Goal: Task Accomplishment & Management: Manage account settings

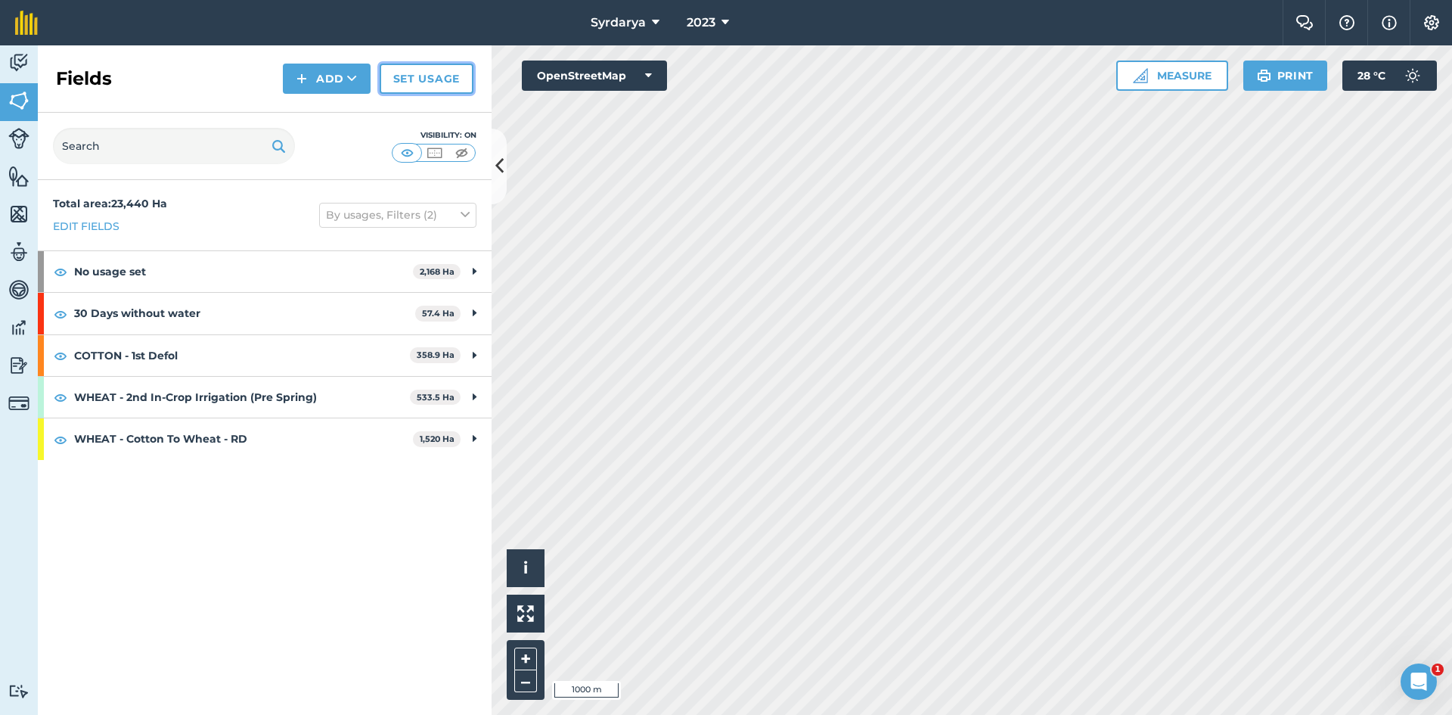
click at [403, 73] on link "Set usage" at bounding box center [427, 79] width 94 height 30
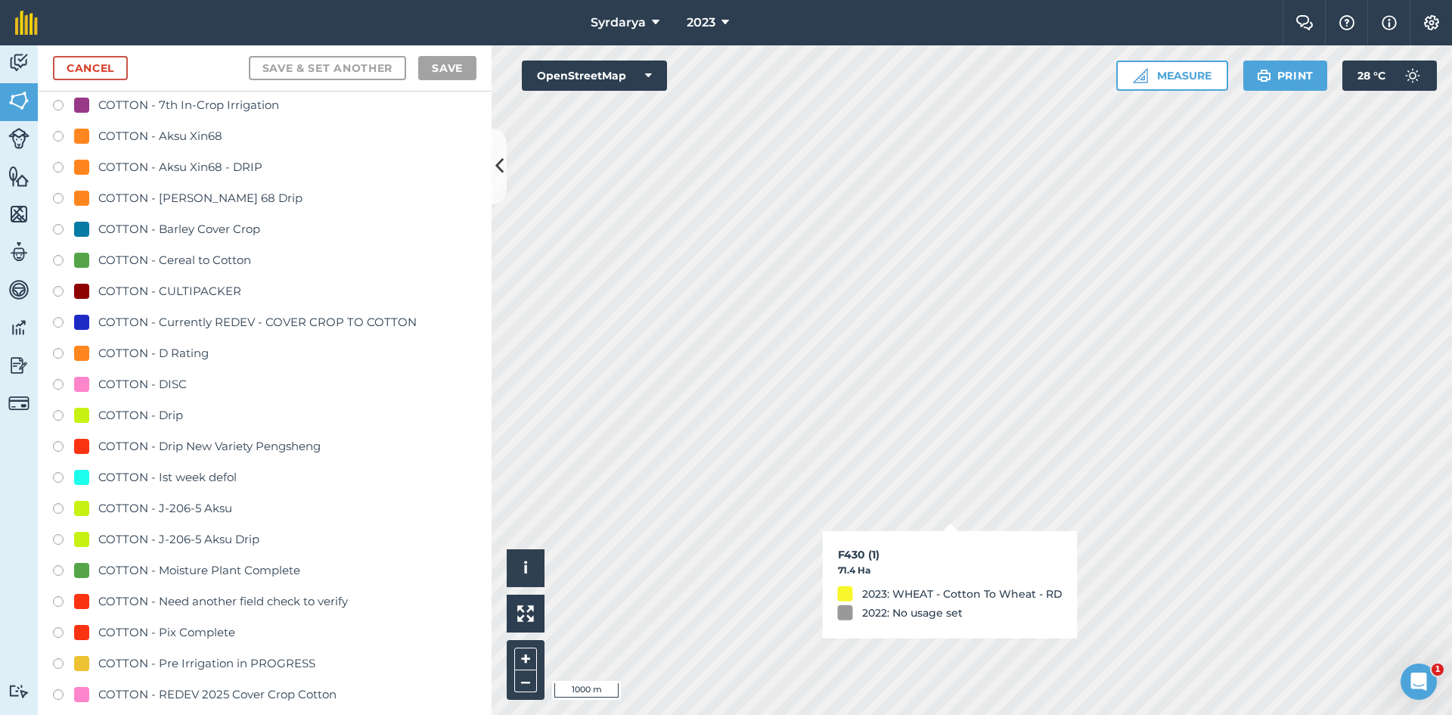
scroll to position [756, 0]
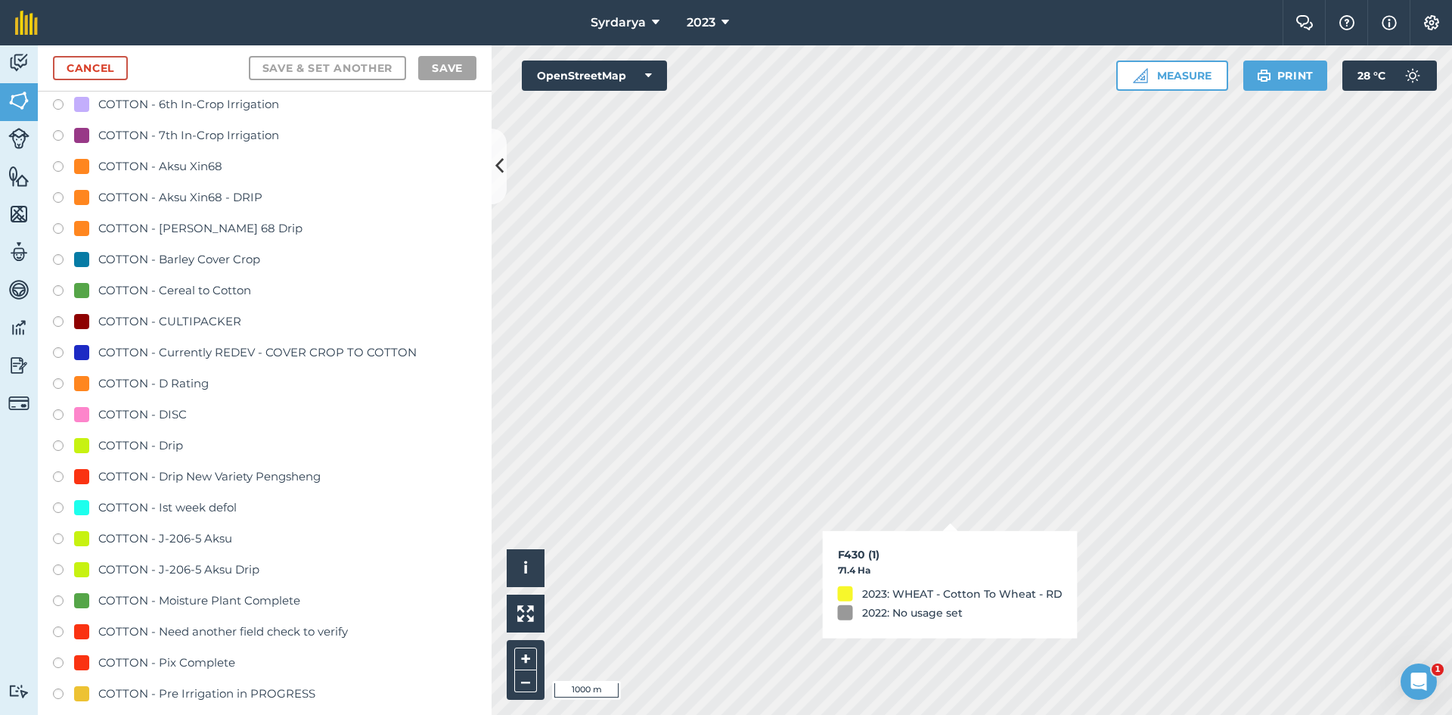
click at [57, 290] on label at bounding box center [63, 292] width 21 height 15
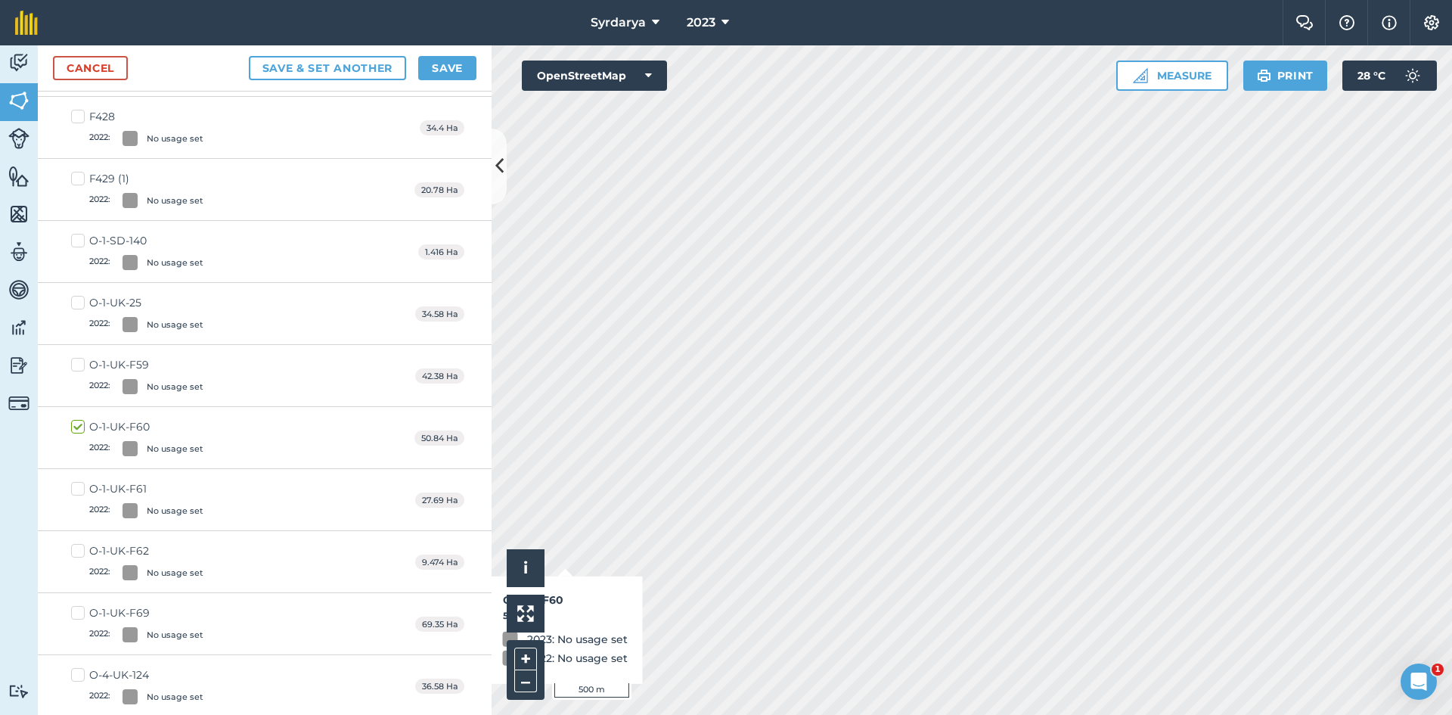
checkbox input "true"
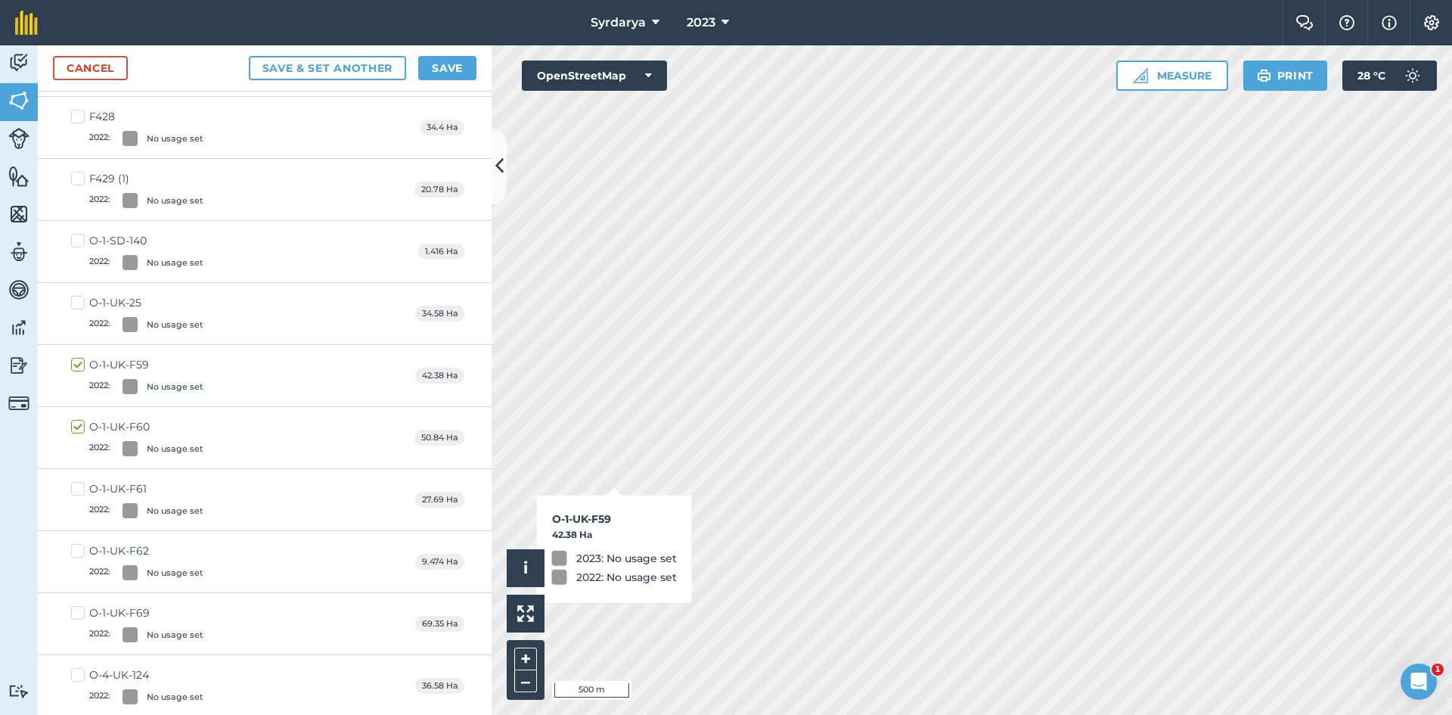
checkbox input "true"
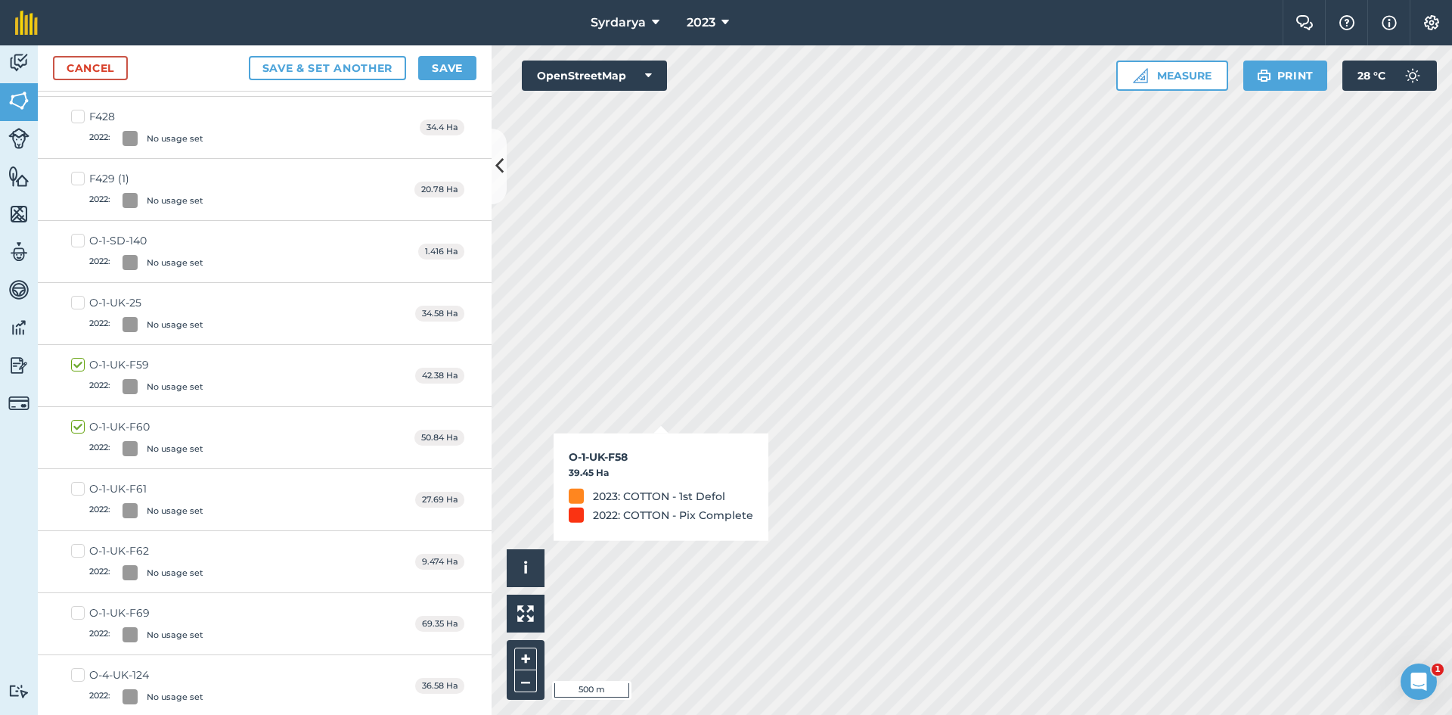
checkbox input "true"
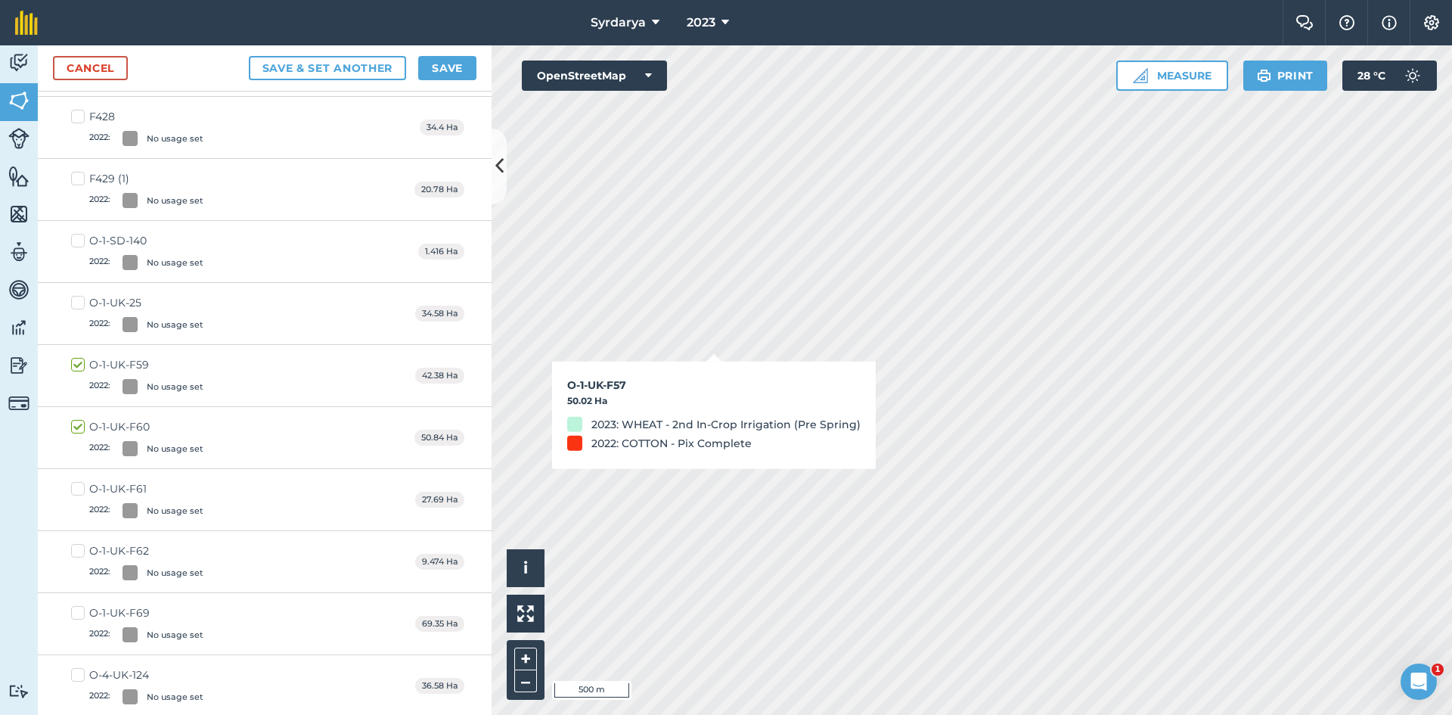
checkbox input "true"
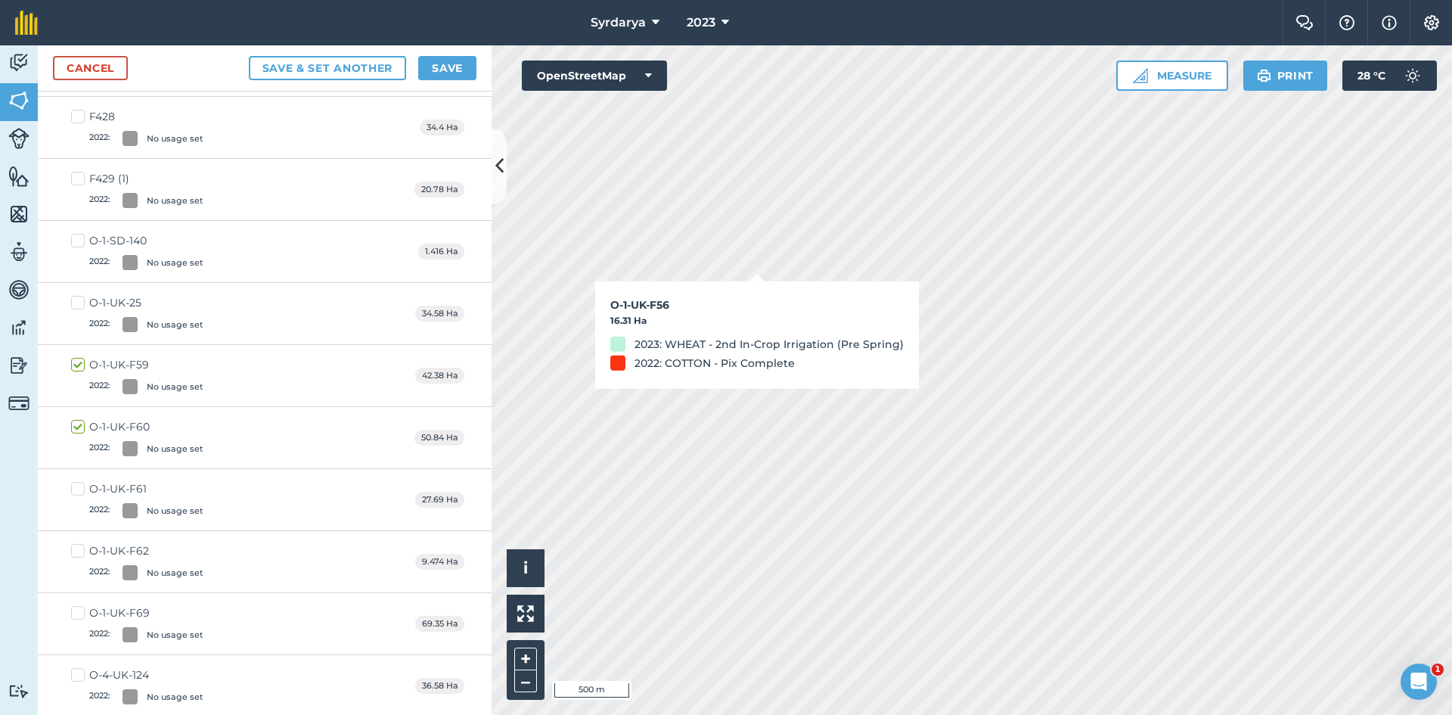
checkbox input "true"
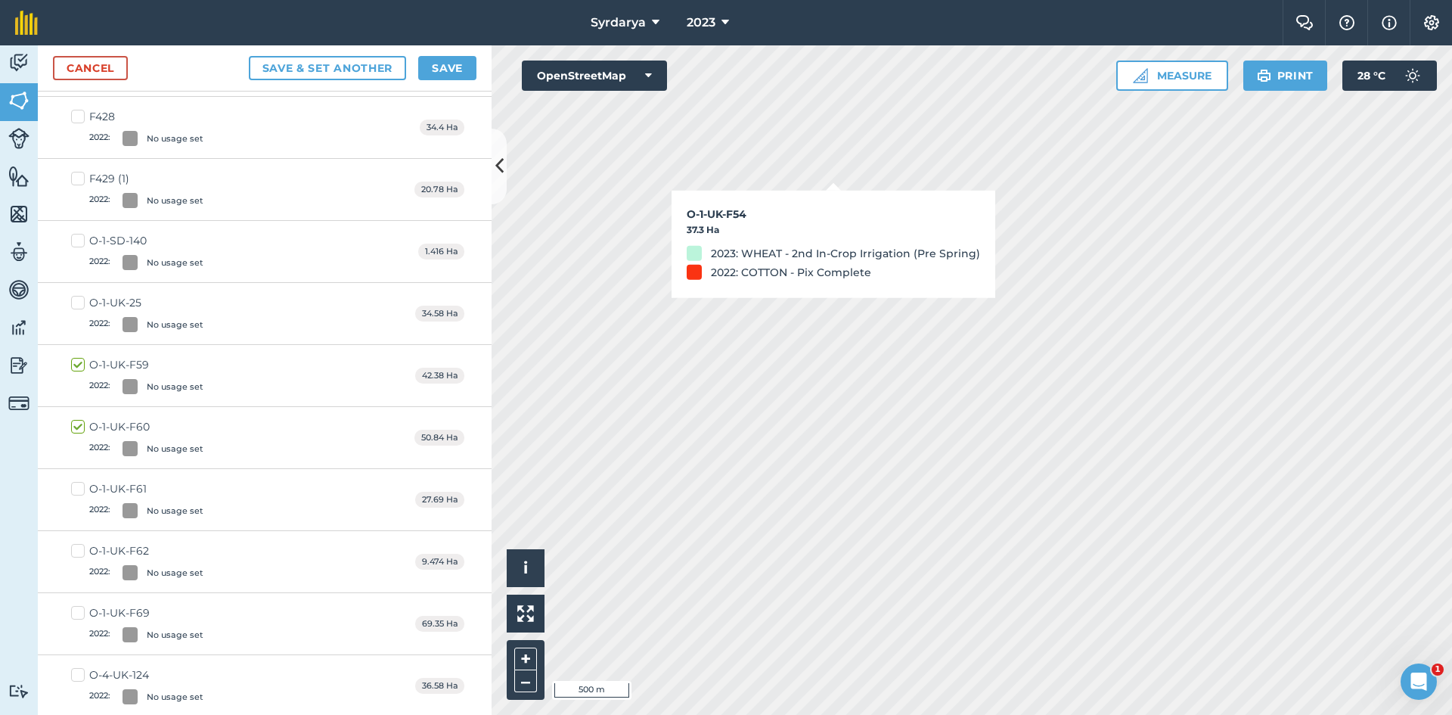
checkbox input "true"
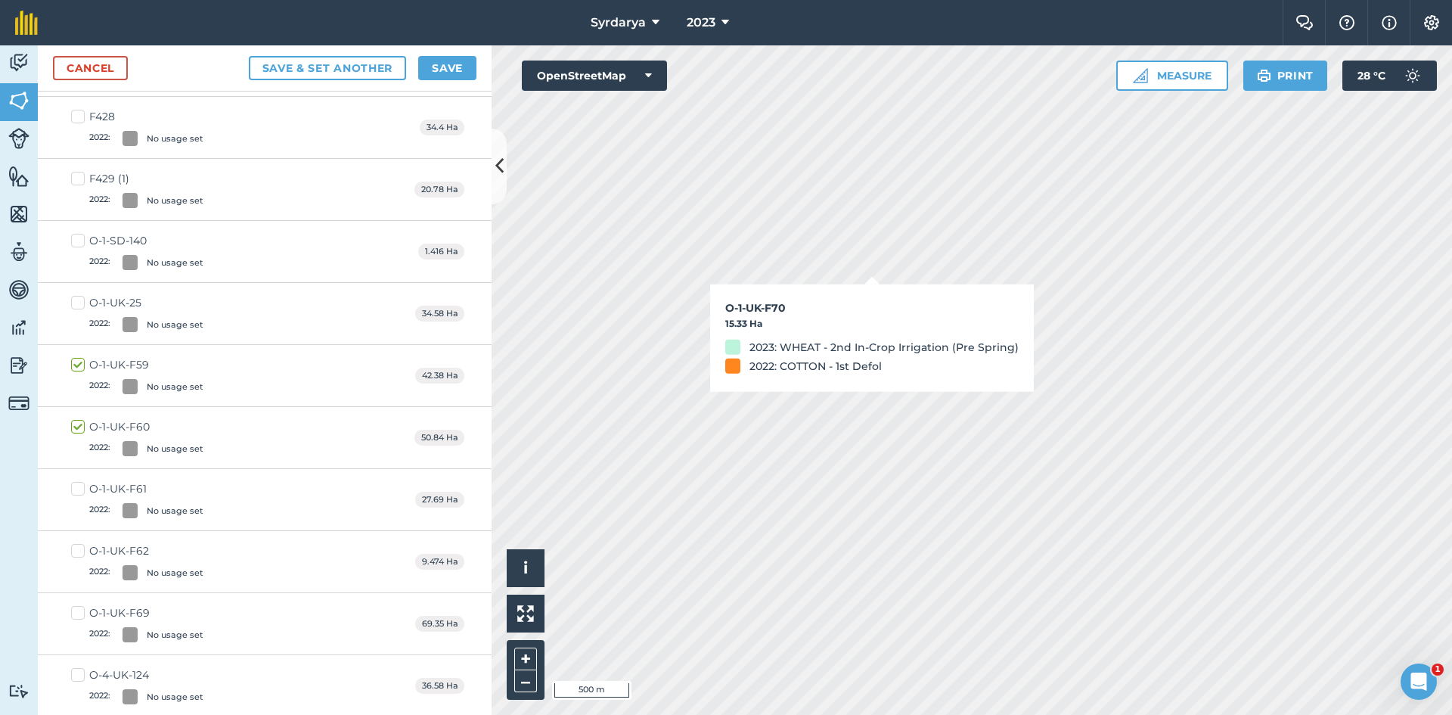
checkbox input "true"
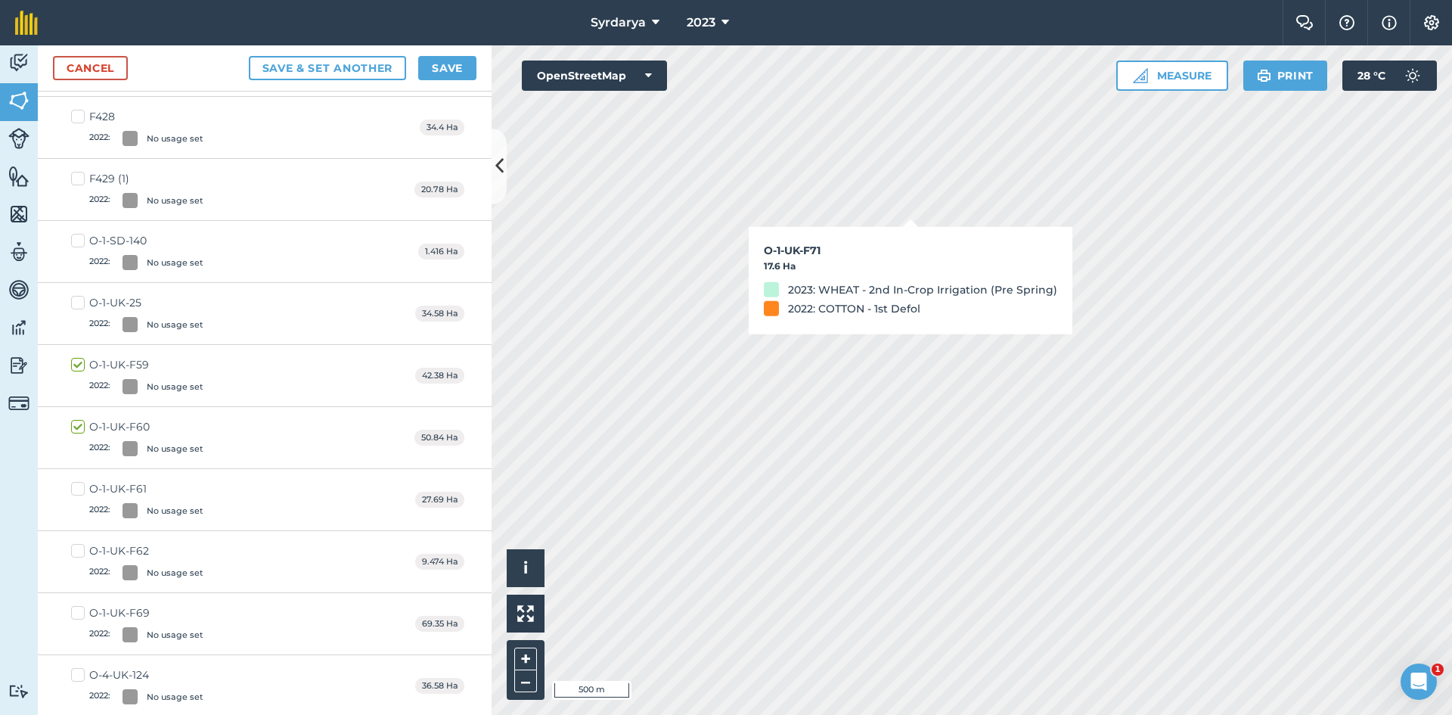
checkbox input "true"
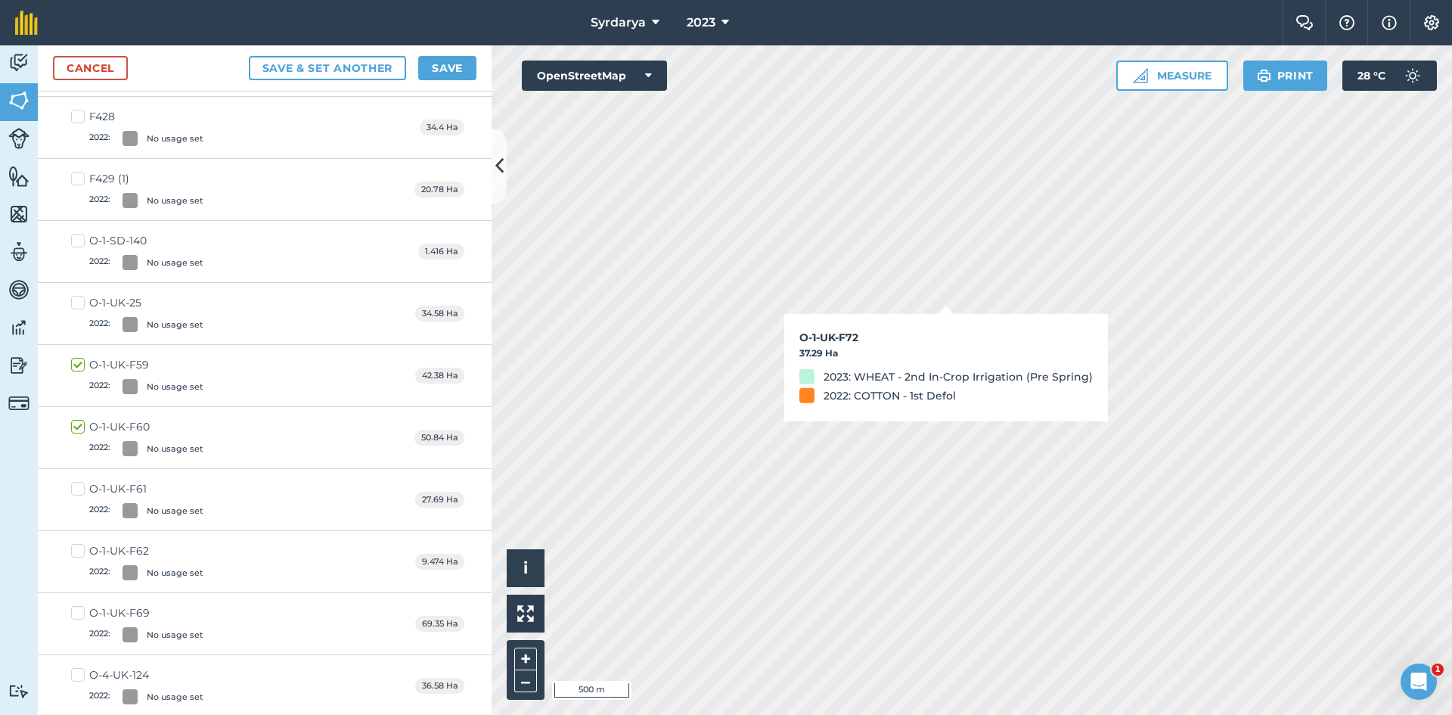
checkbox input "true"
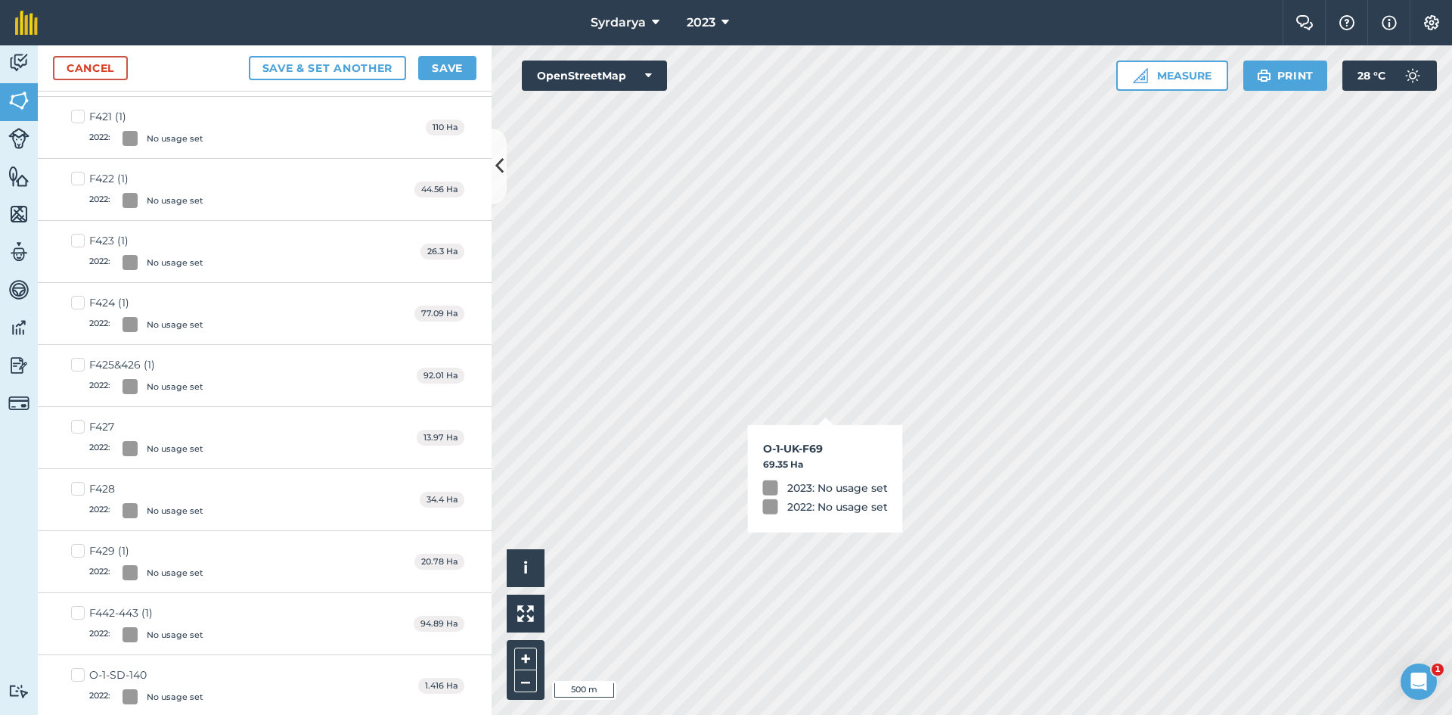
scroll to position [740, 0]
checkbox input "true"
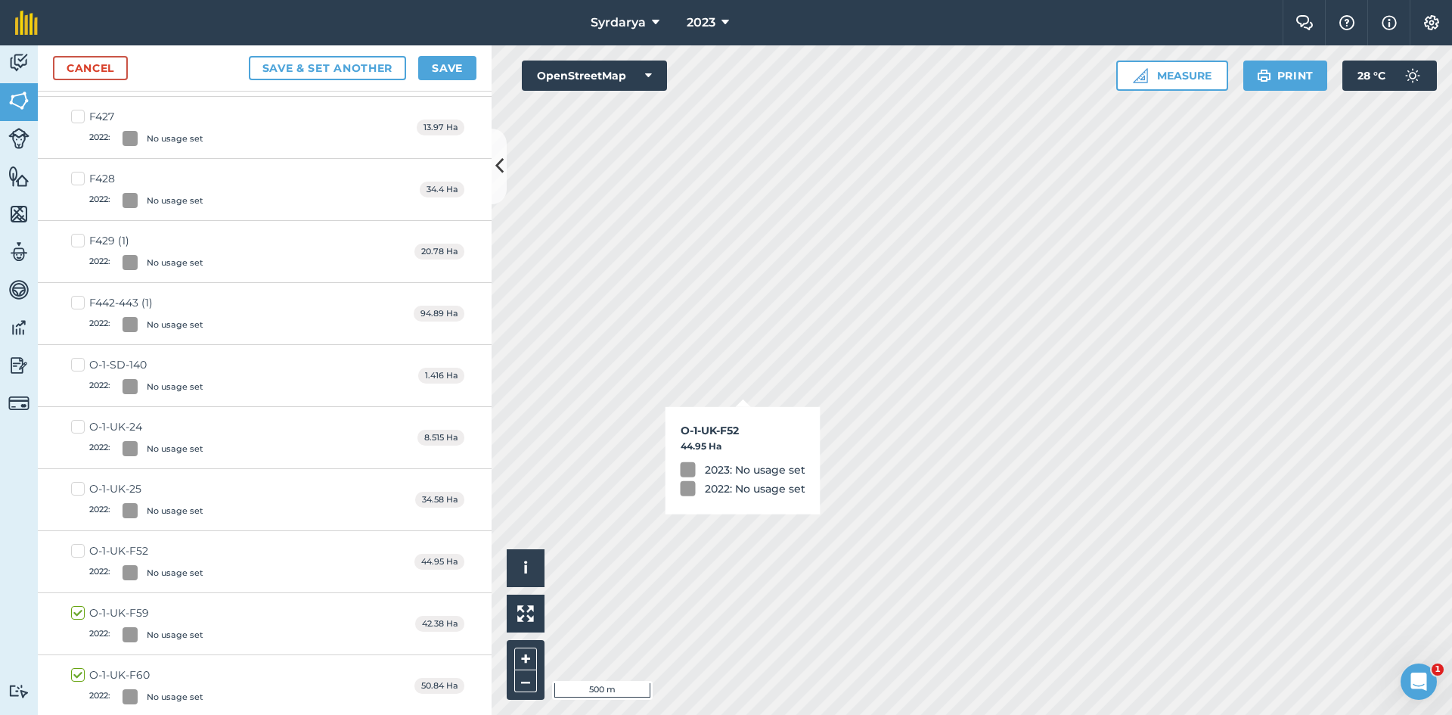
checkbox input "true"
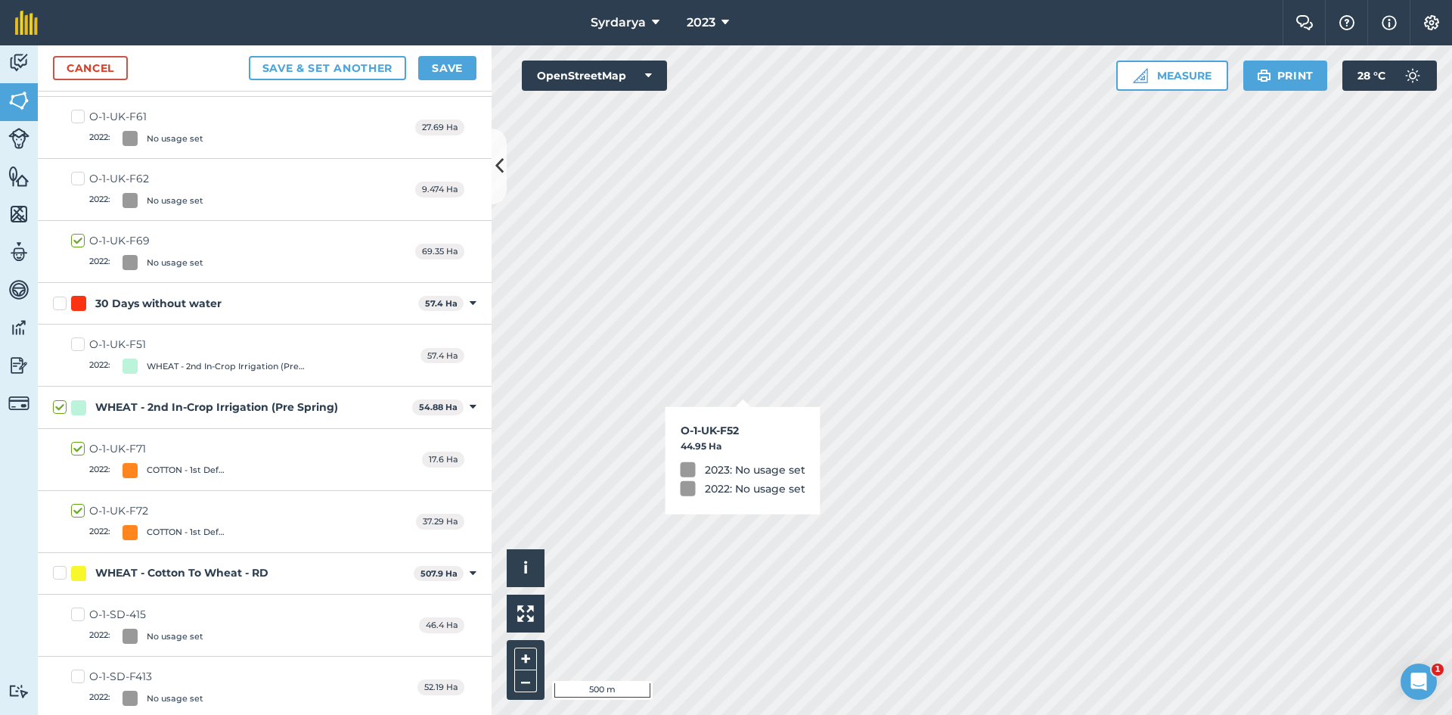
scroll to position [119, 0]
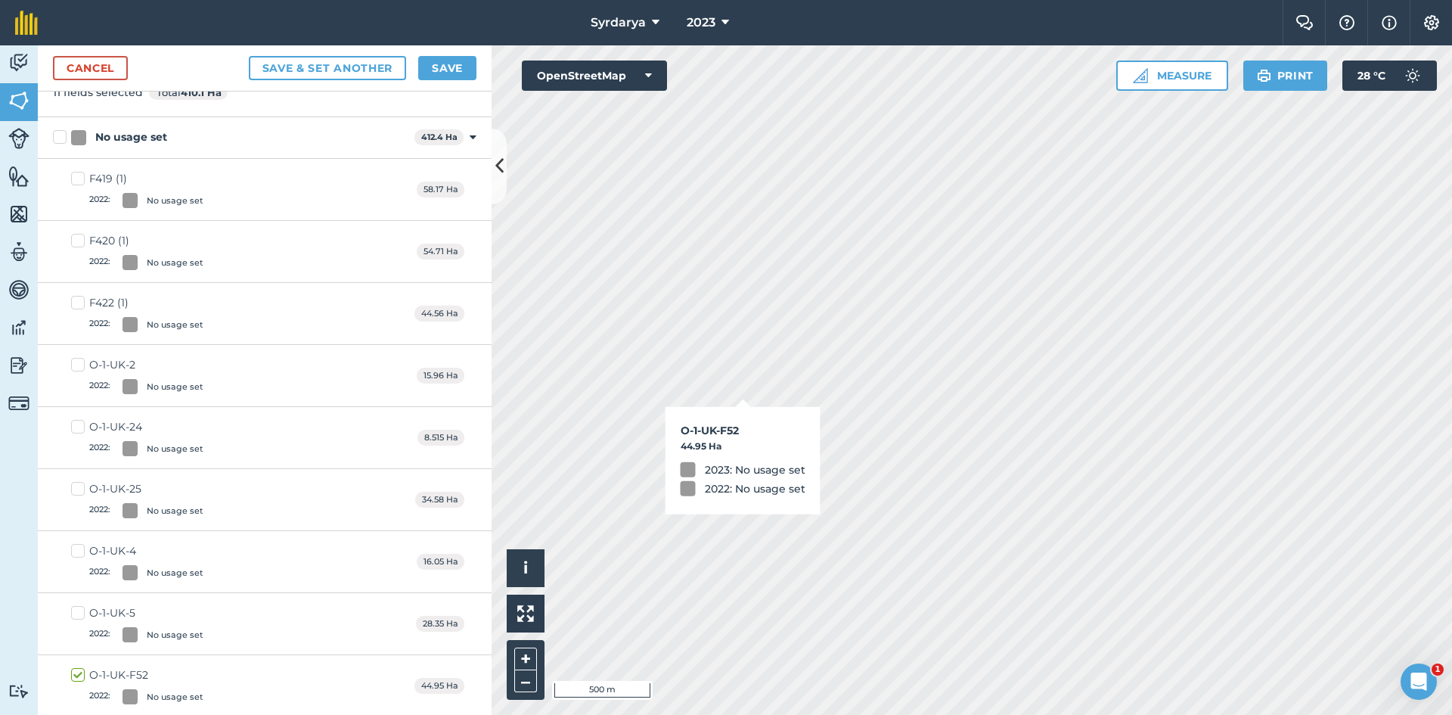
checkbox input "true"
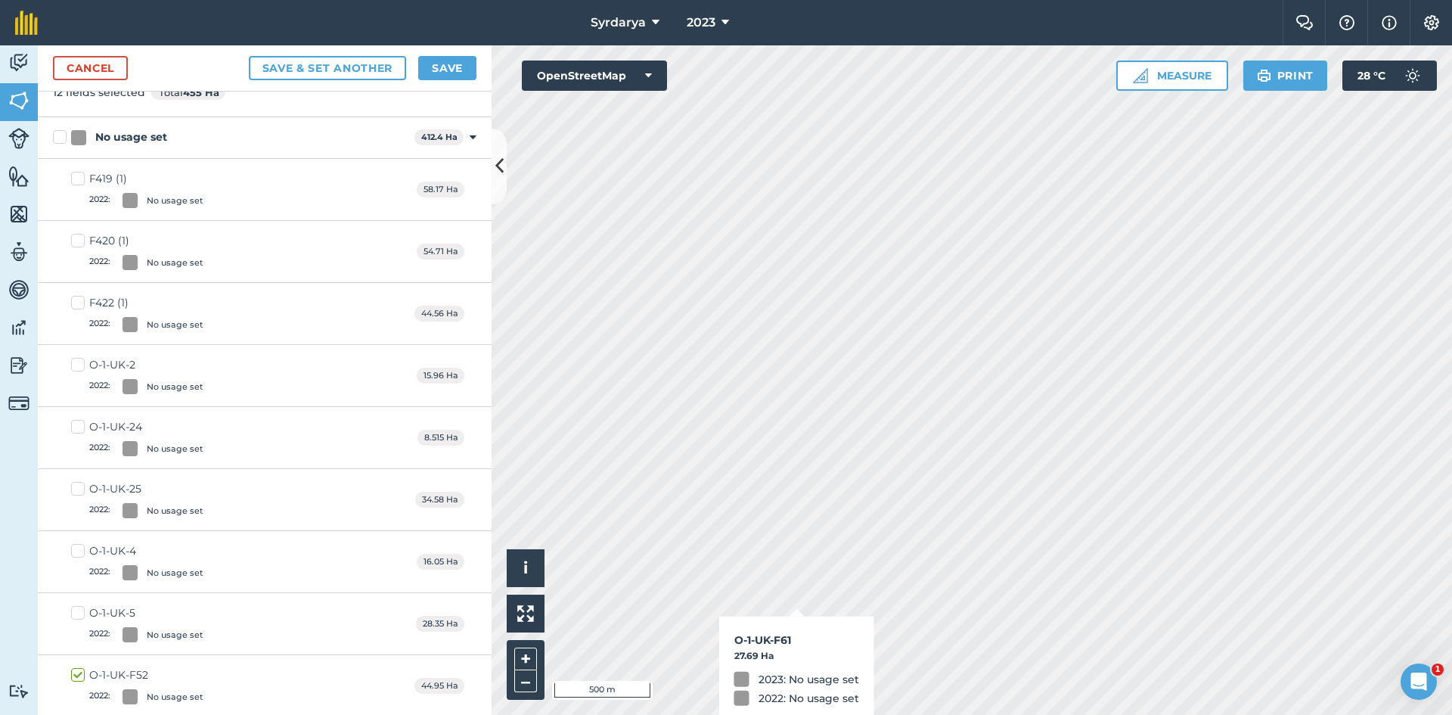
checkbox input "true"
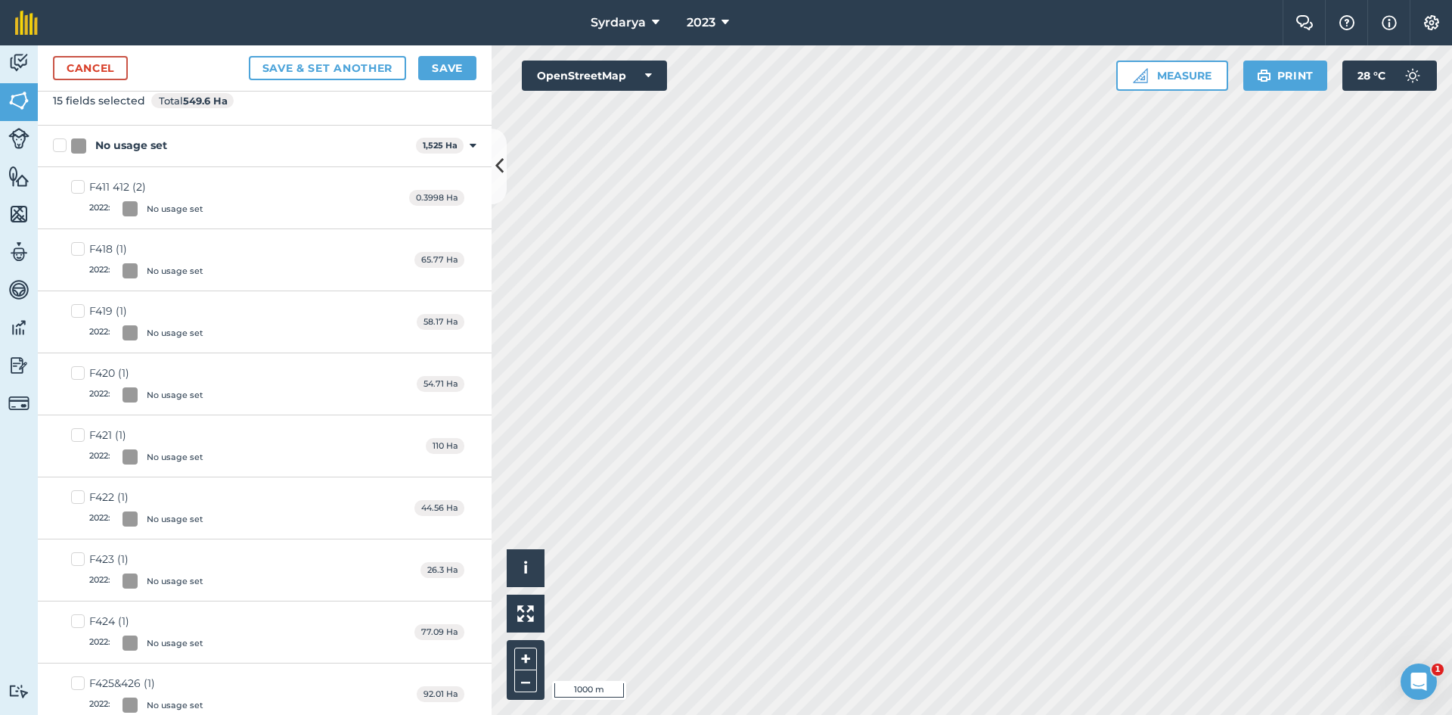
scroll to position [0, 0]
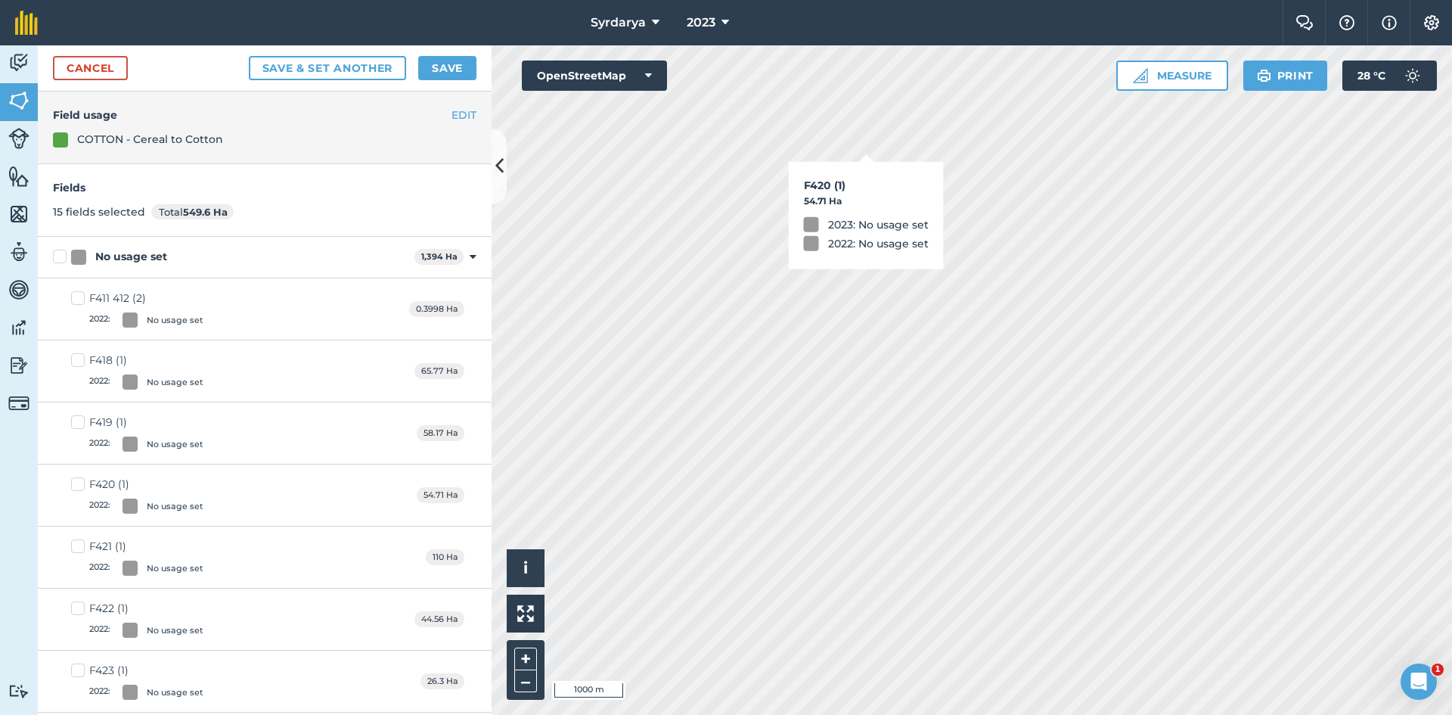
checkbox input "false"
checkbox input "true"
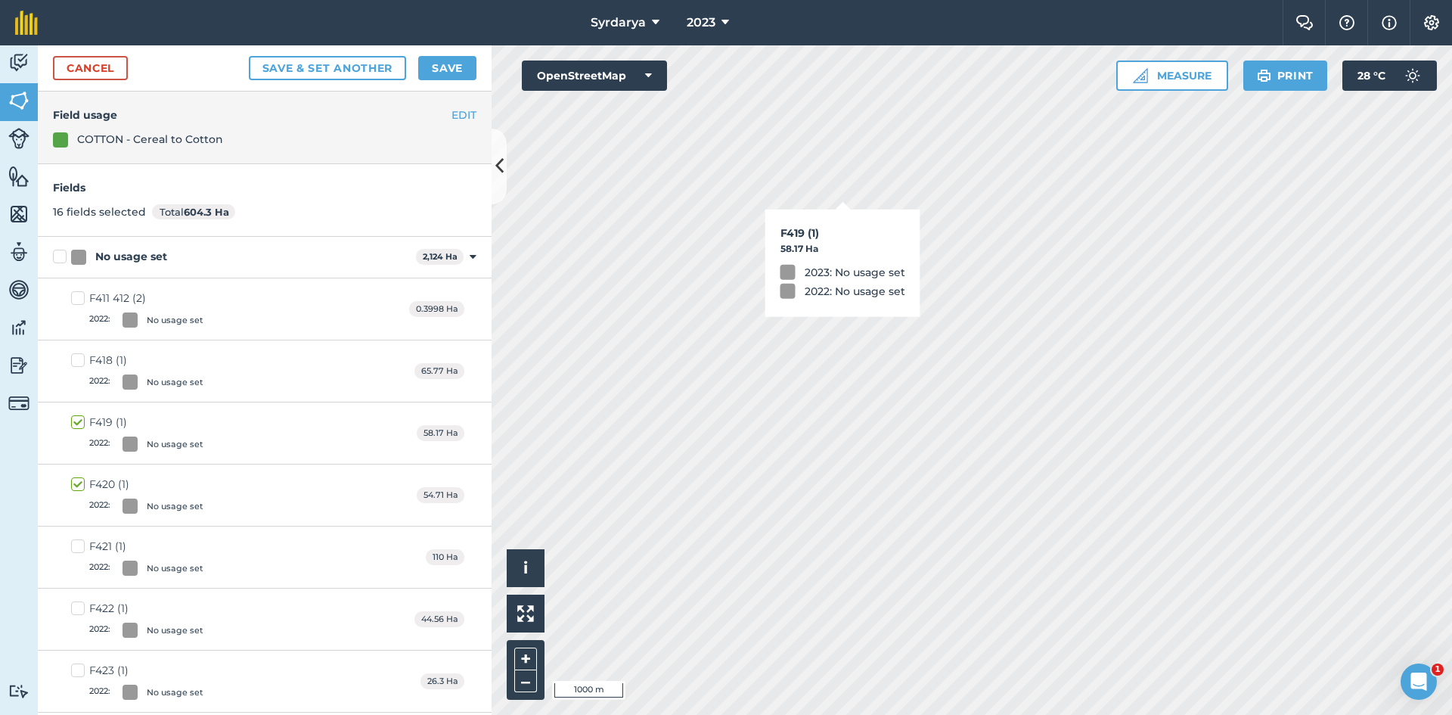
checkbox input "true"
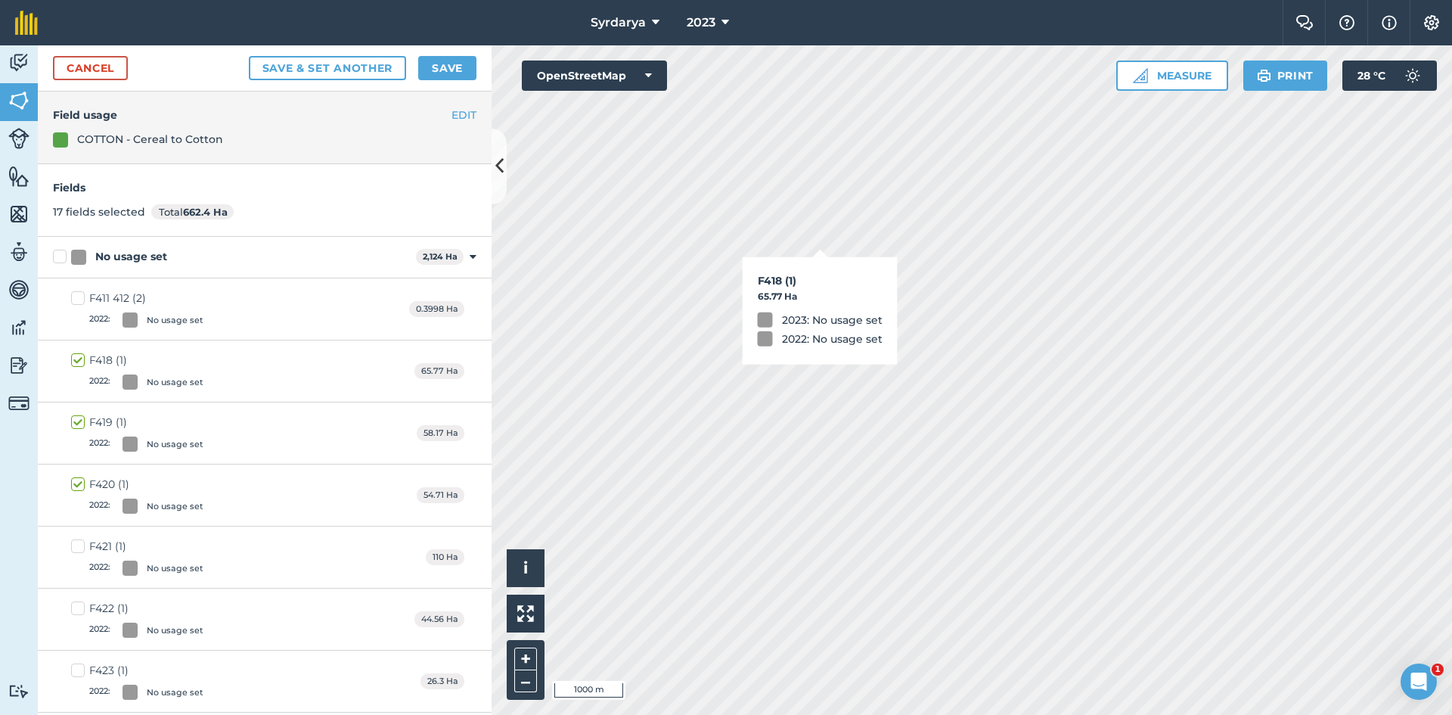
checkbox input "true"
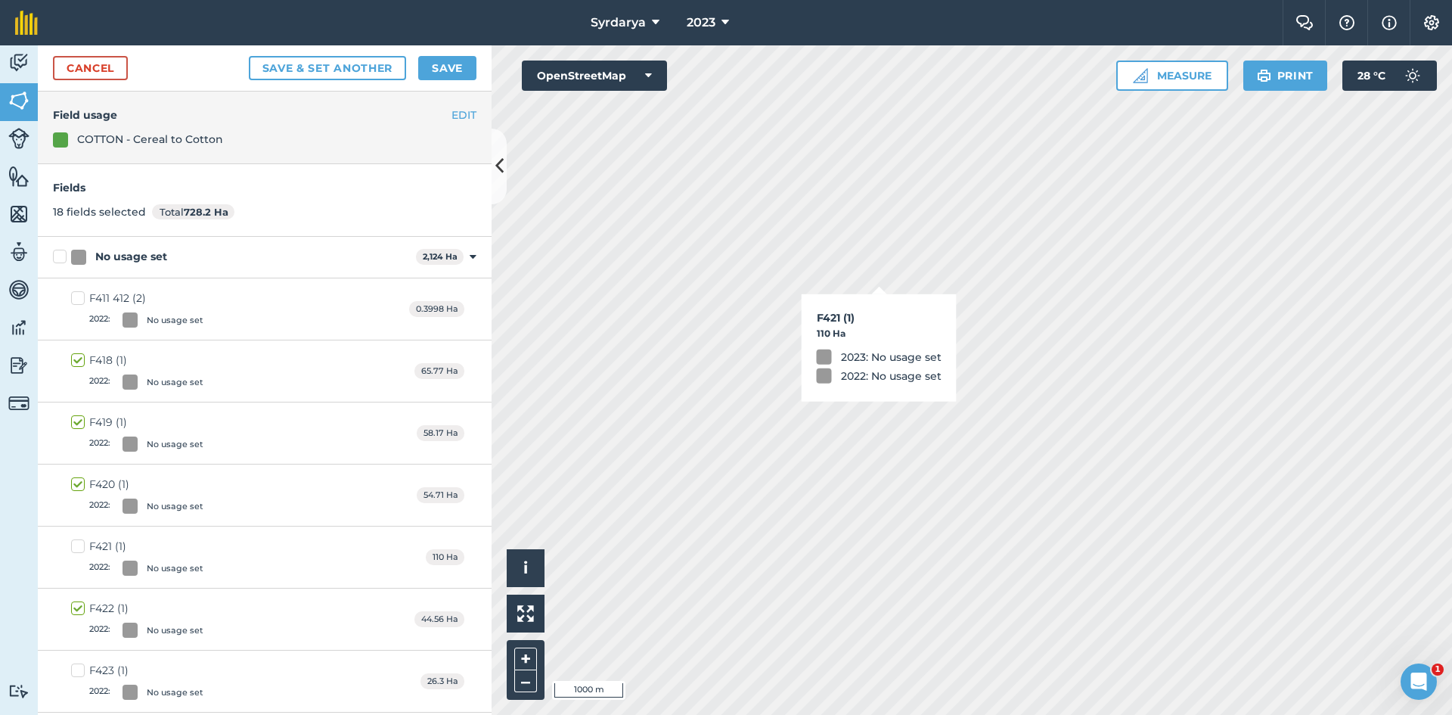
checkbox input "true"
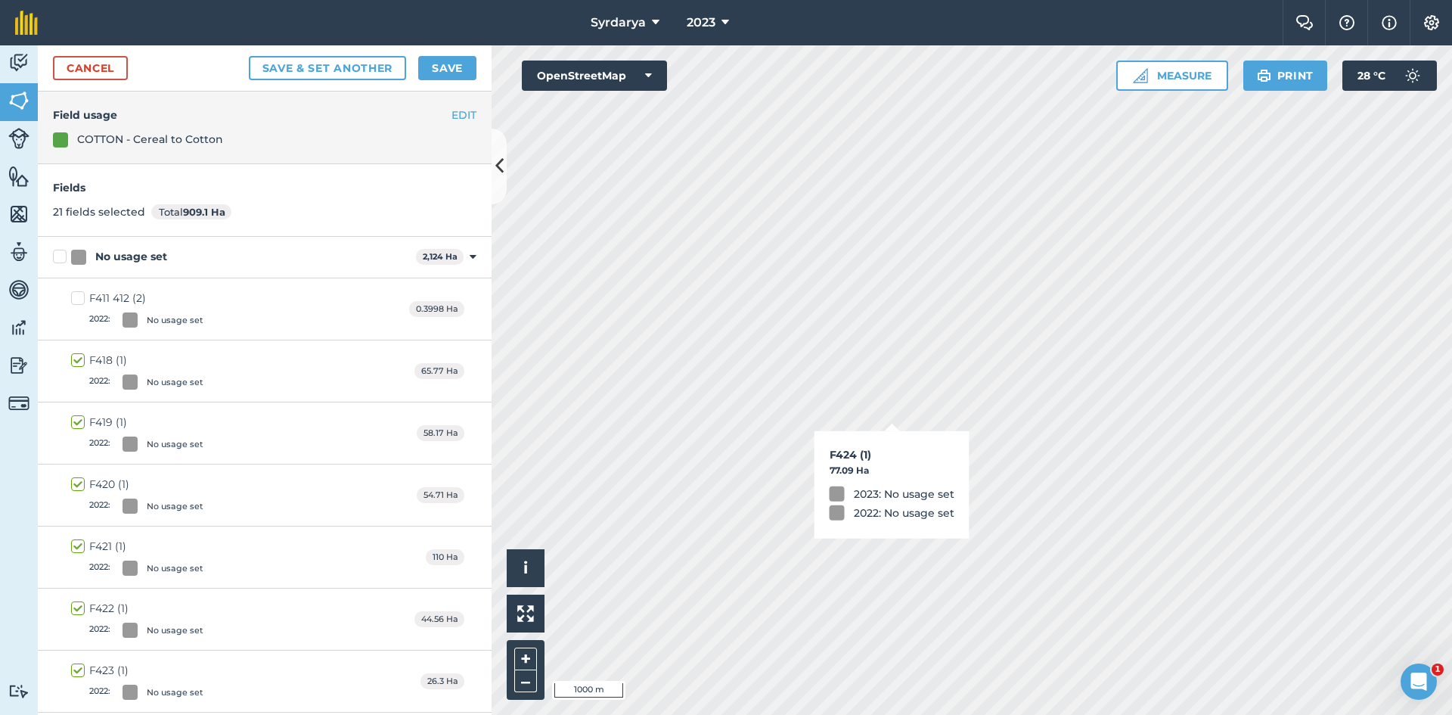
checkbox input "true"
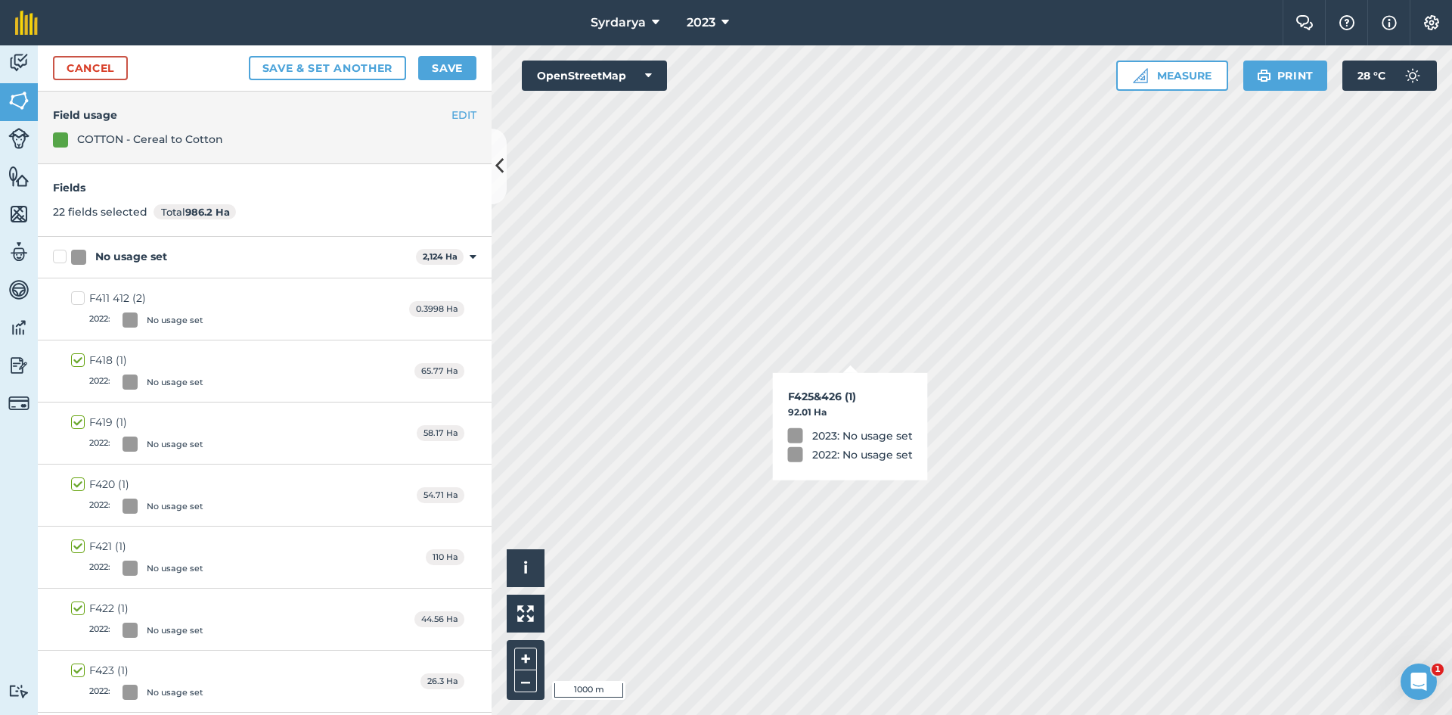
checkbox input "true"
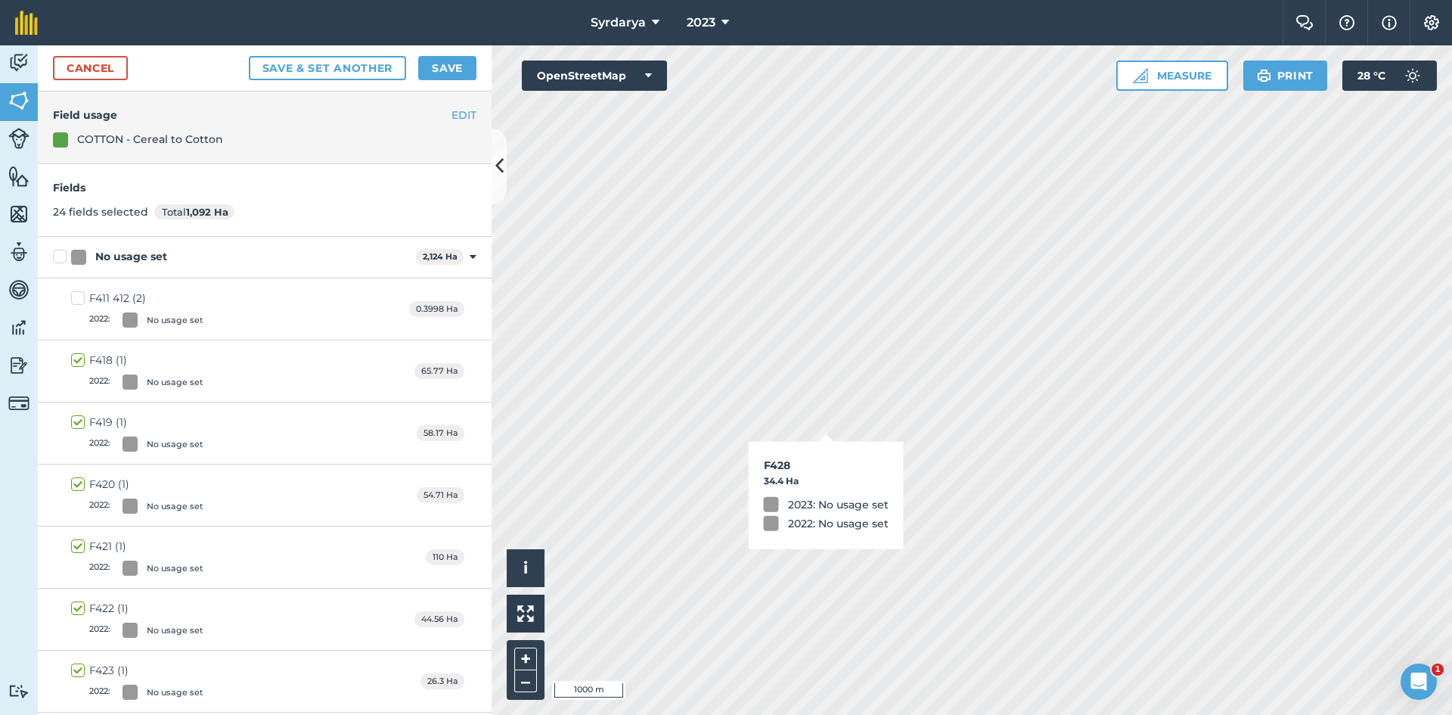
checkbox input "true"
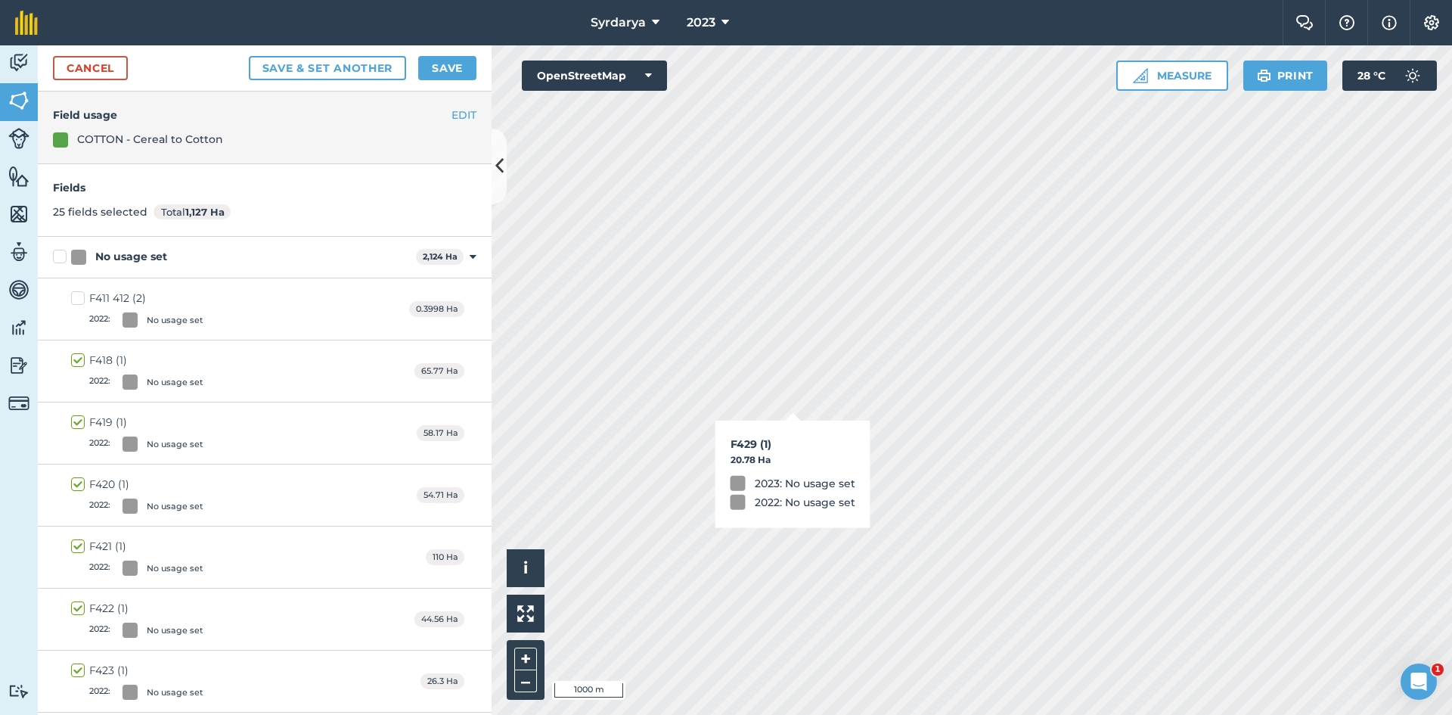
checkbox input "true"
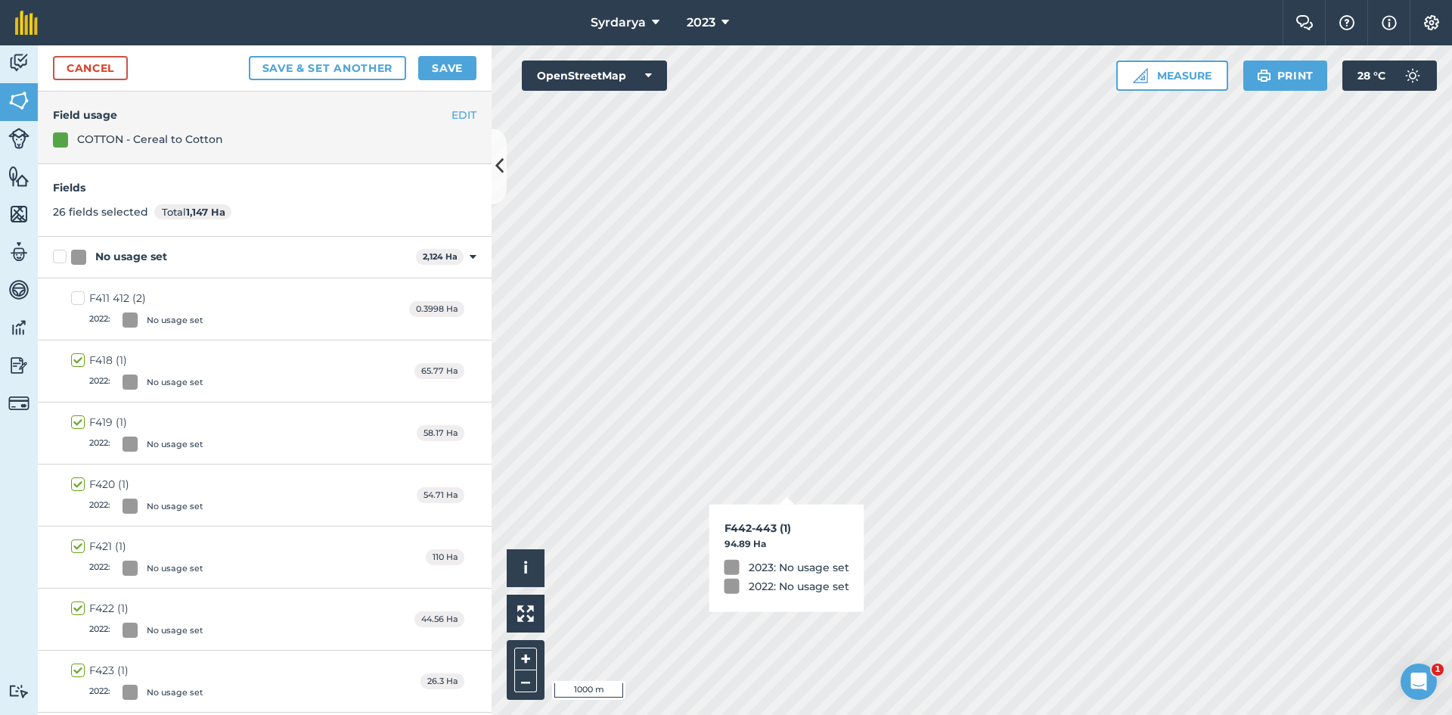
checkbox input "true"
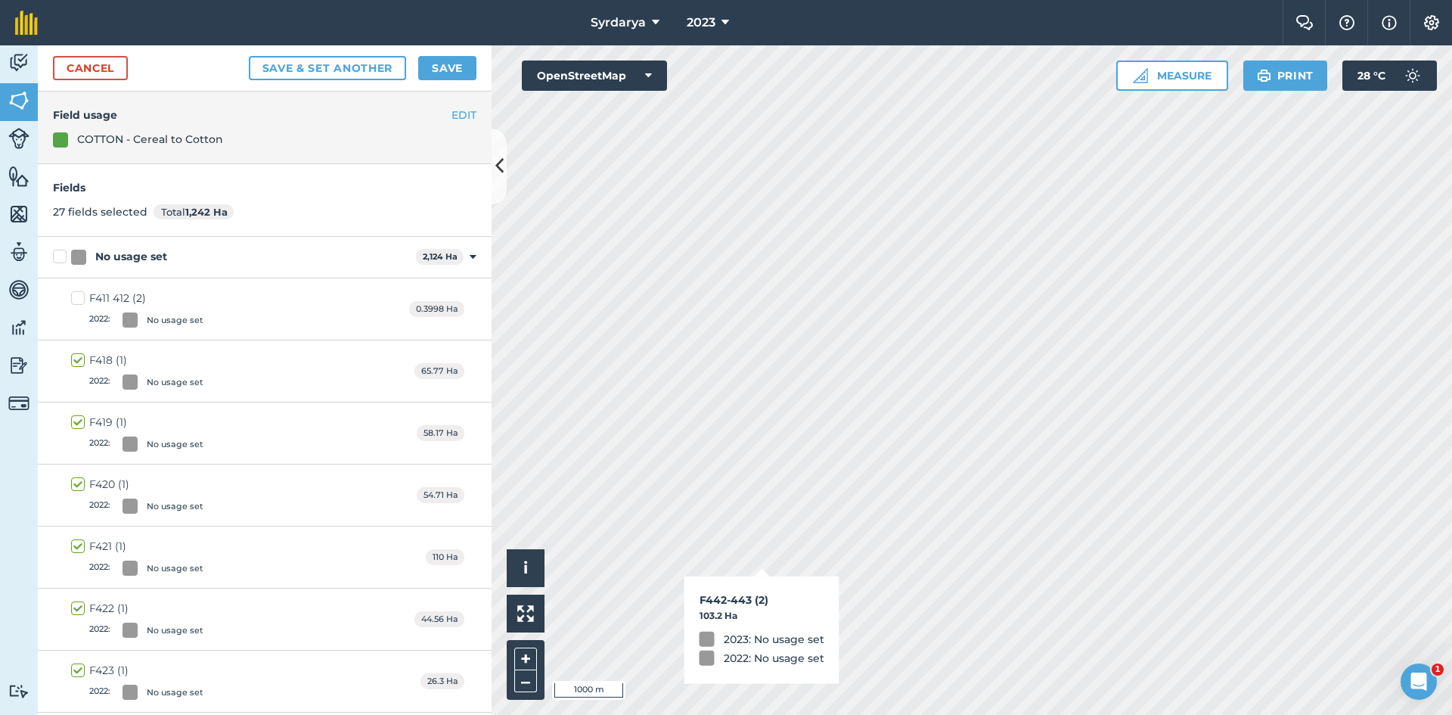
checkbox input "true"
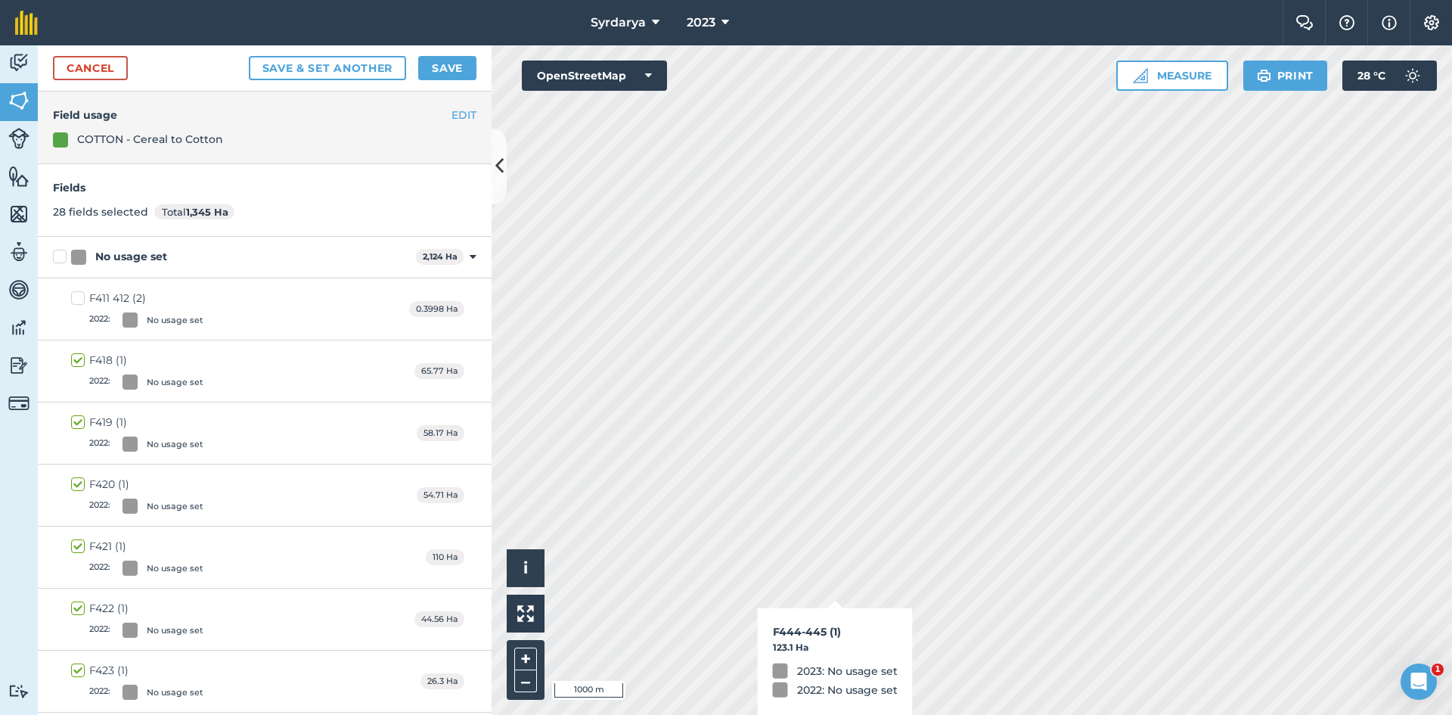
checkbox input "true"
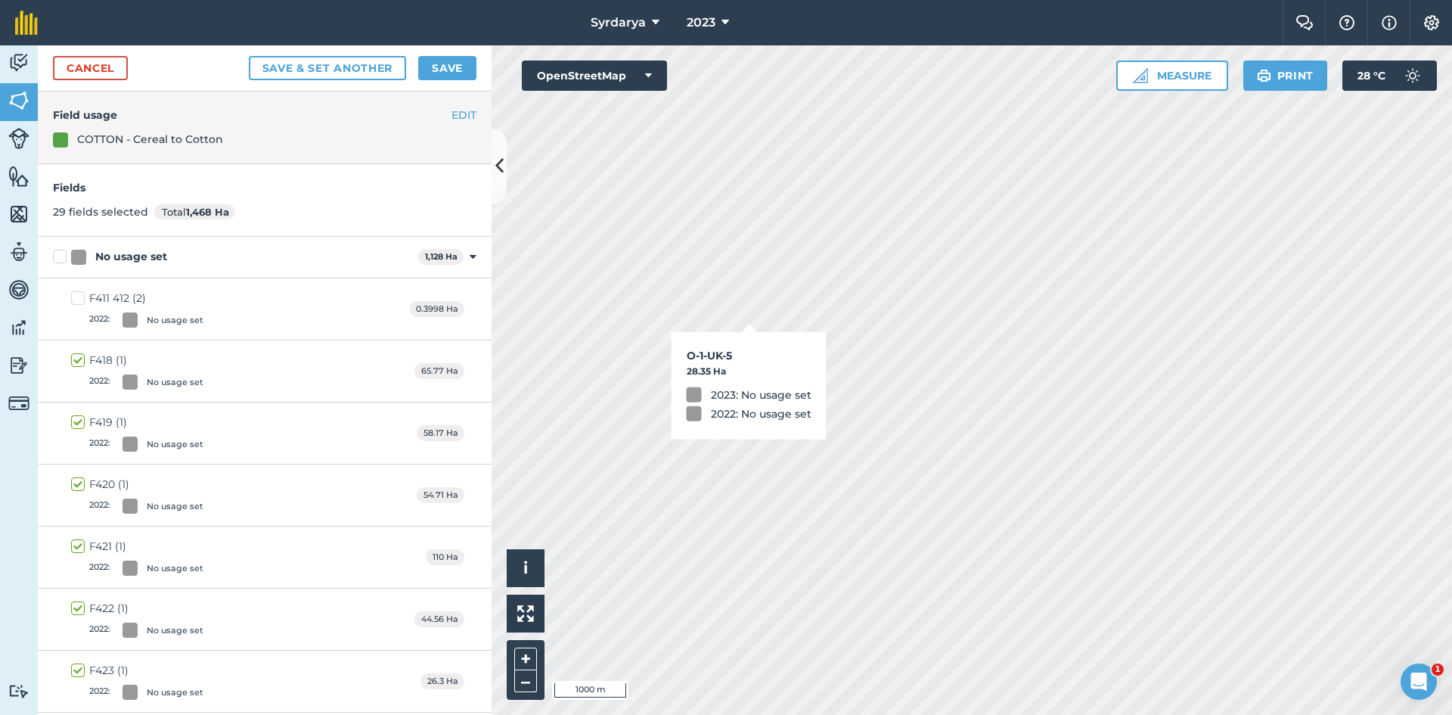
checkbox input "true"
click at [452, 71] on button "Save" at bounding box center [447, 68] width 58 height 24
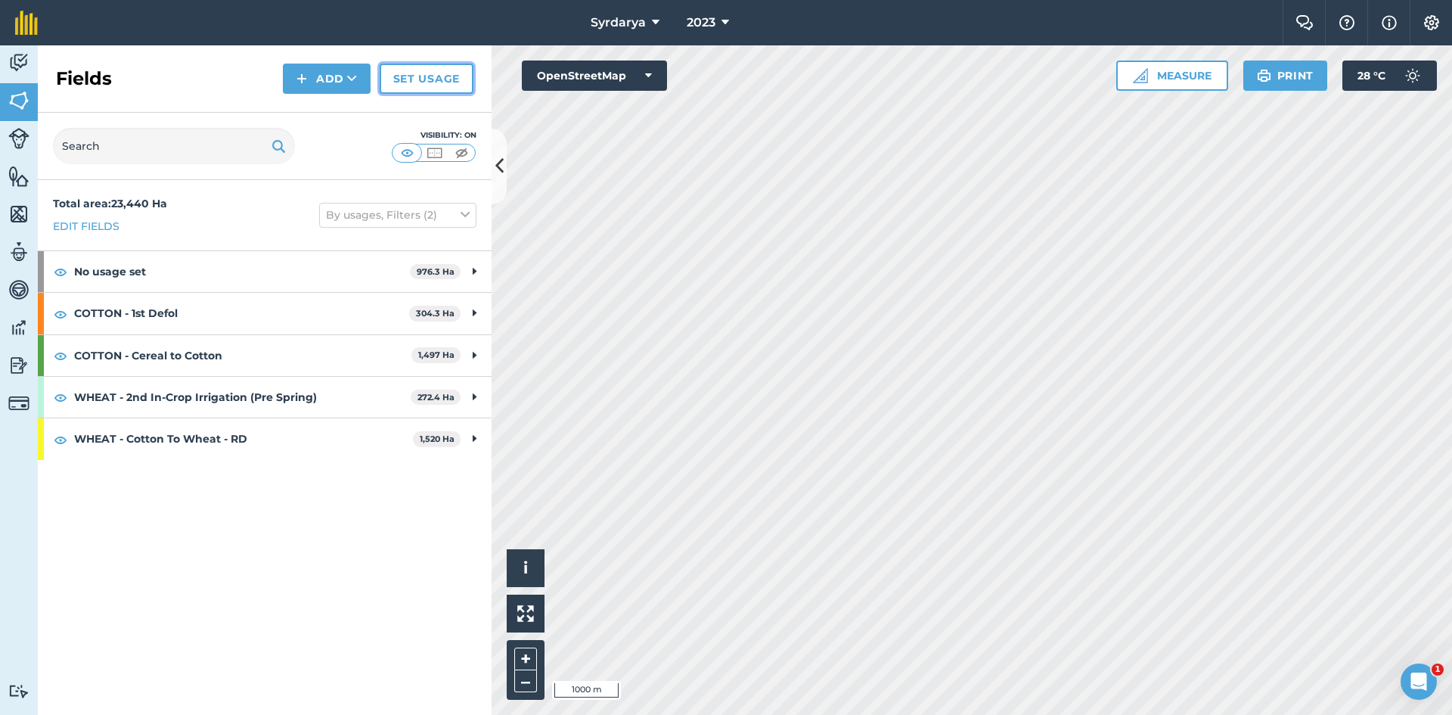
click at [424, 78] on link "Set usage" at bounding box center [427, 79] width 94 height 30
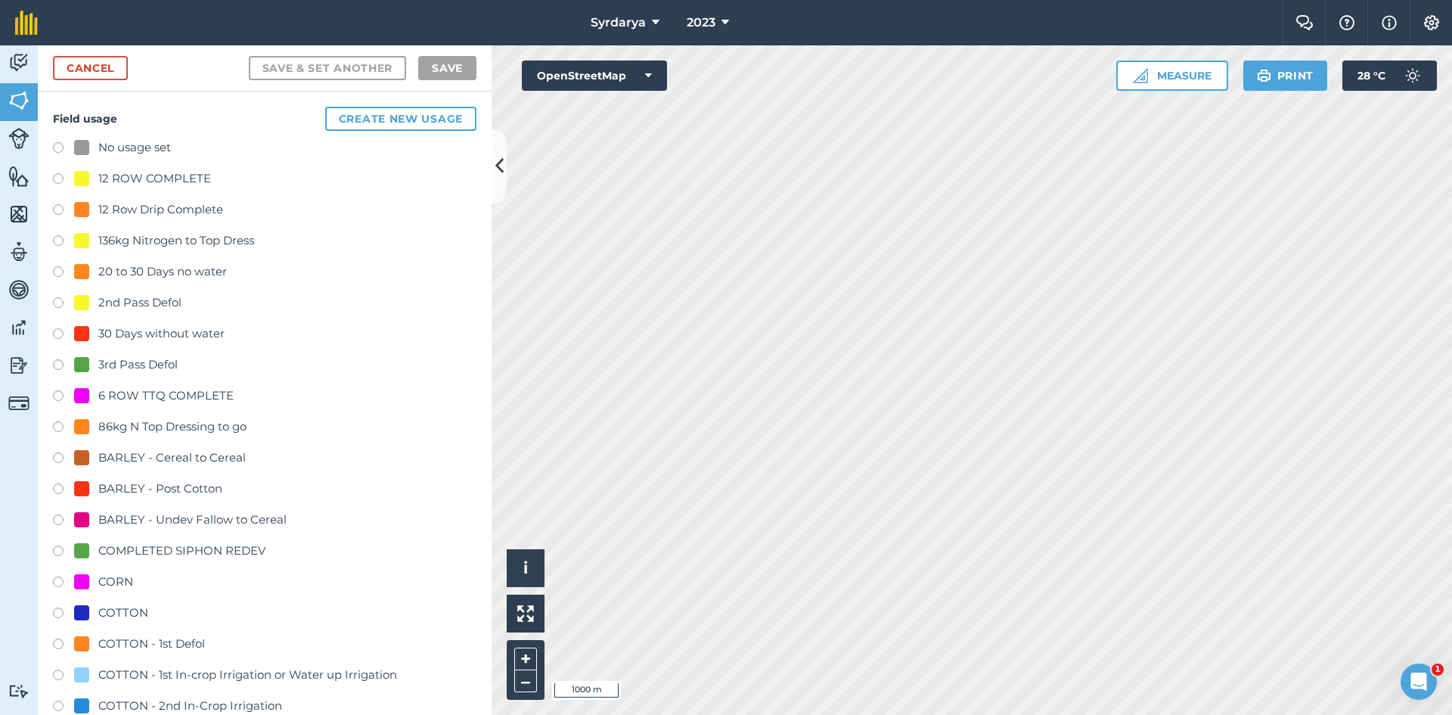
click at [60, 150] on label at bounding box center [63, 149] width 21 height 15
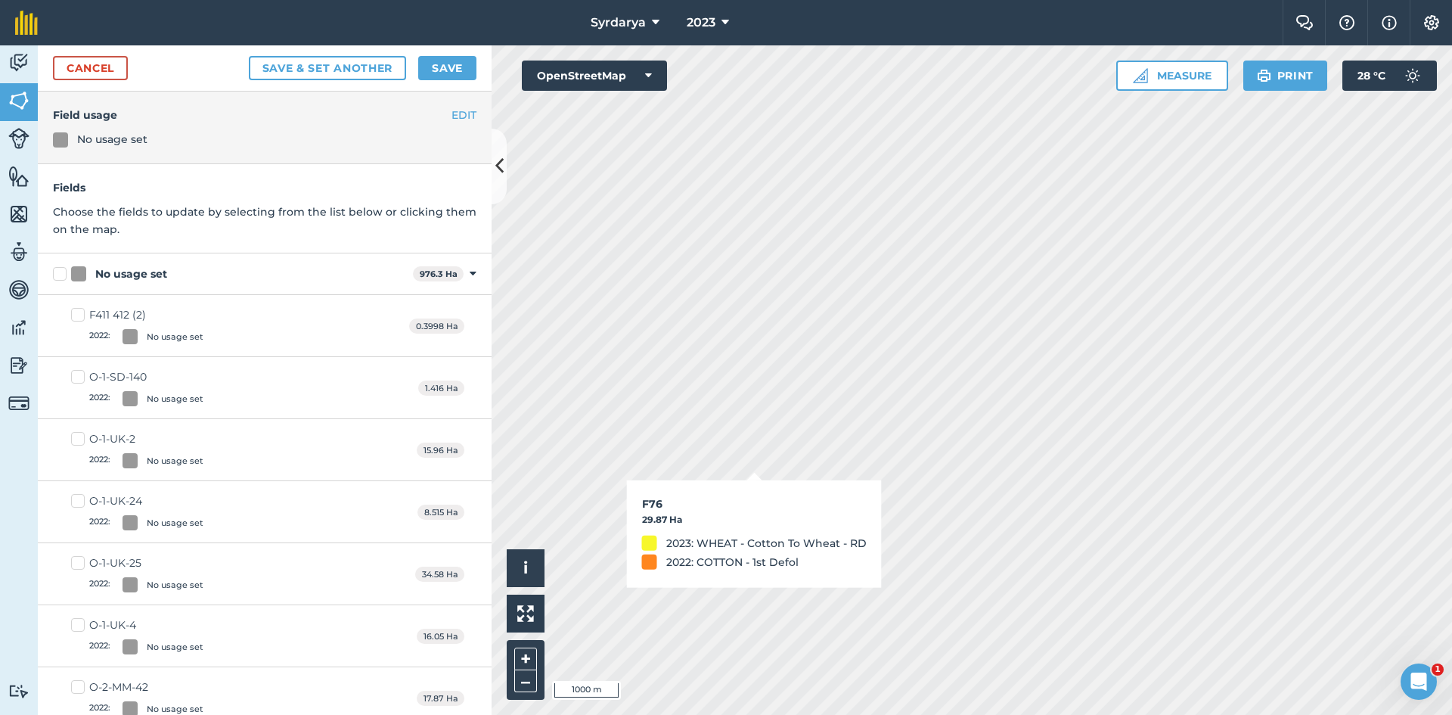
checkbox input "true"
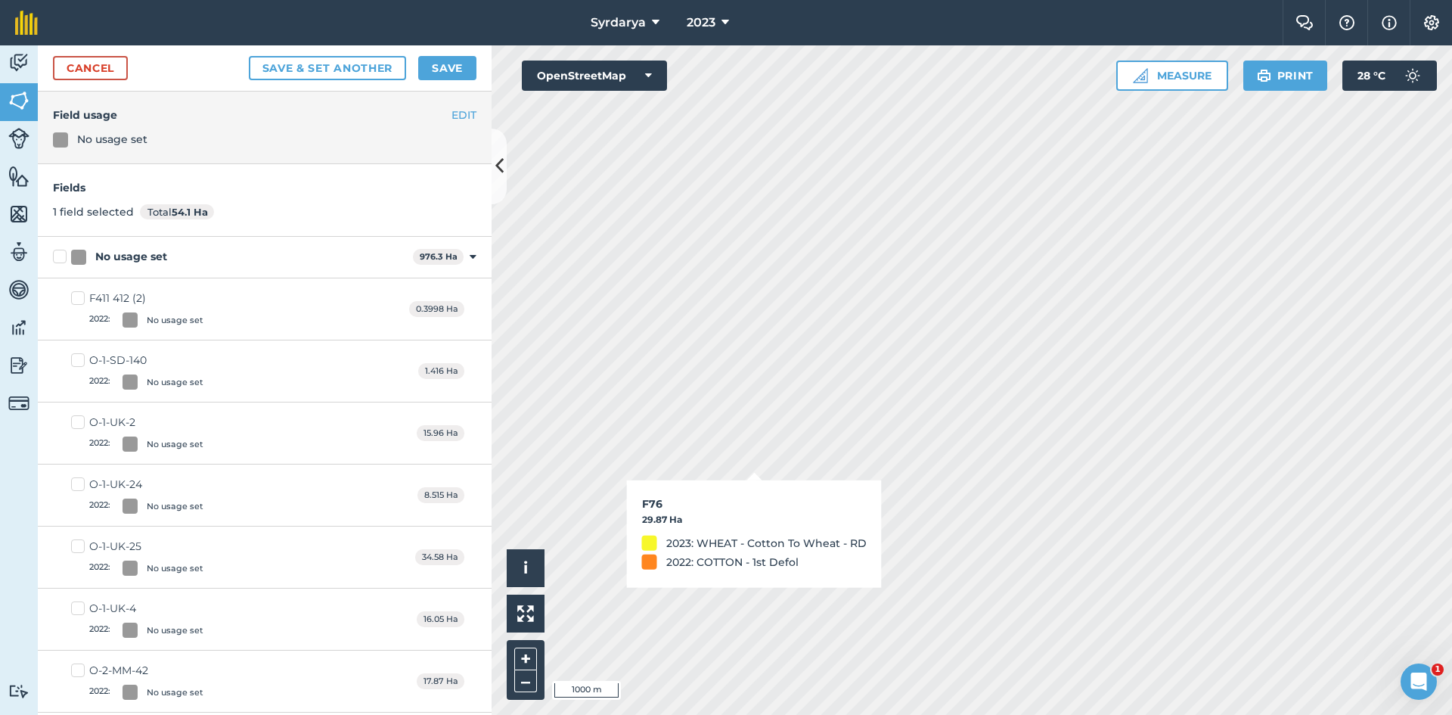
checkbox input "true"
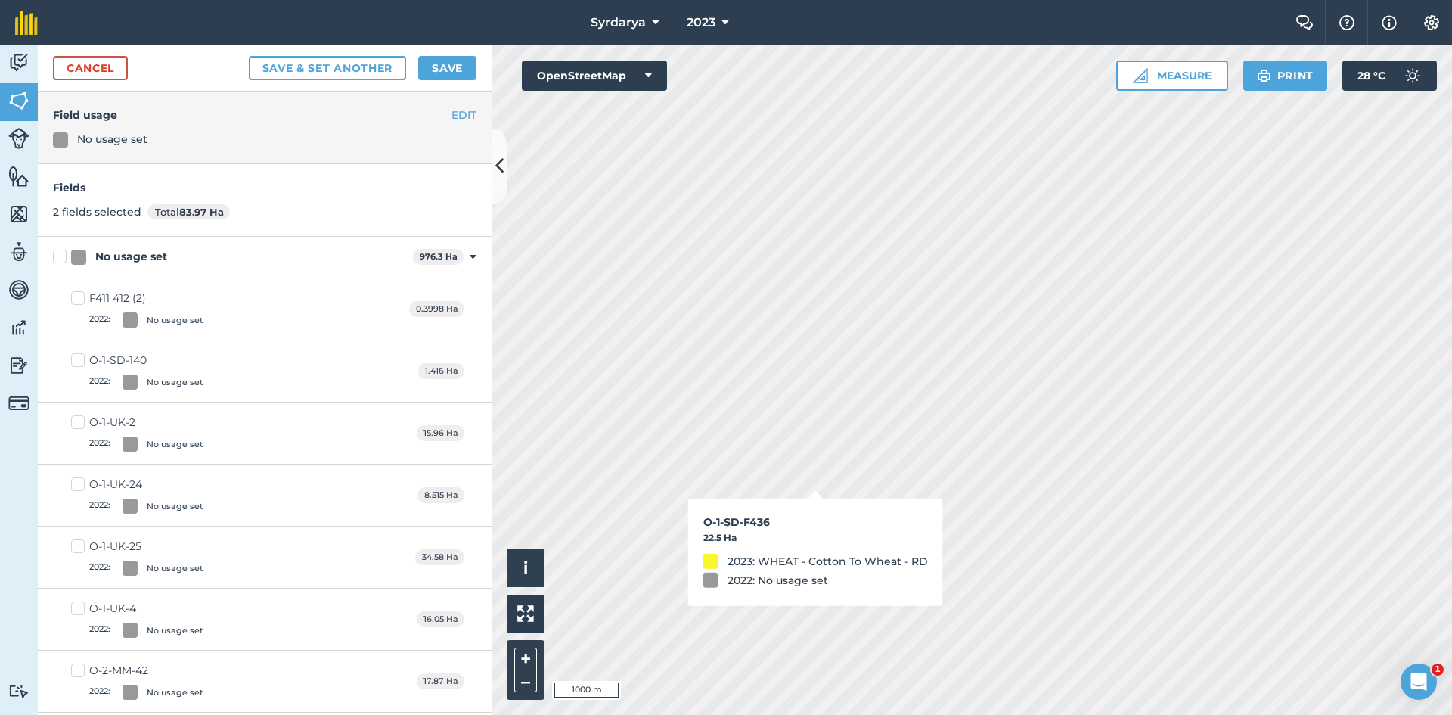
checkbox input "true"
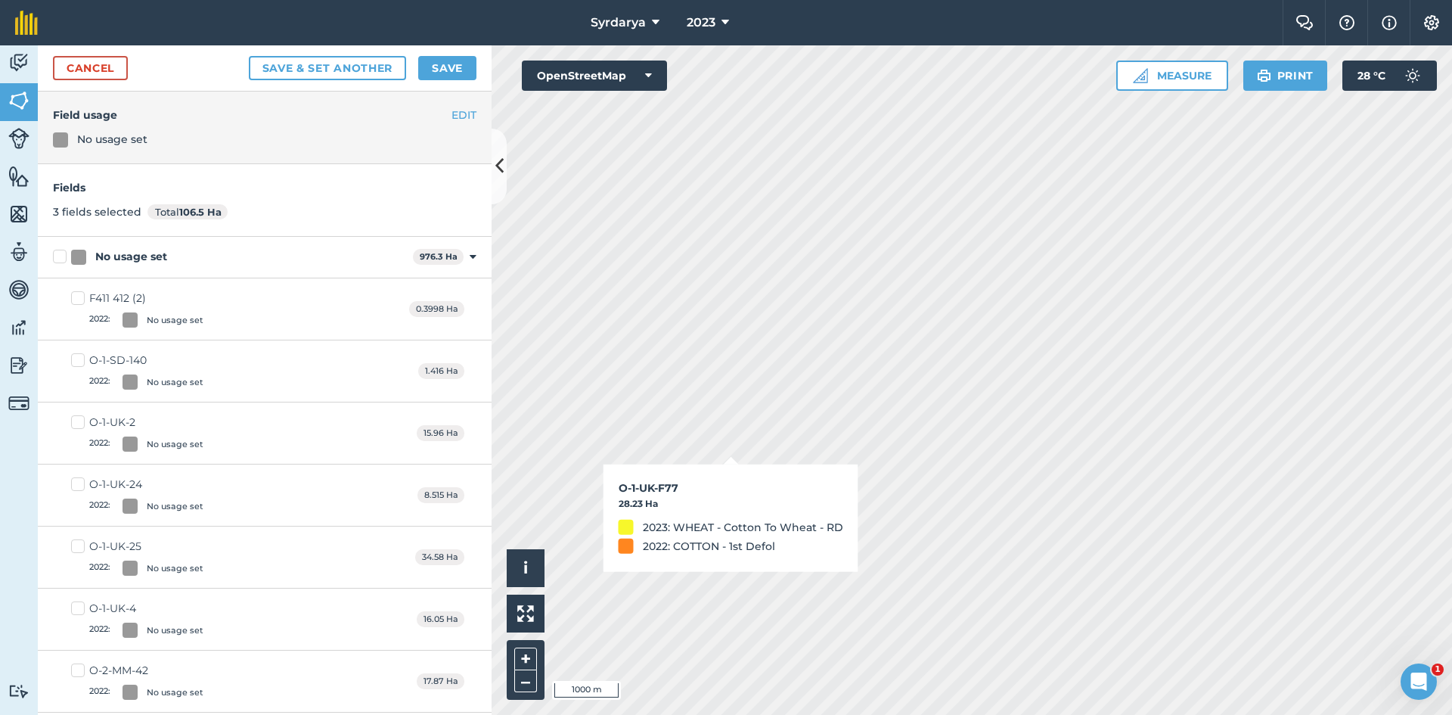
checkbox input "true"
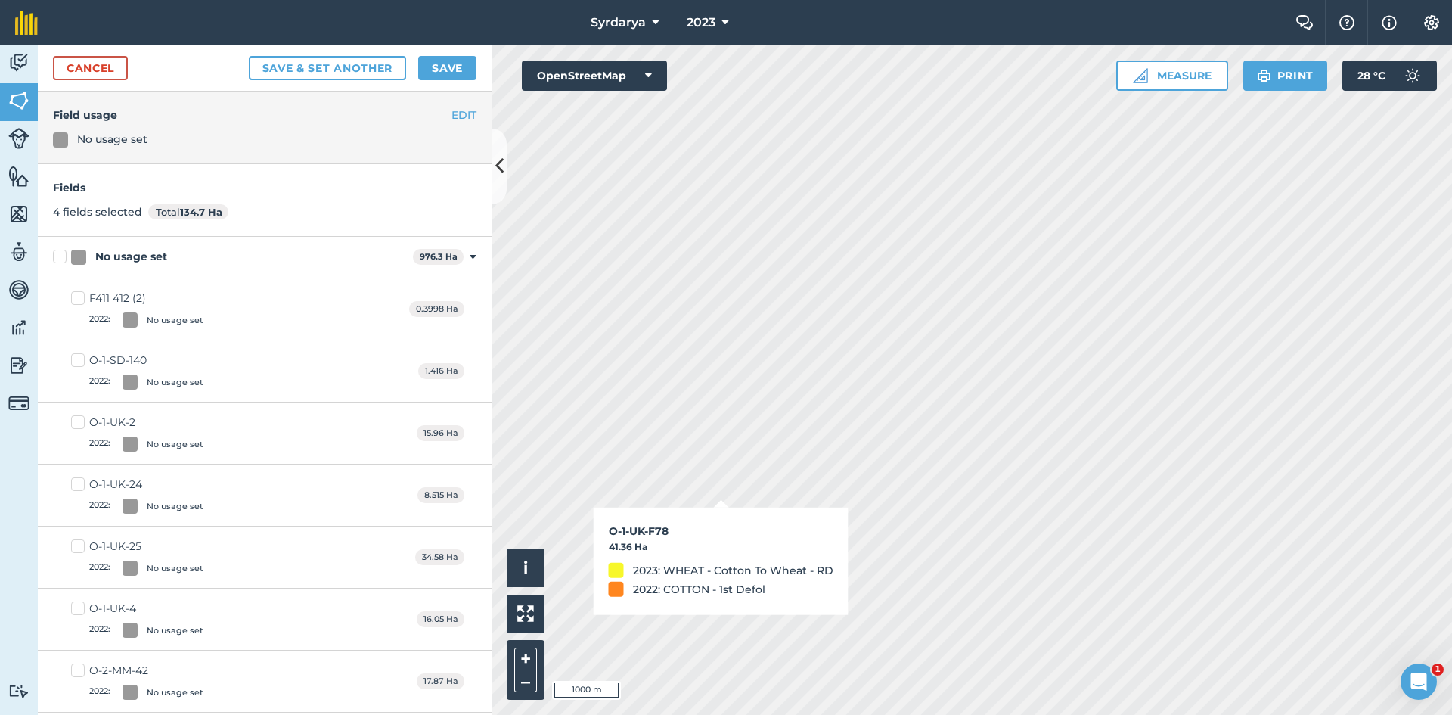
checkbox input "true"
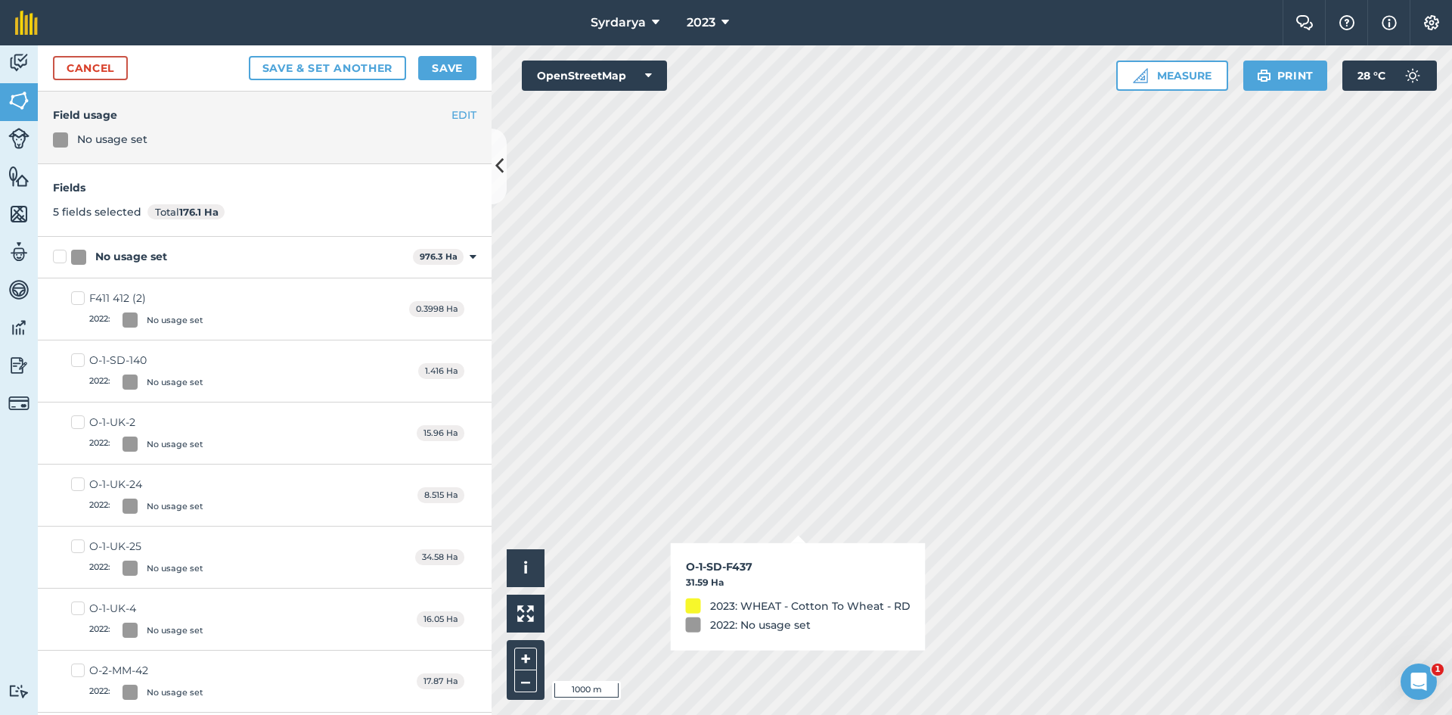
checkbox input "true"
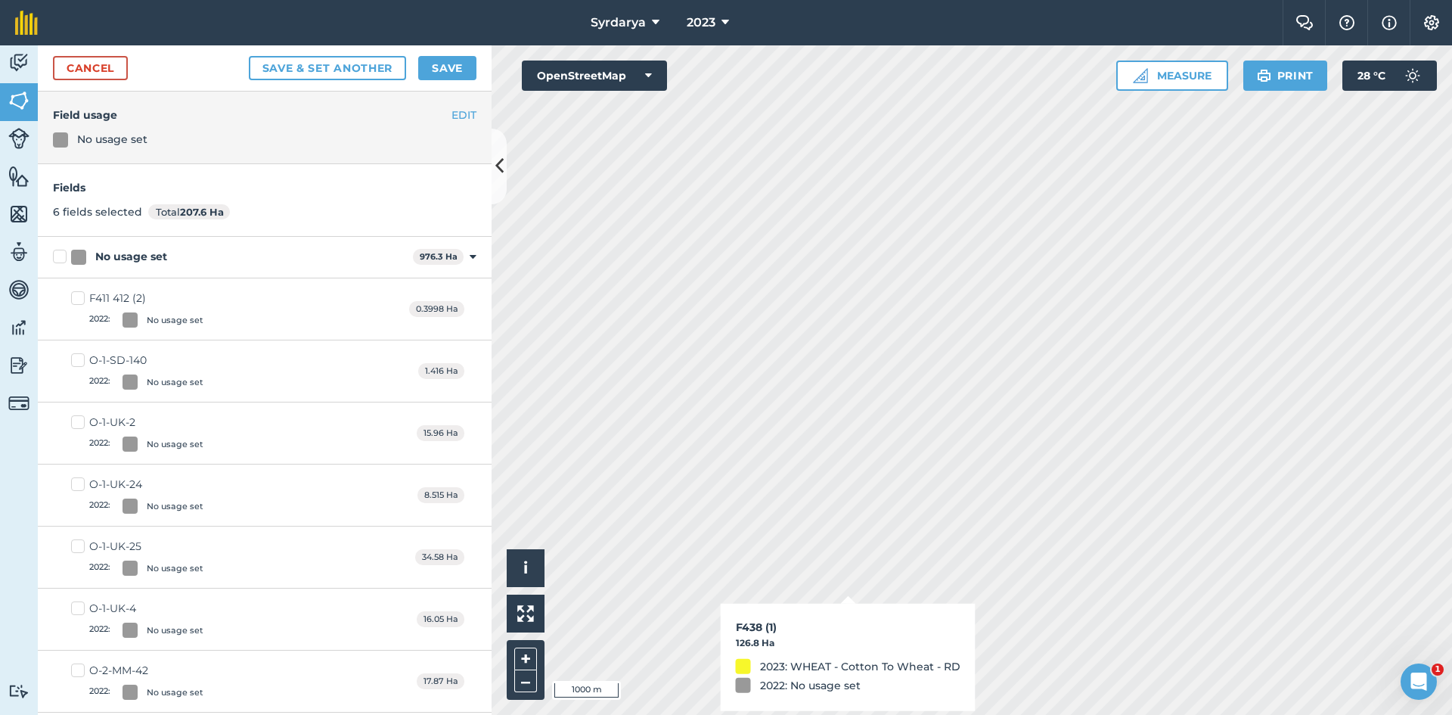
checkbox input "true"
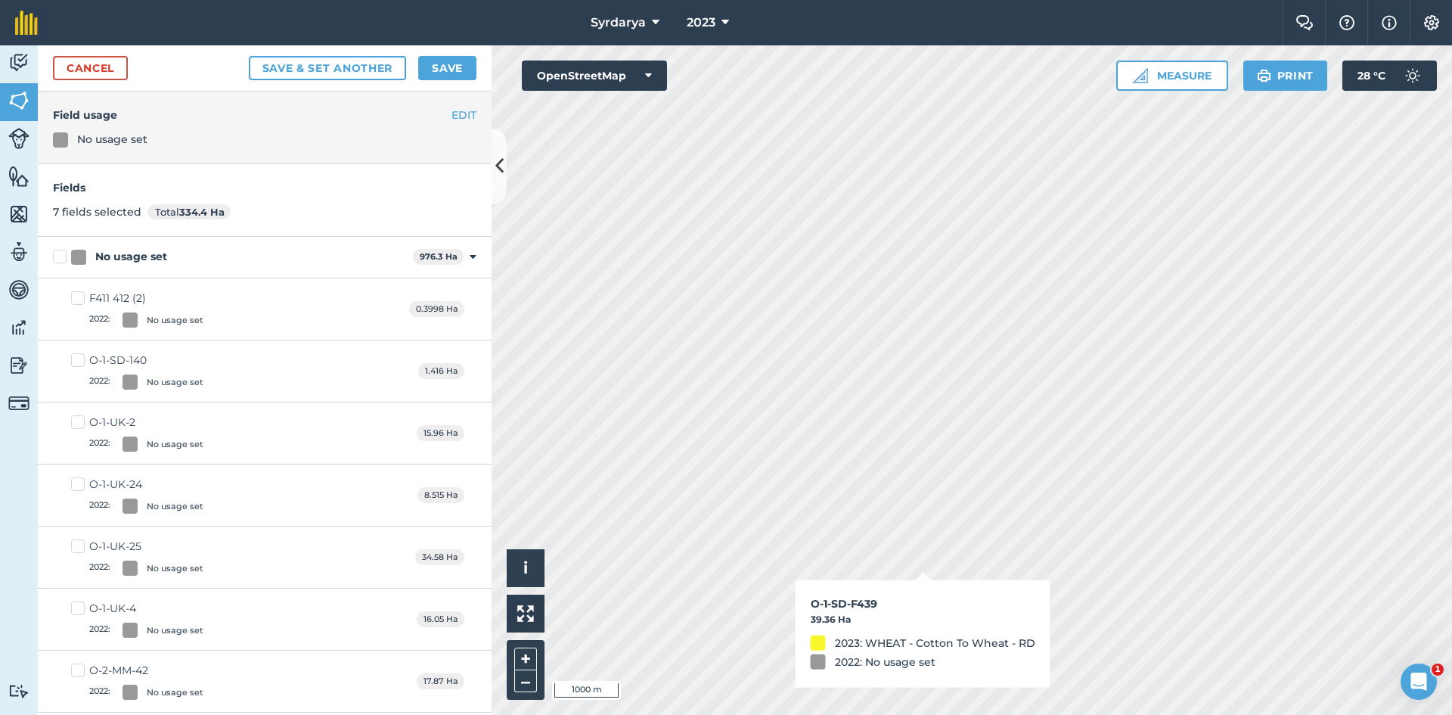
checkbox input "true"
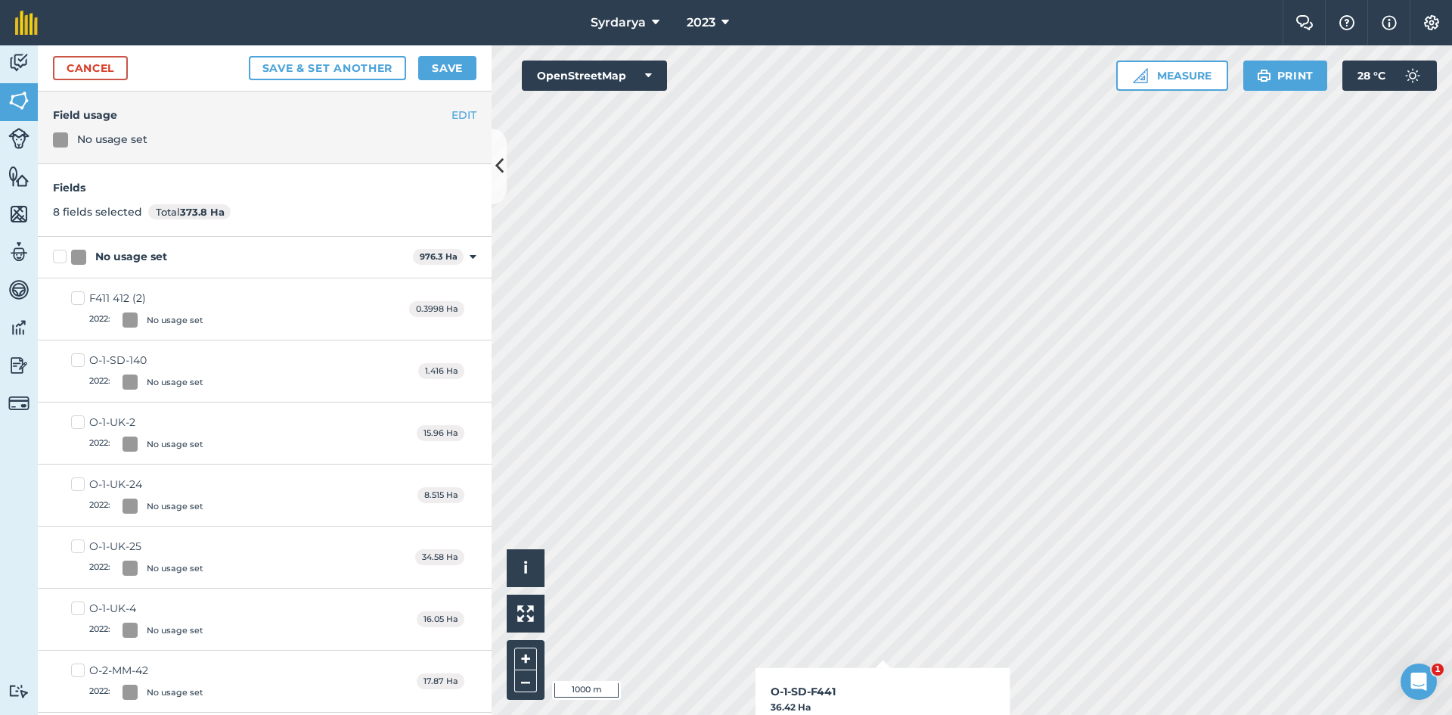
checkbox input "true"
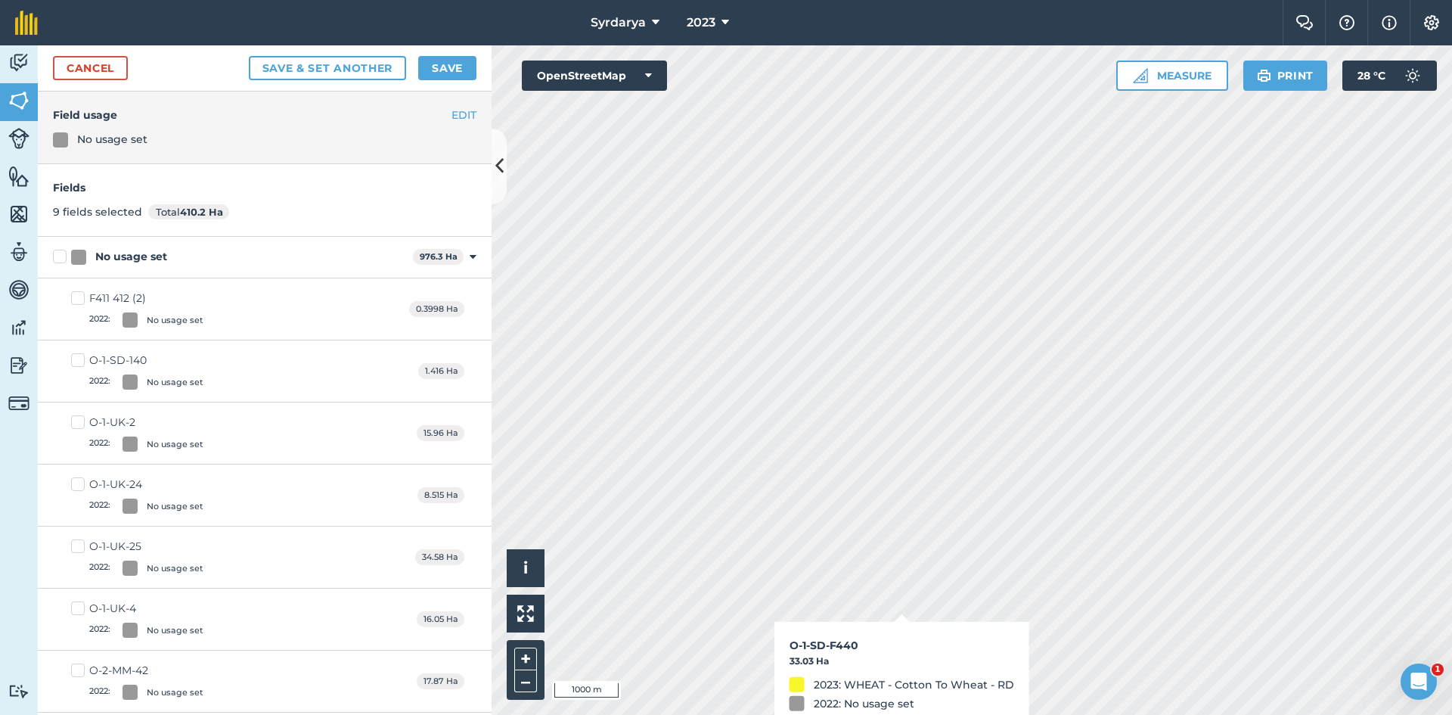
checkbox input "true"
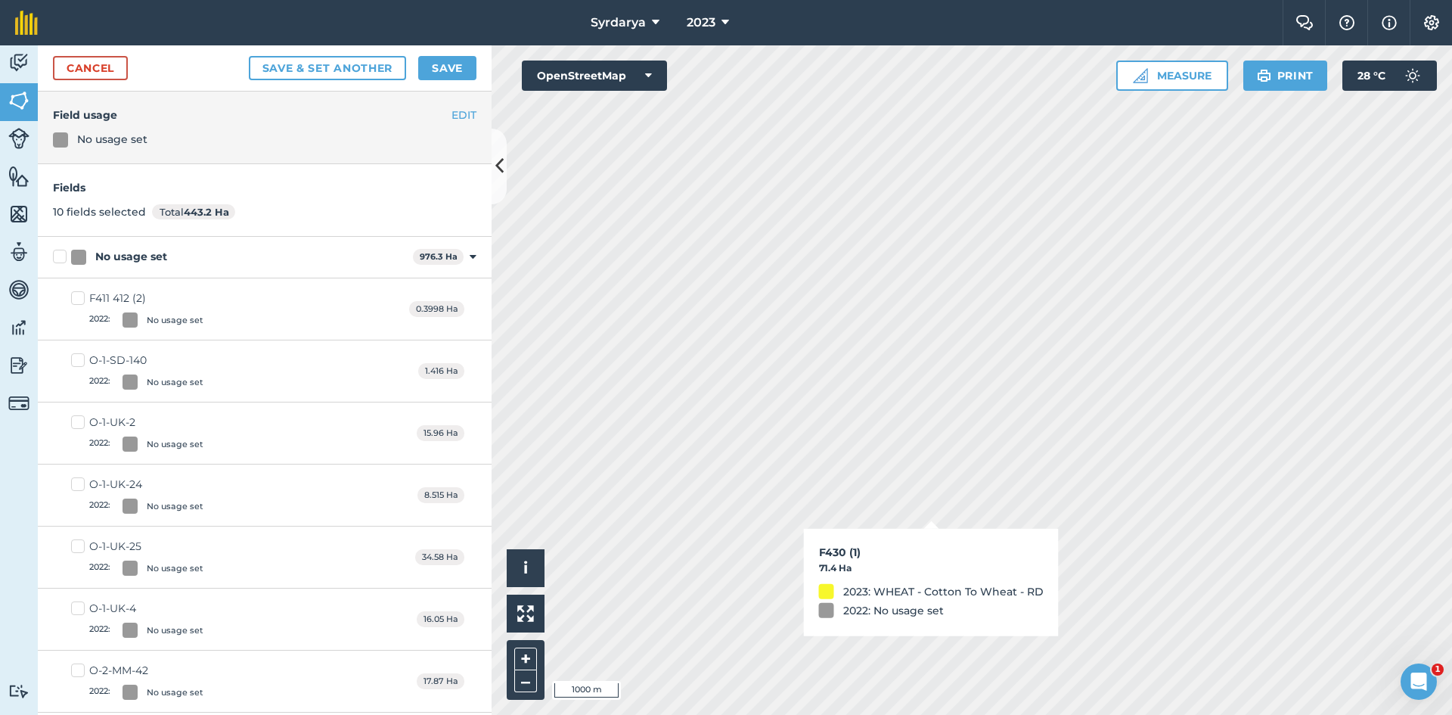
checkbox input "true"
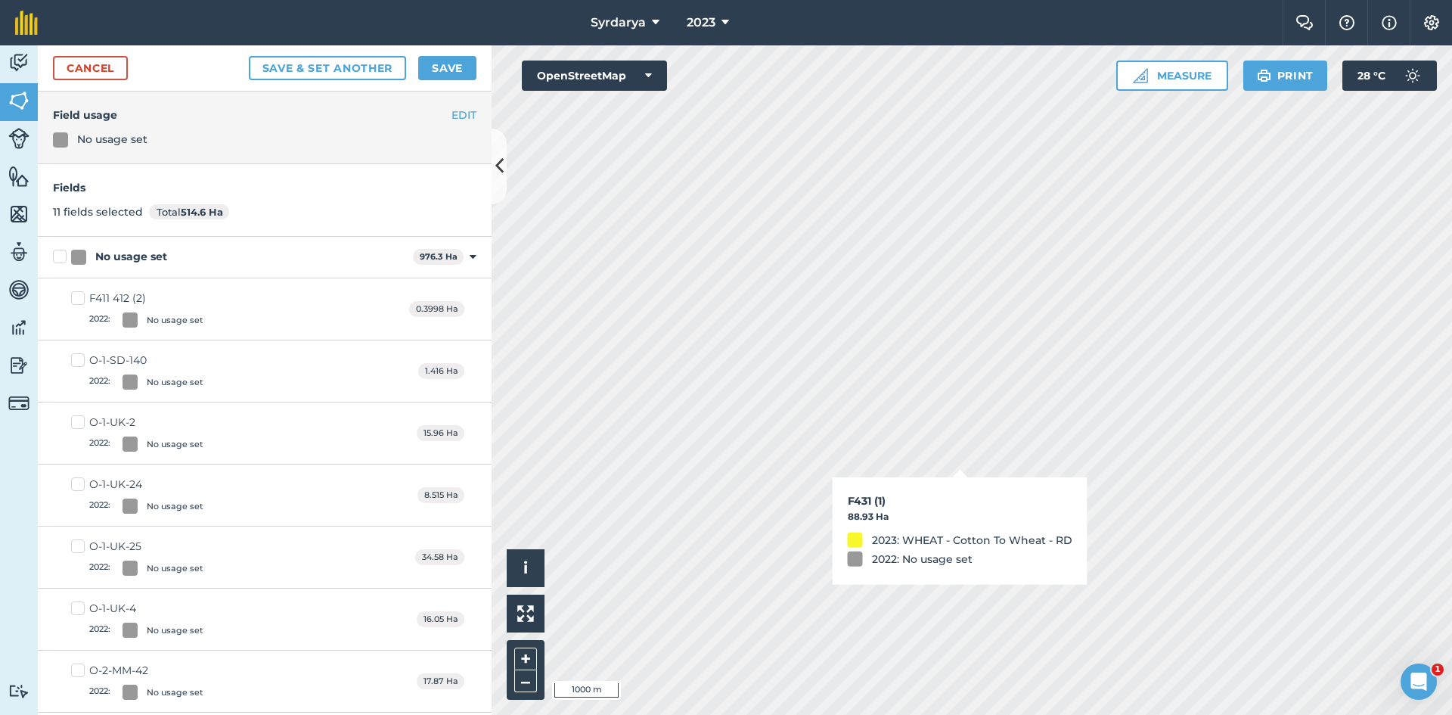
checkbox input "true"
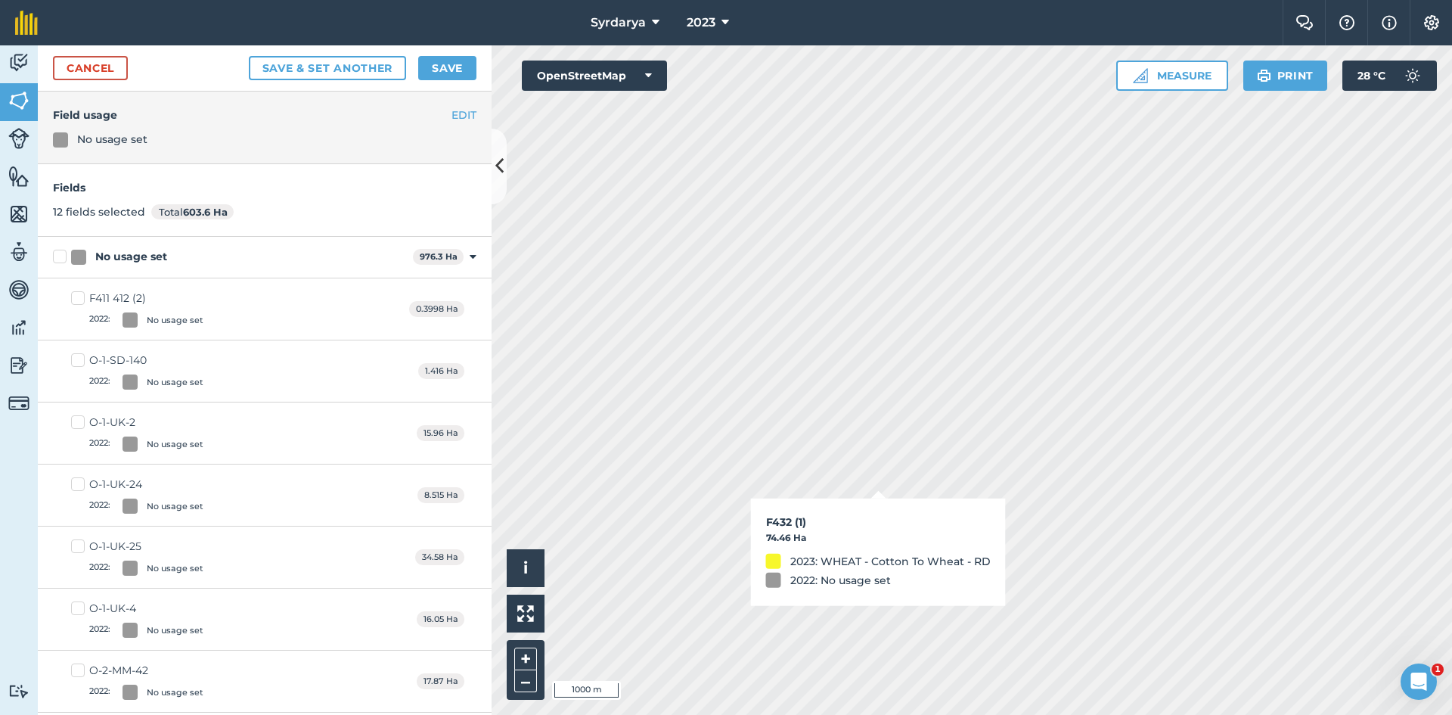
checkbox input "true"
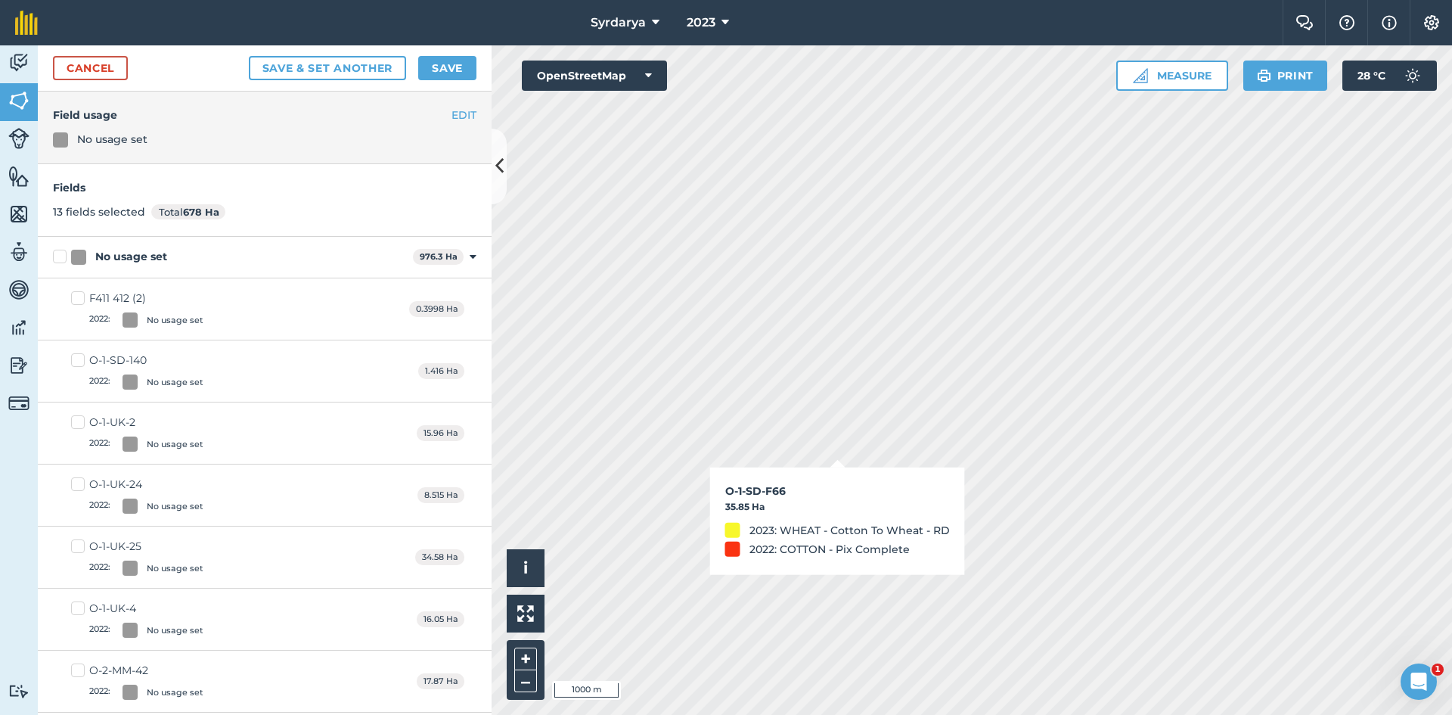
checkbox input "true"
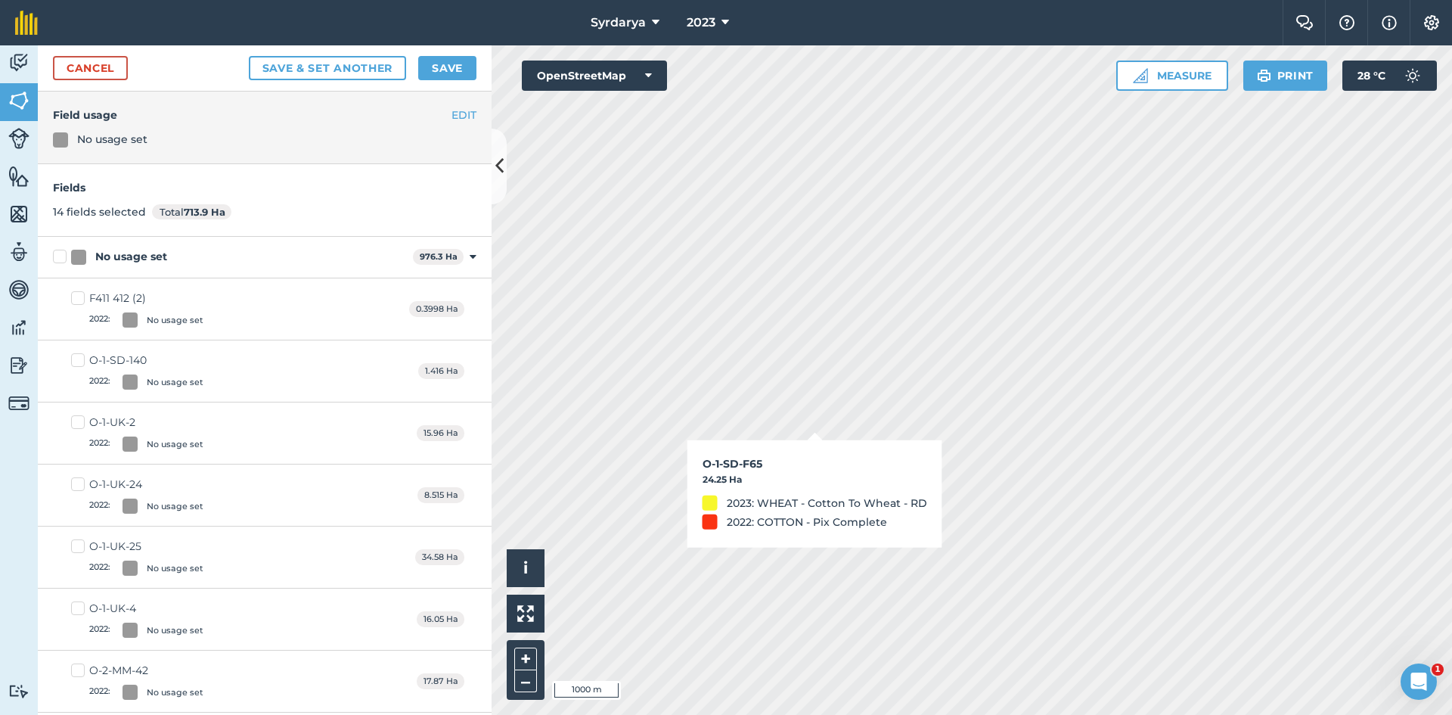
checkbox input "true"
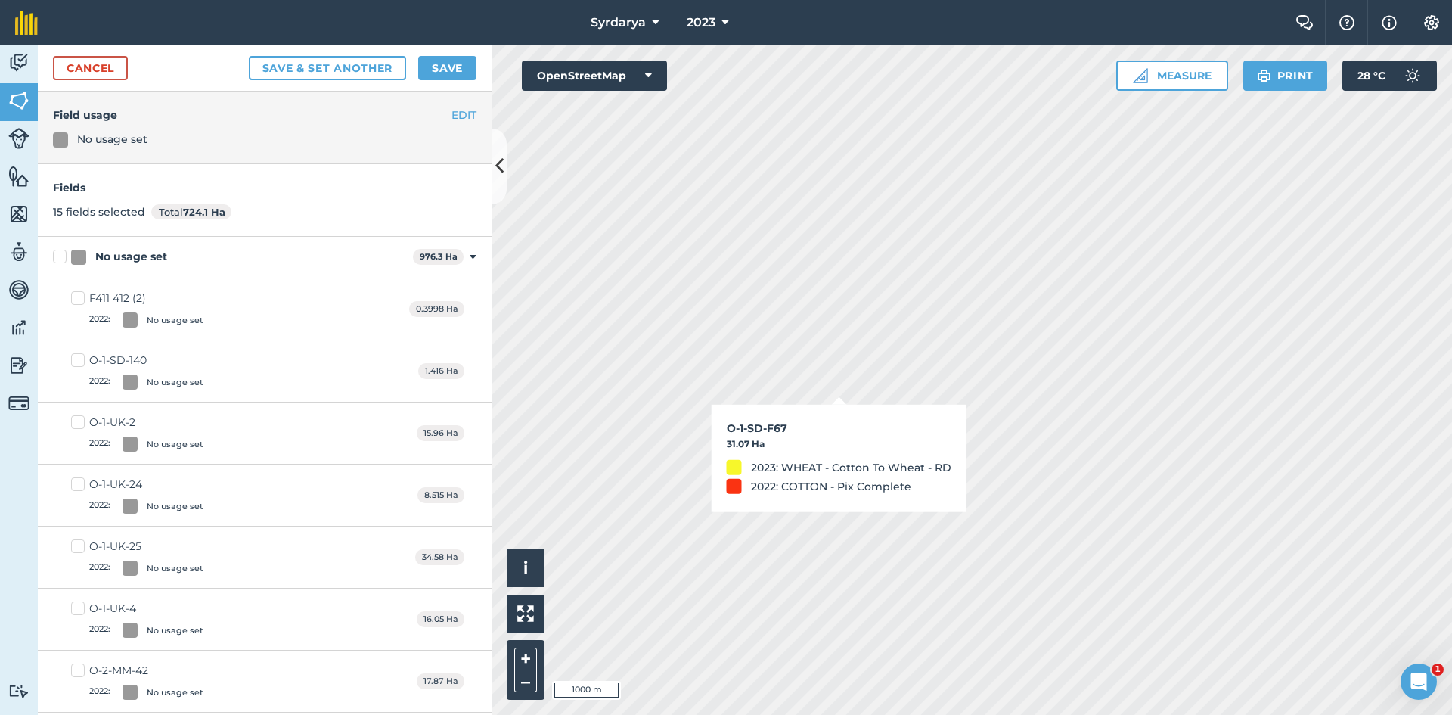
checkbox input "true"
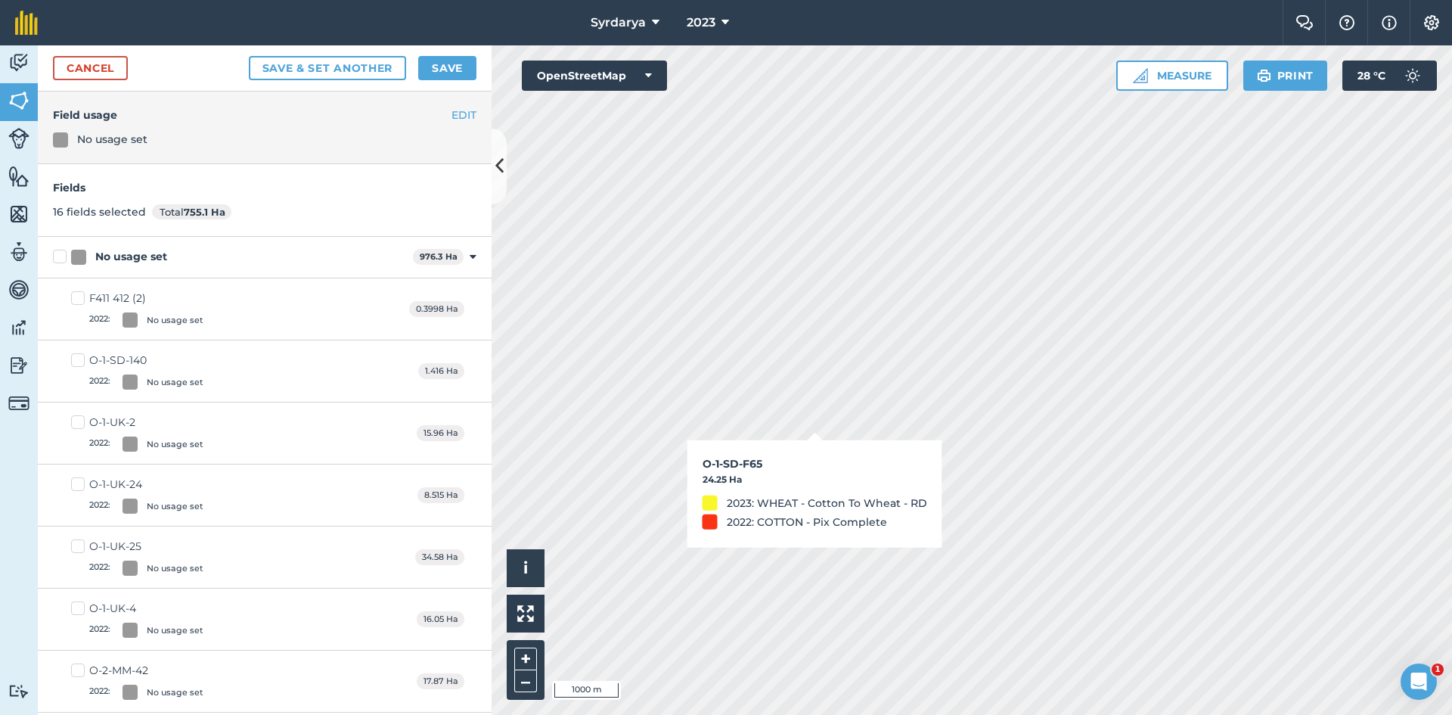
checkbox input "true"
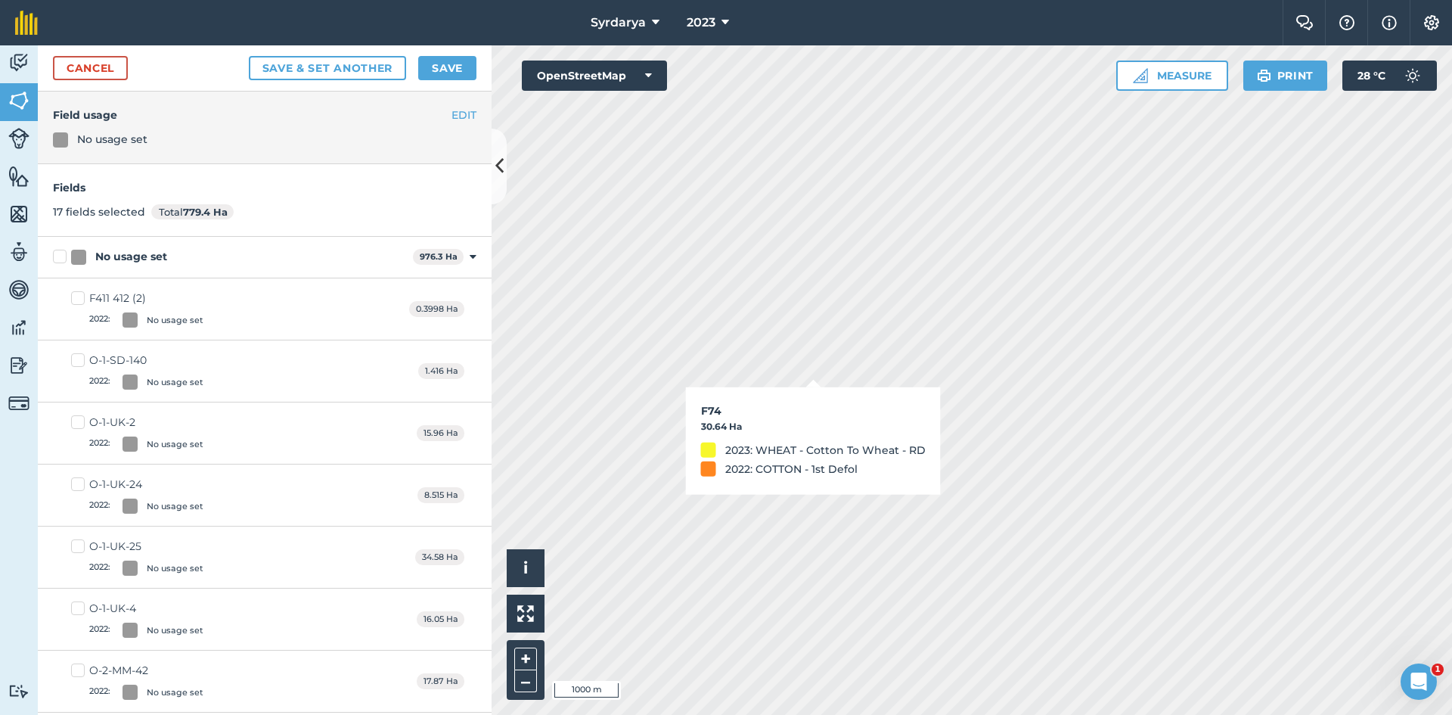
checkbox input "true"
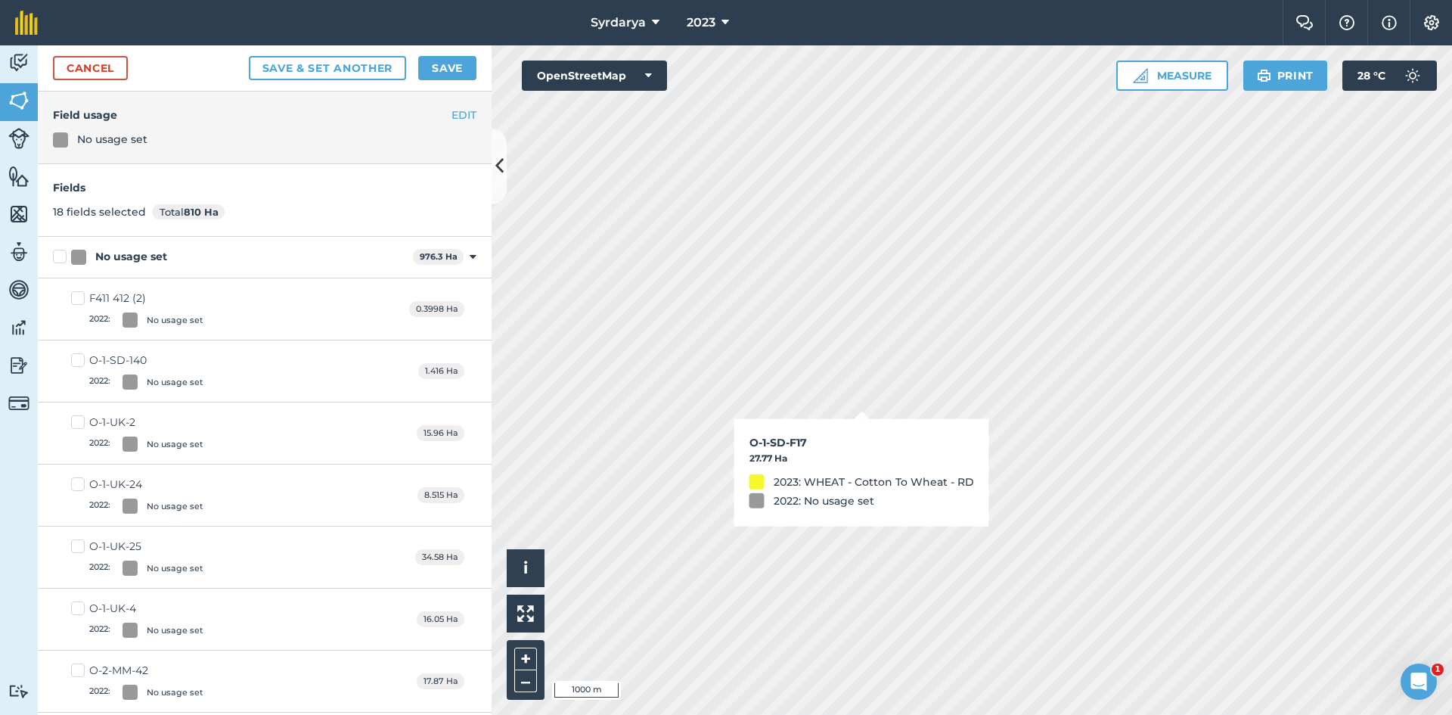
checkbox input "true"
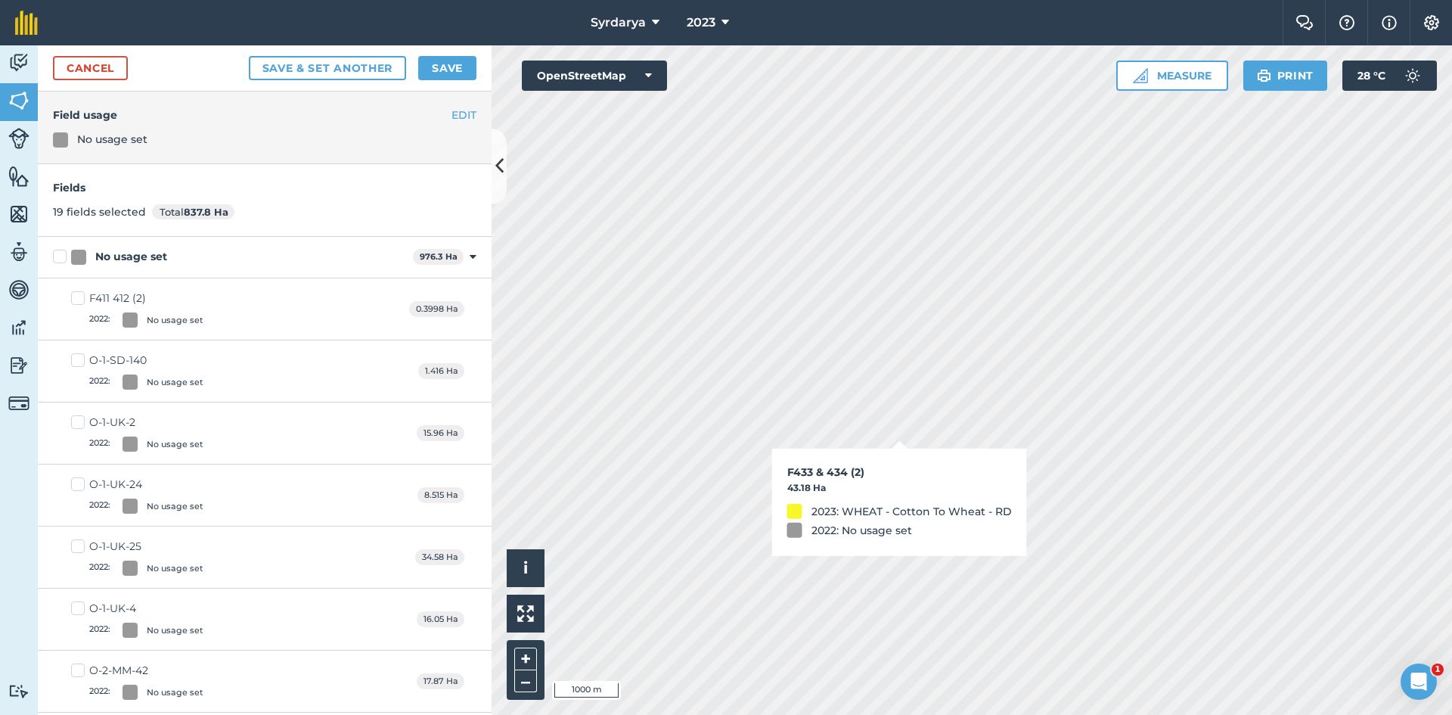
checkbox input "true"
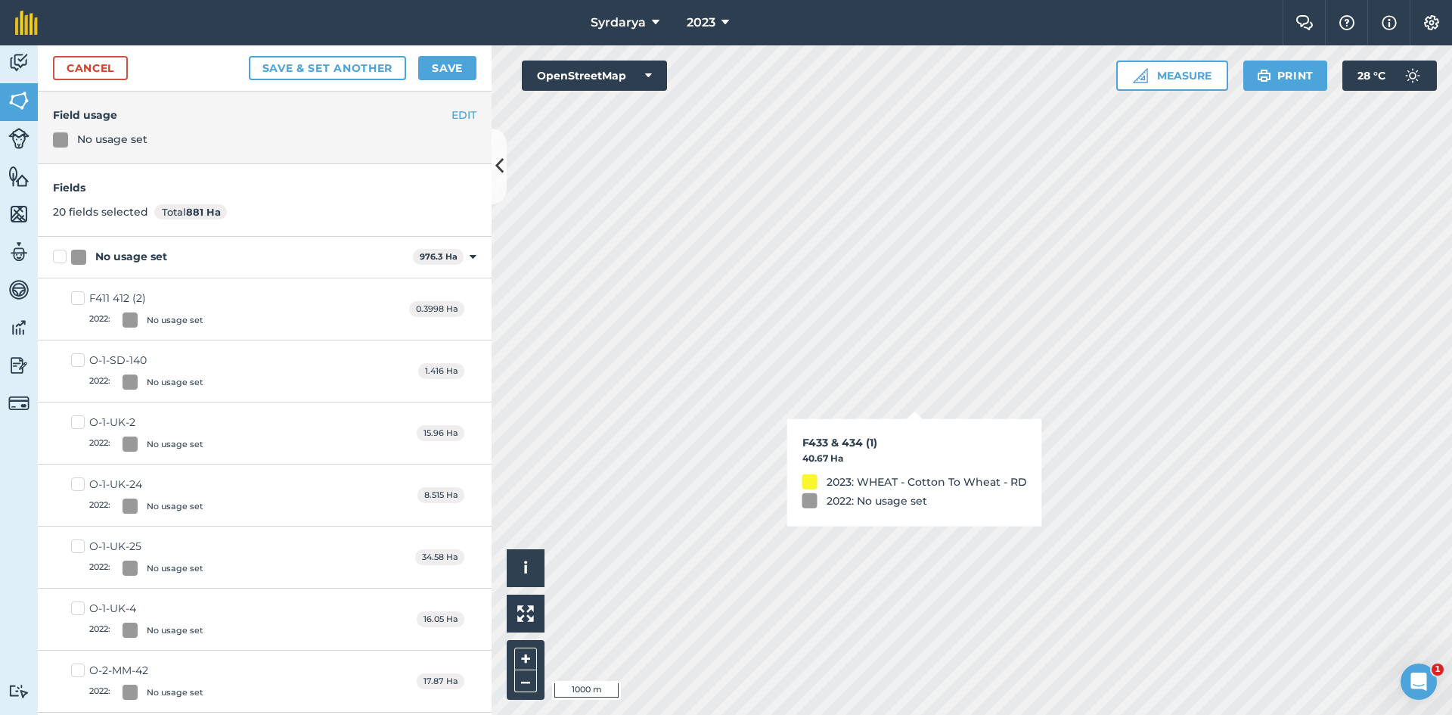
checkbox input "true"
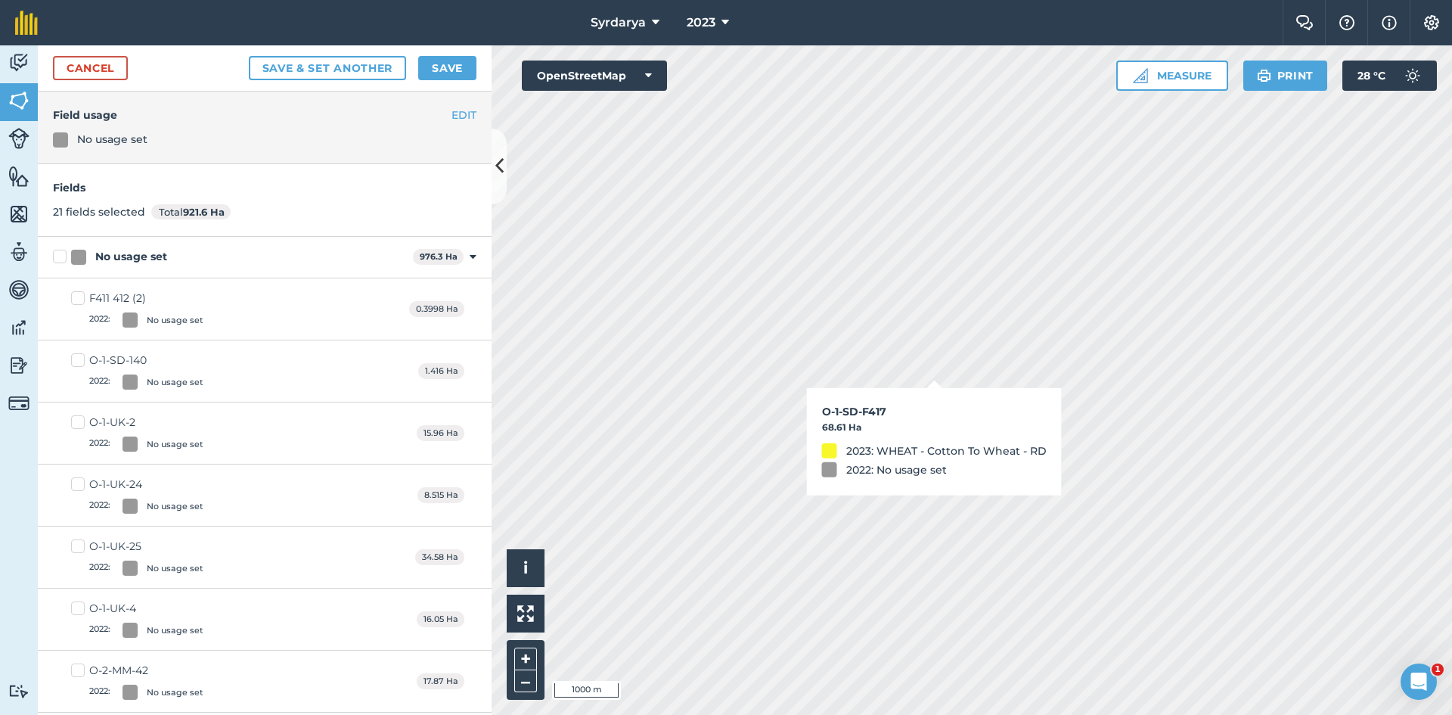
checkbox input "true"
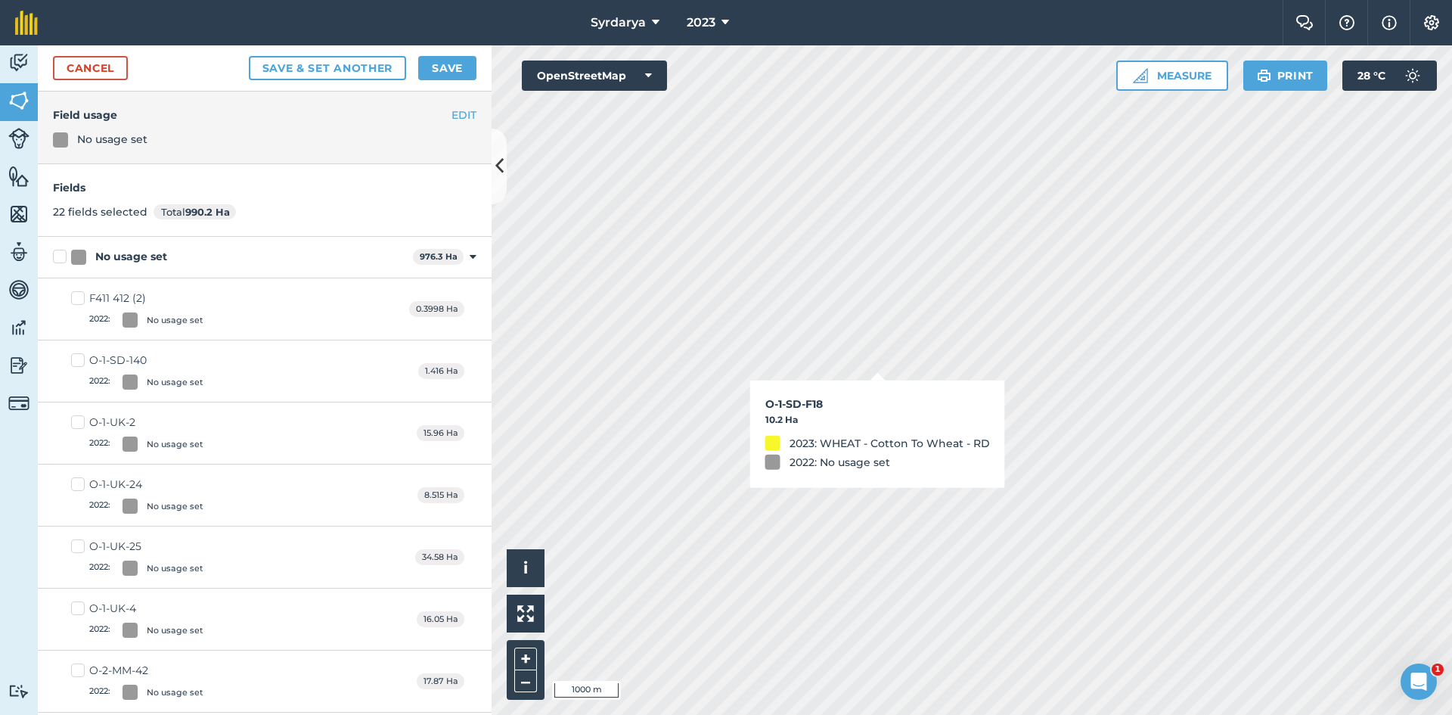
checkbox input "true"
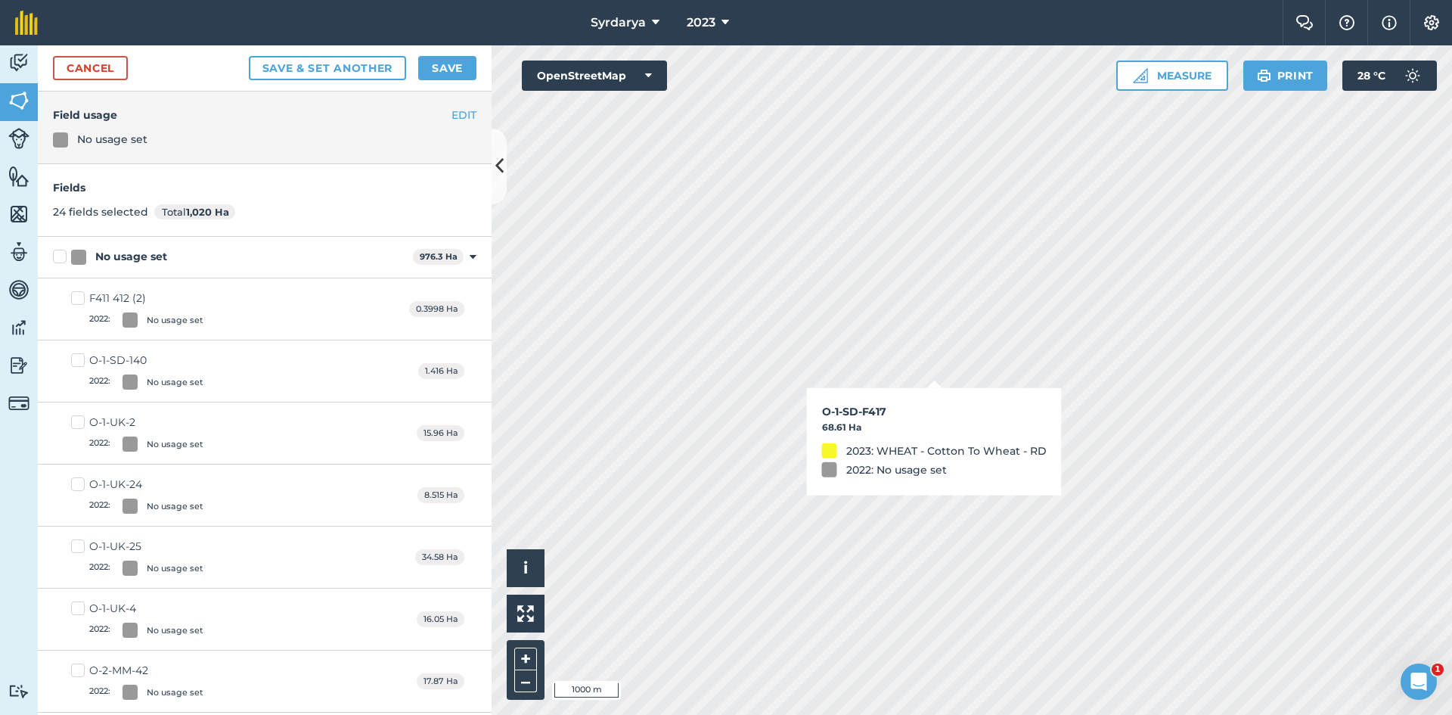
checkbox input "true"
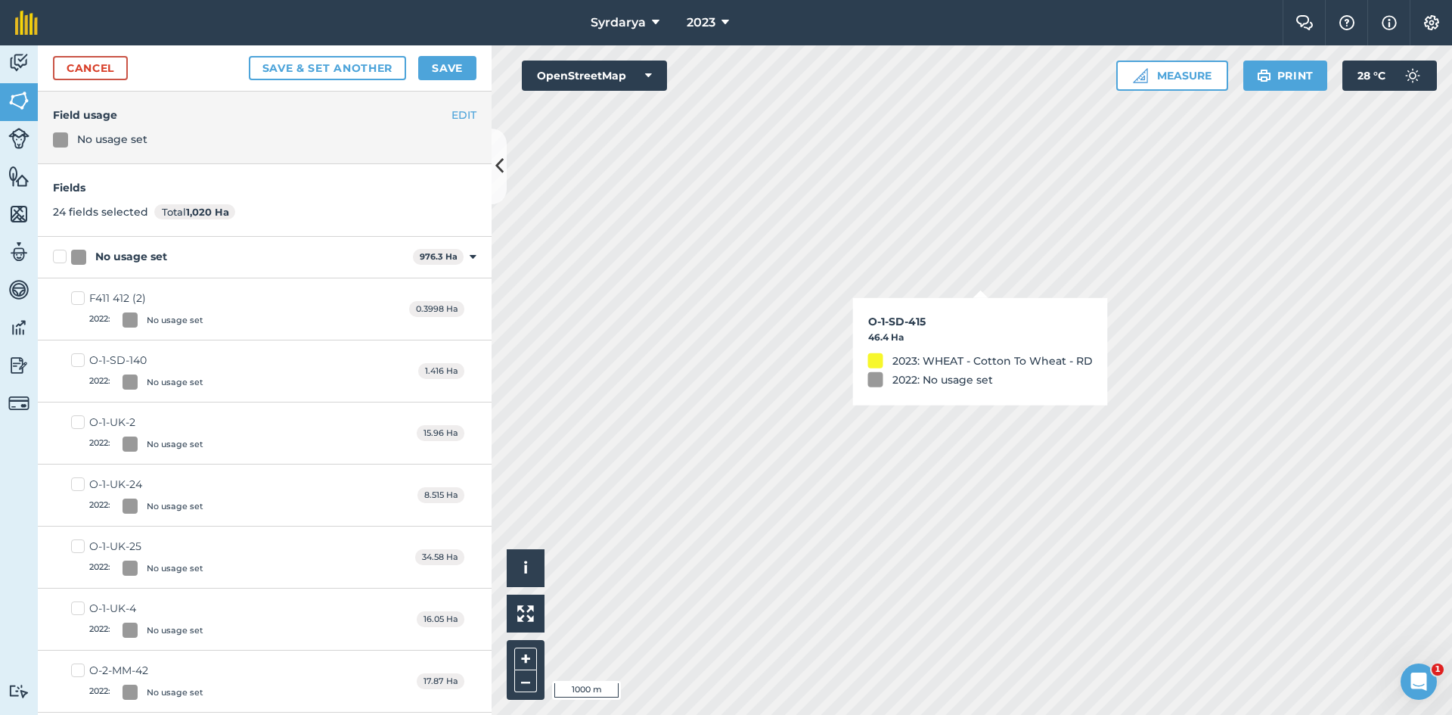
checkbox input "true"
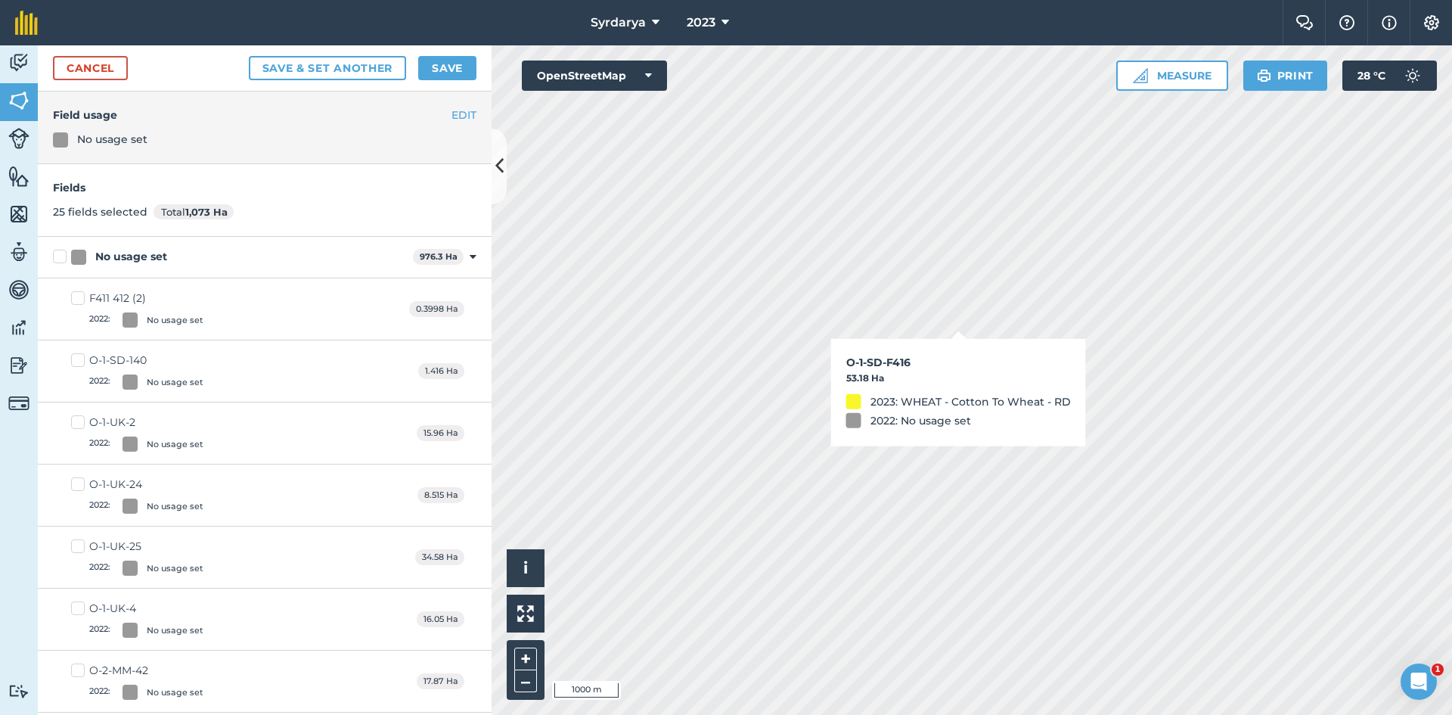
checkbox input "true"
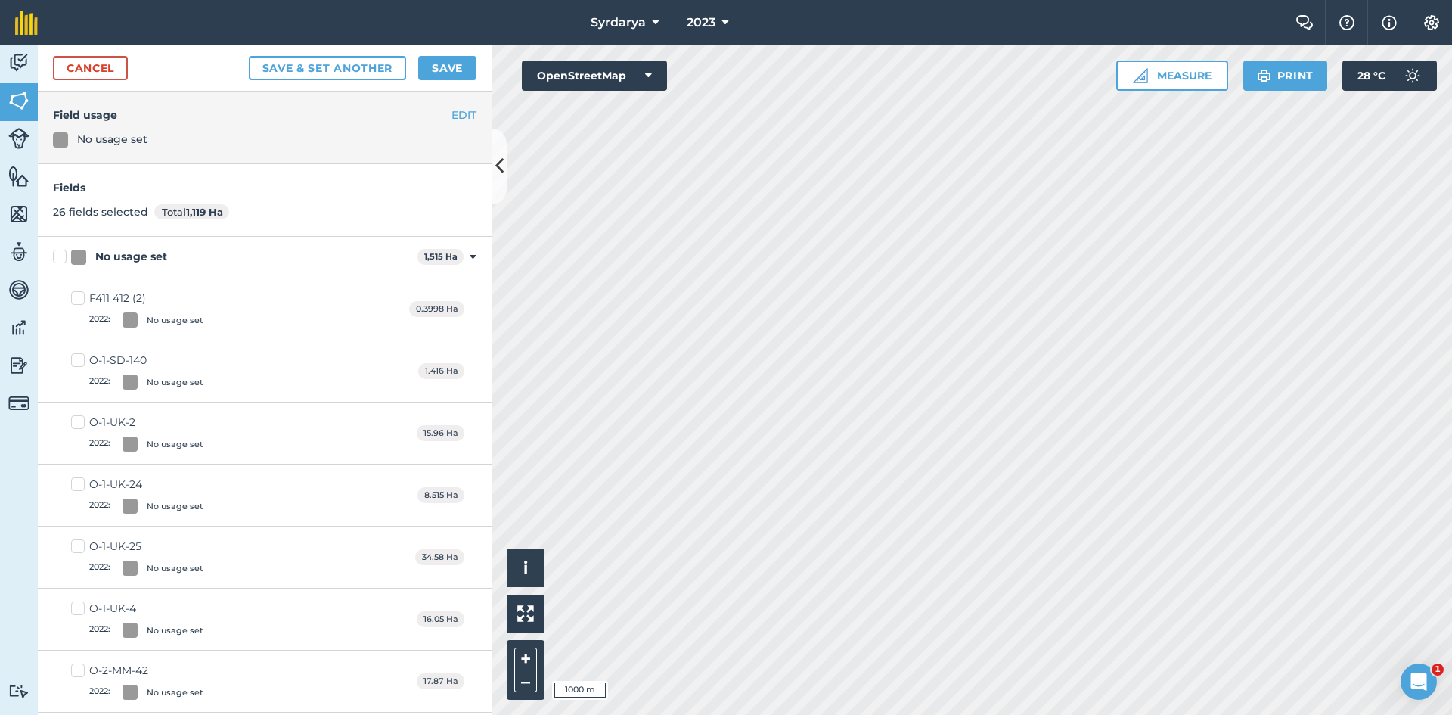
click at [105, 91] on div "Cancel Save & set another Save" at bounding box center [265, 68] width 454 height 46
click at [100, 70] on link "Cancel" at bounding box center [90, 68] width 75 height 24
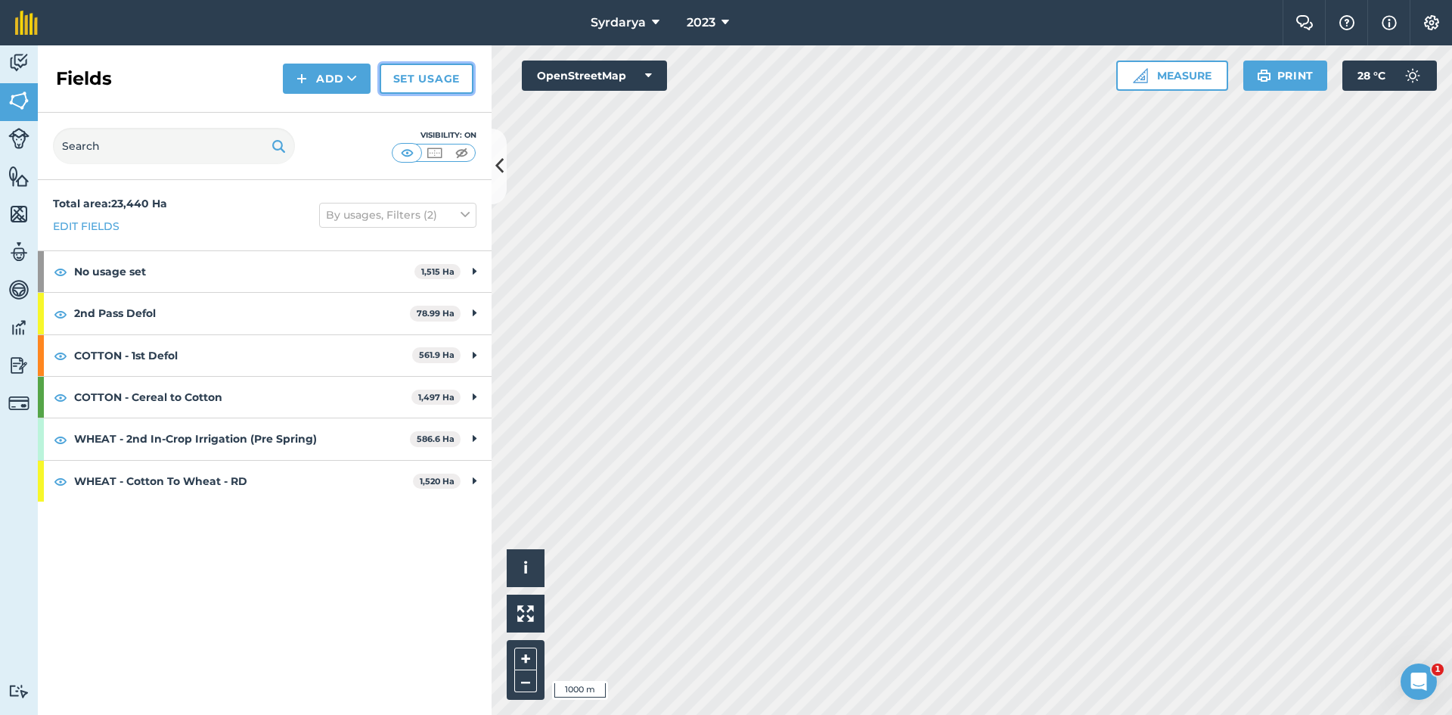
click at [431, 78] on link "Set usage" at bounding box center [427, 79] width 94 height 30
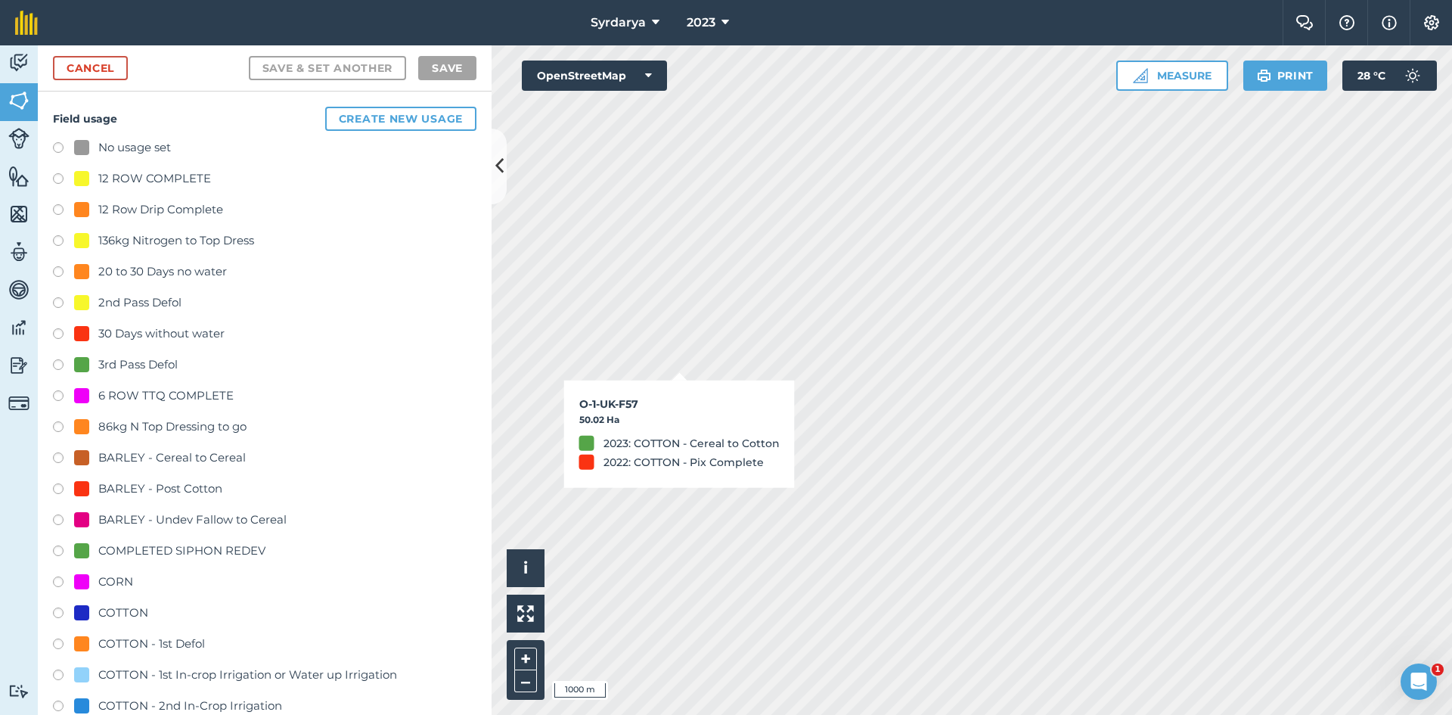
click at [54, 142] on label at bounding box center [63, 149] width 21 height 15
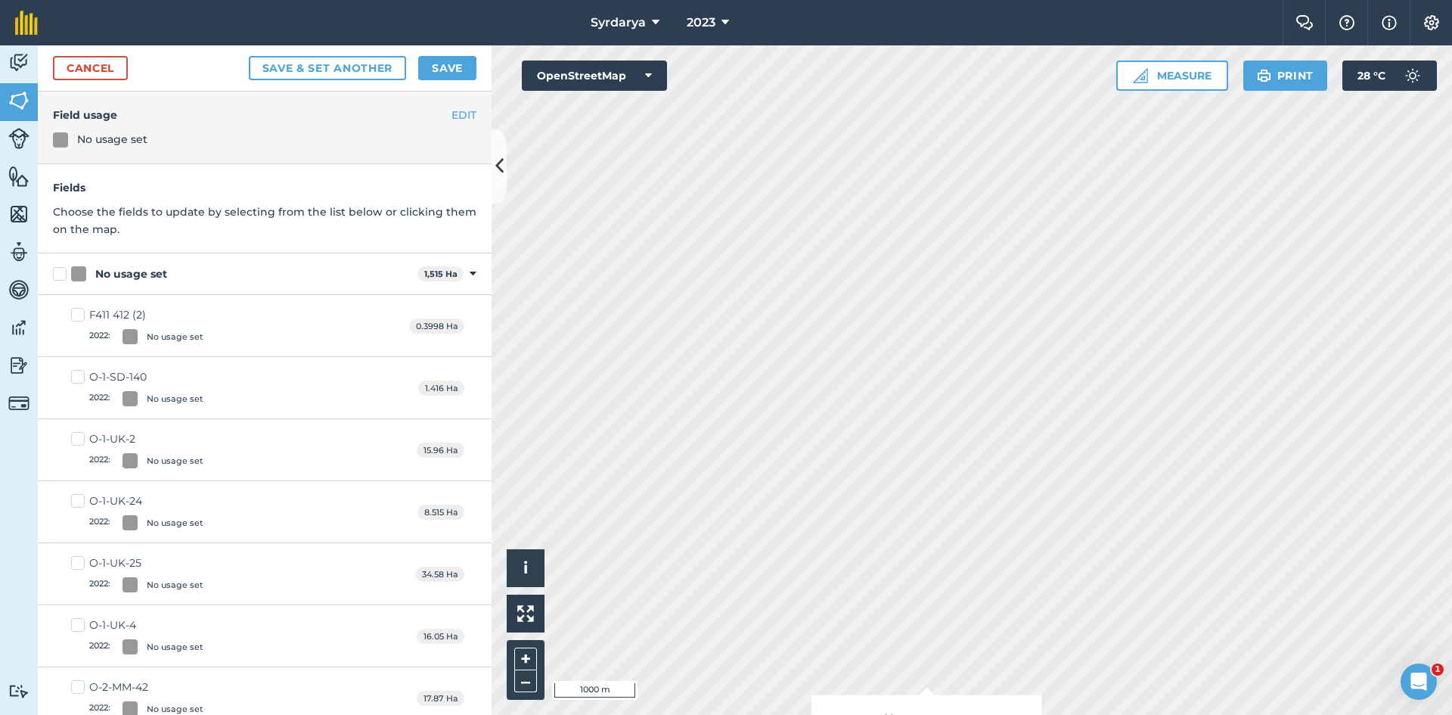
checkbox input "true"
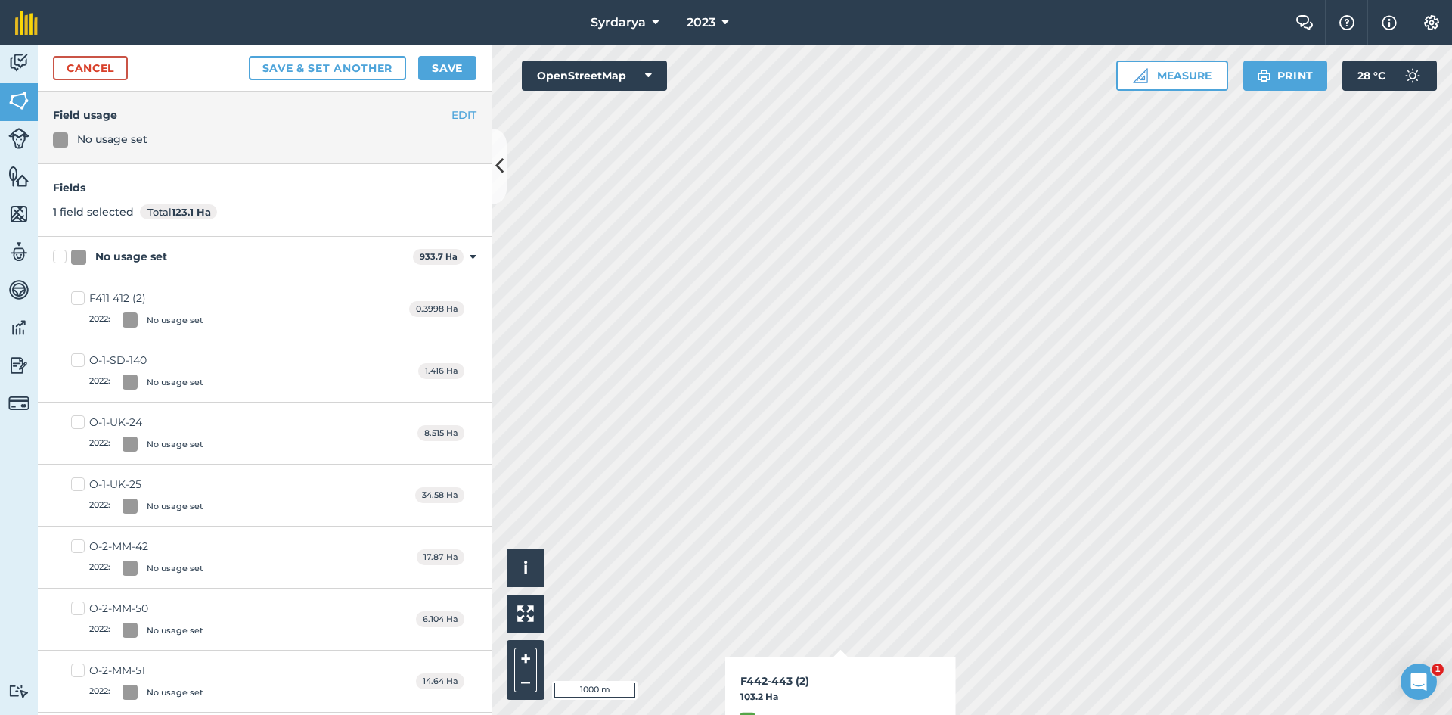
checkbox input "true"
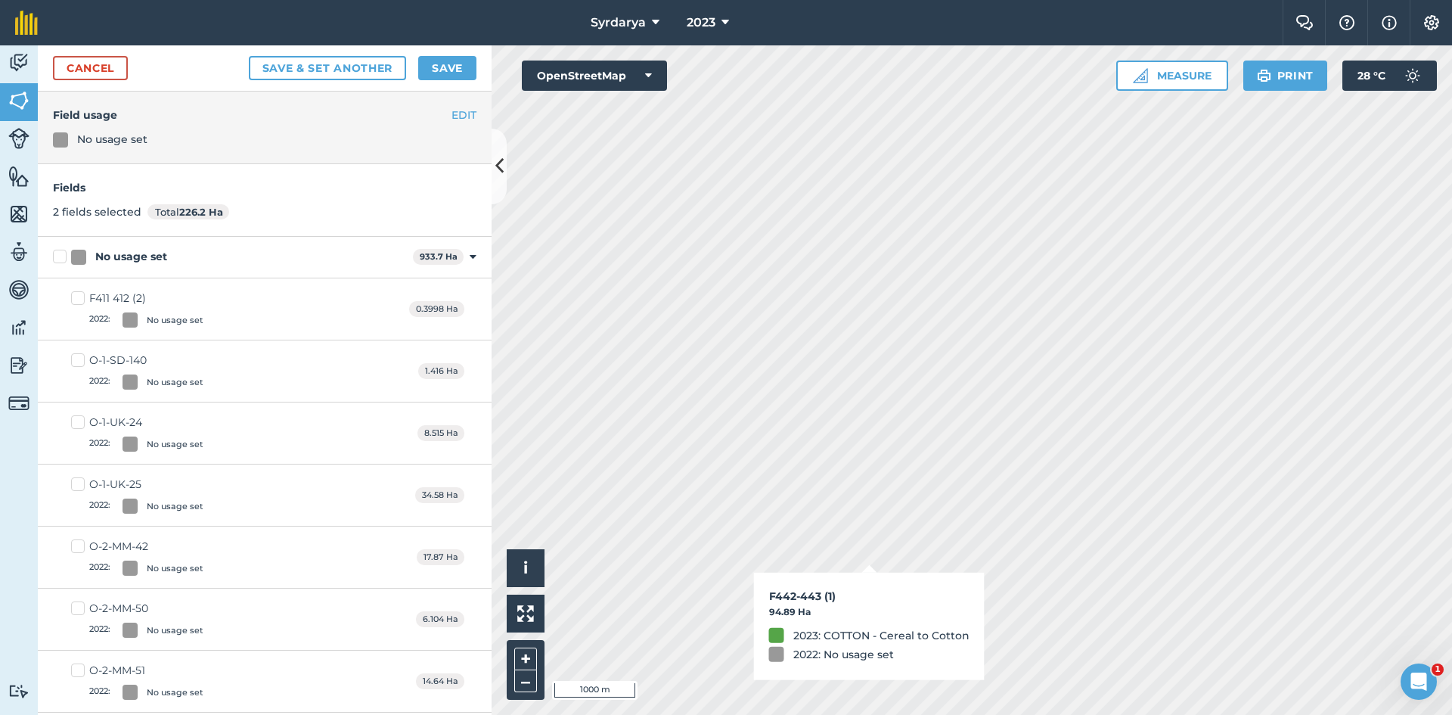
checkbox input "true"
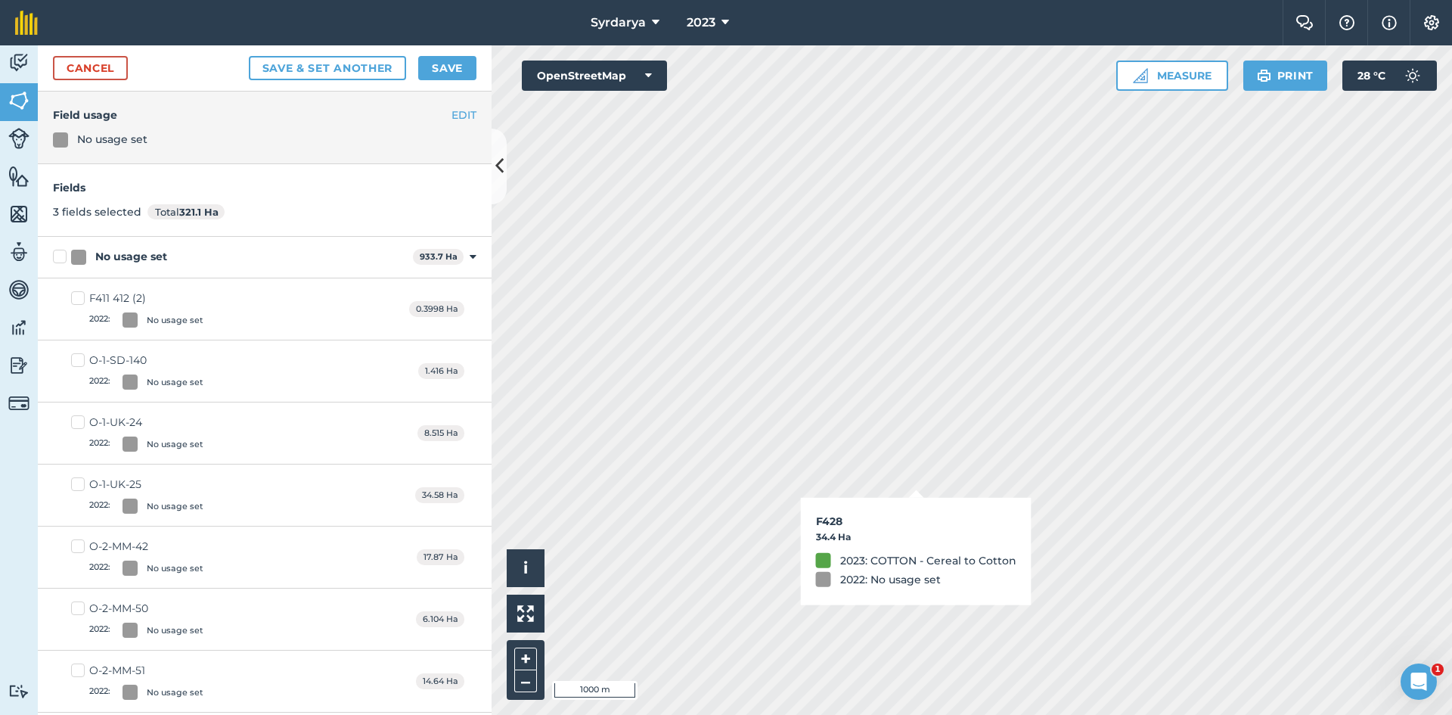
checkbox input "true"
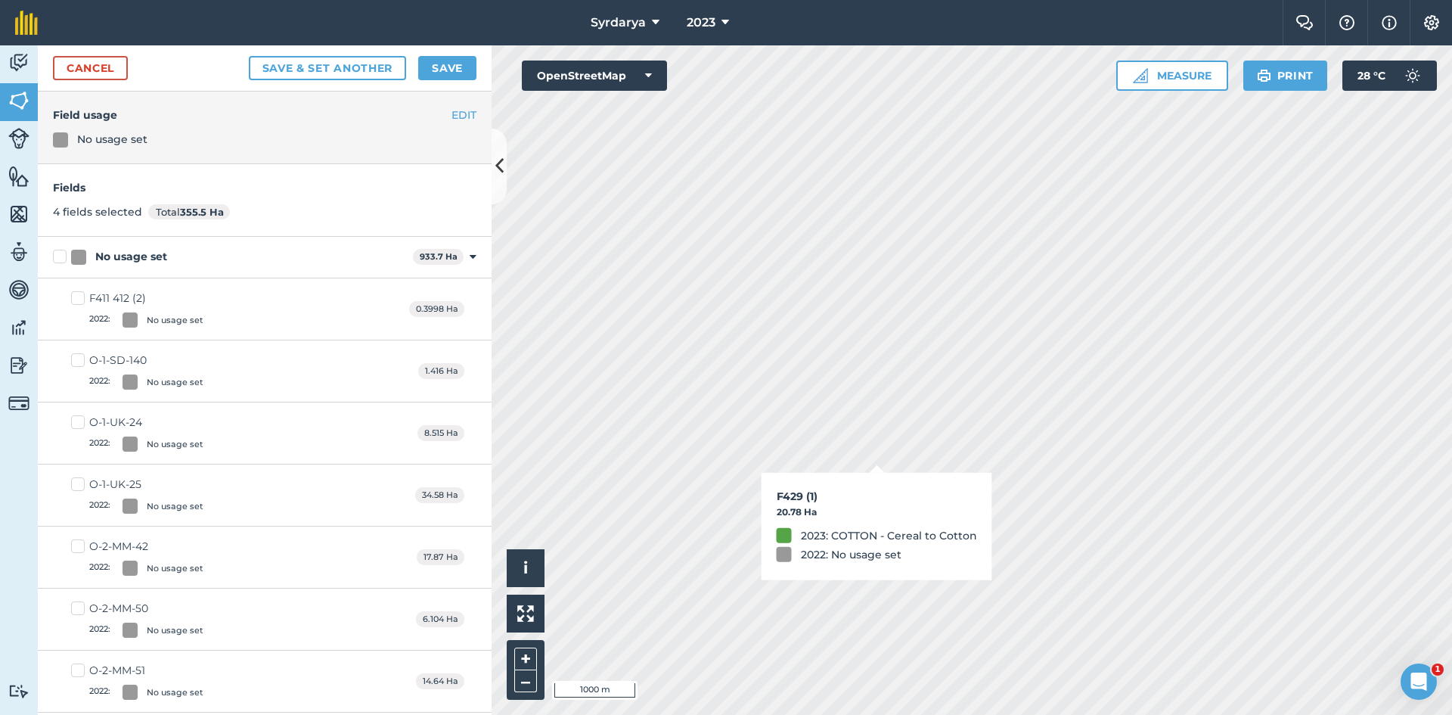
checkbox input "true"
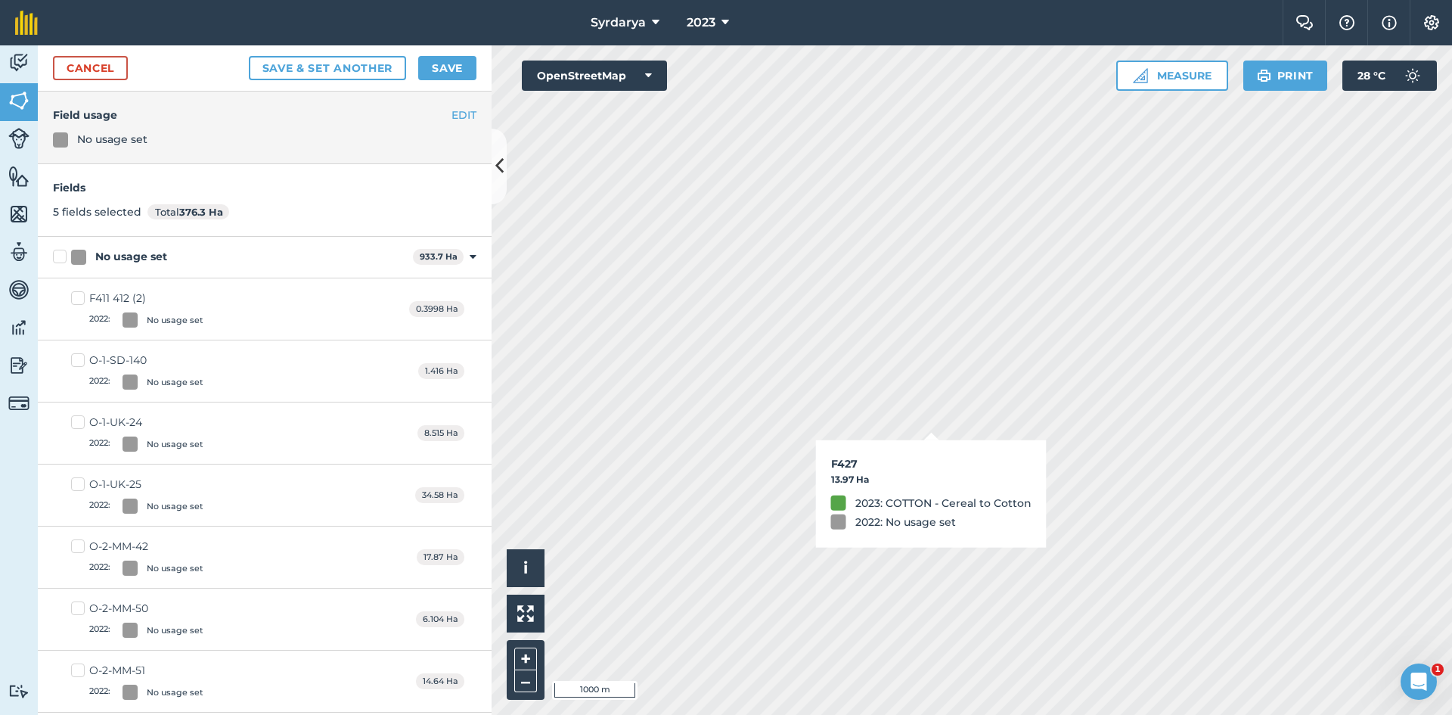
checkbox input "true"
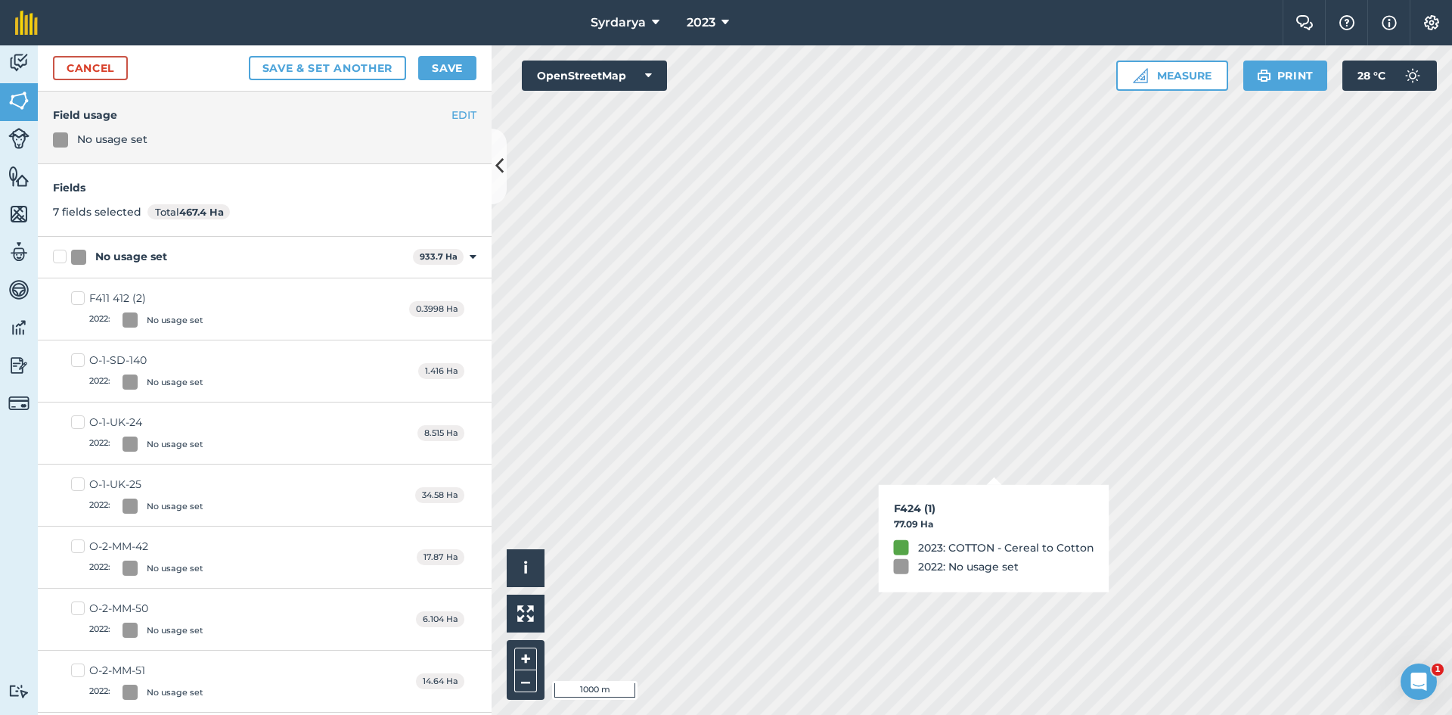
checkbox input "false"
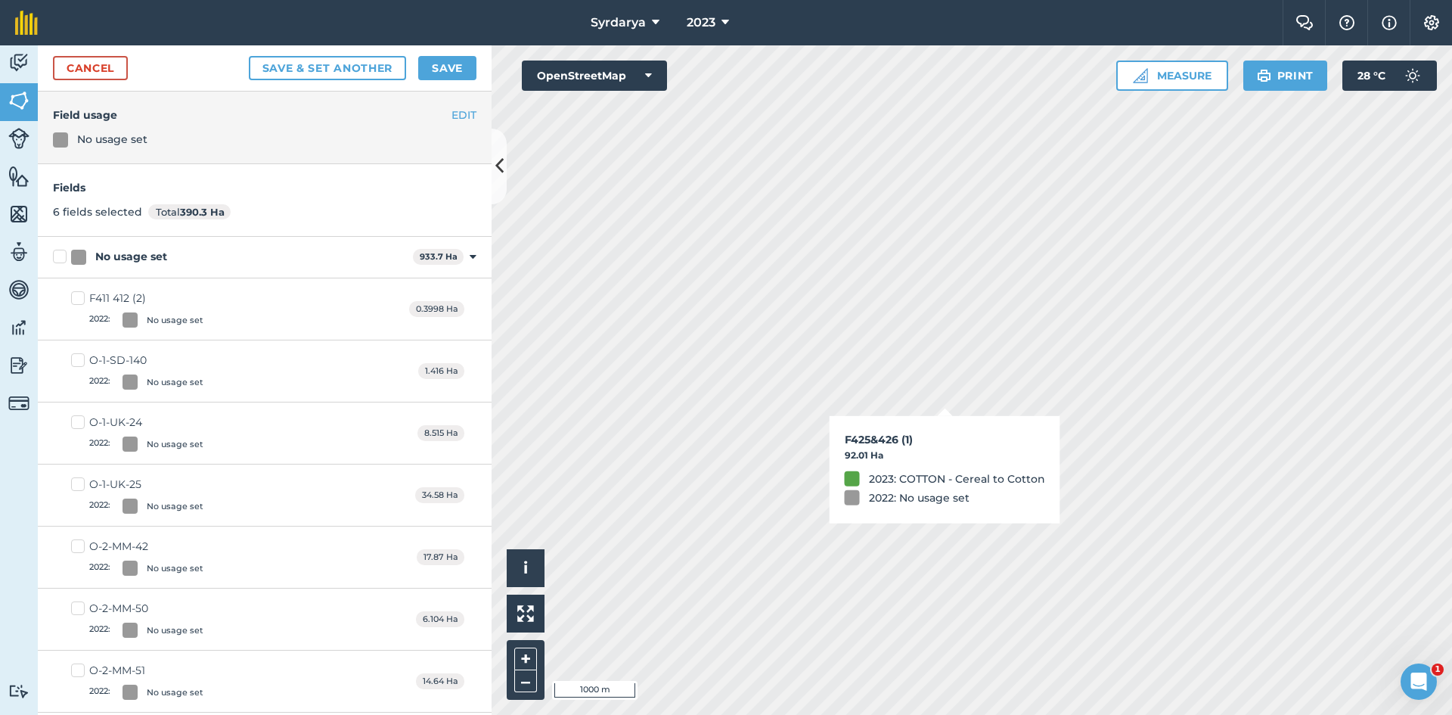
checkbox input "true"
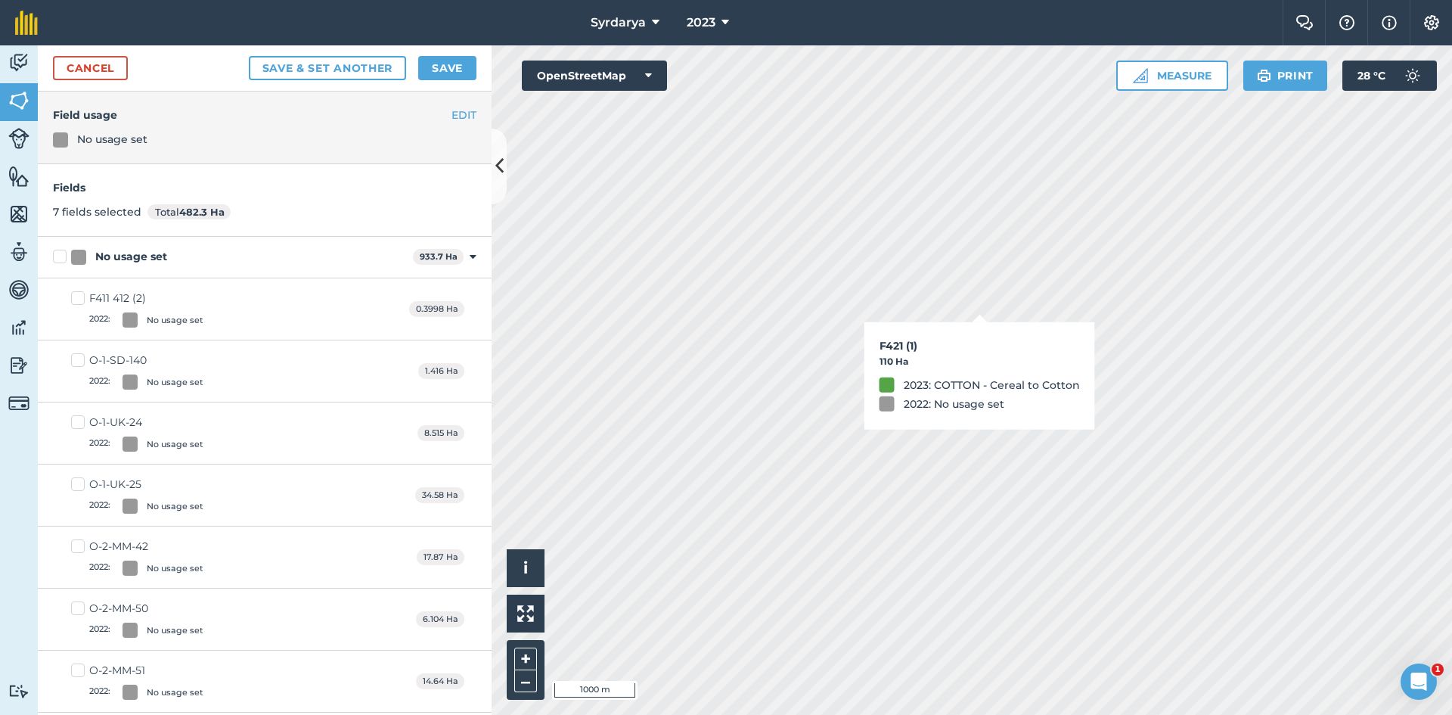
checkbox input "true"
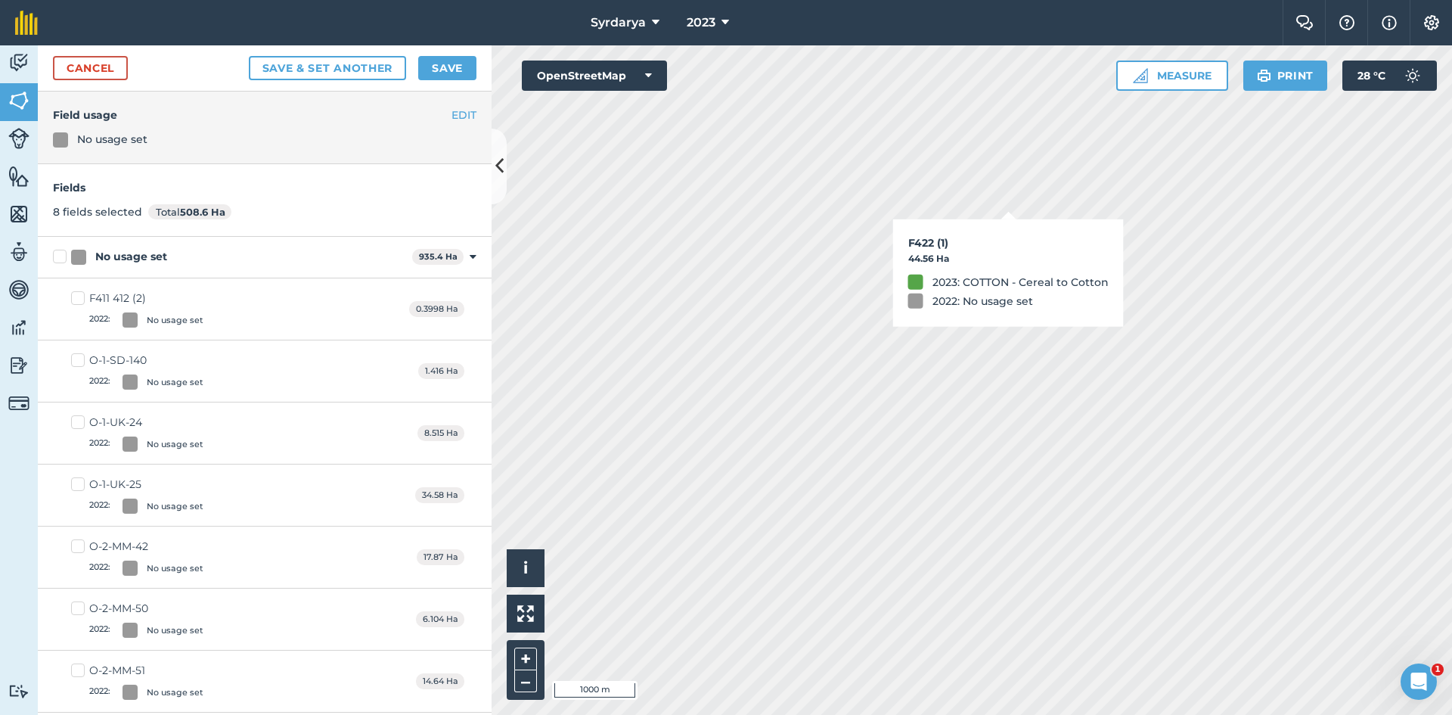
checkbox input "true"
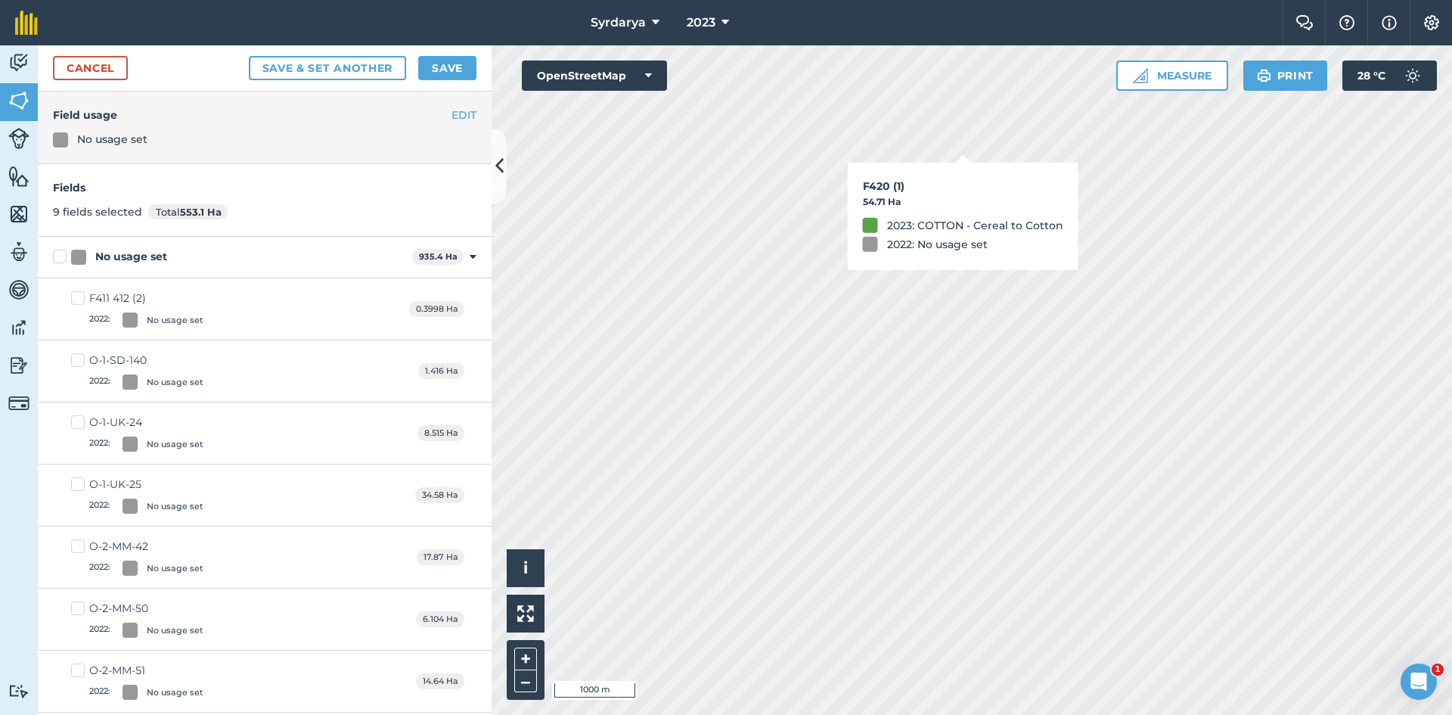
checkbox input "true"
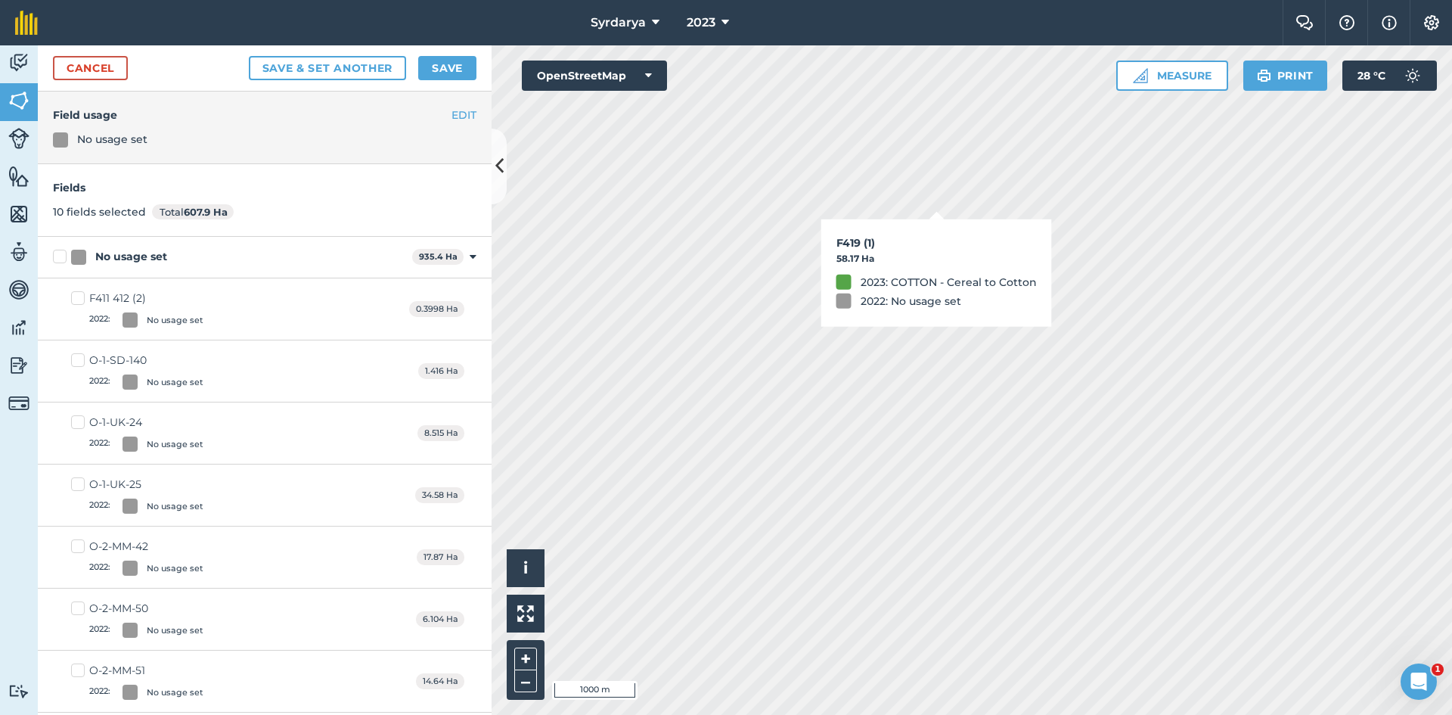
checkbox input "true"
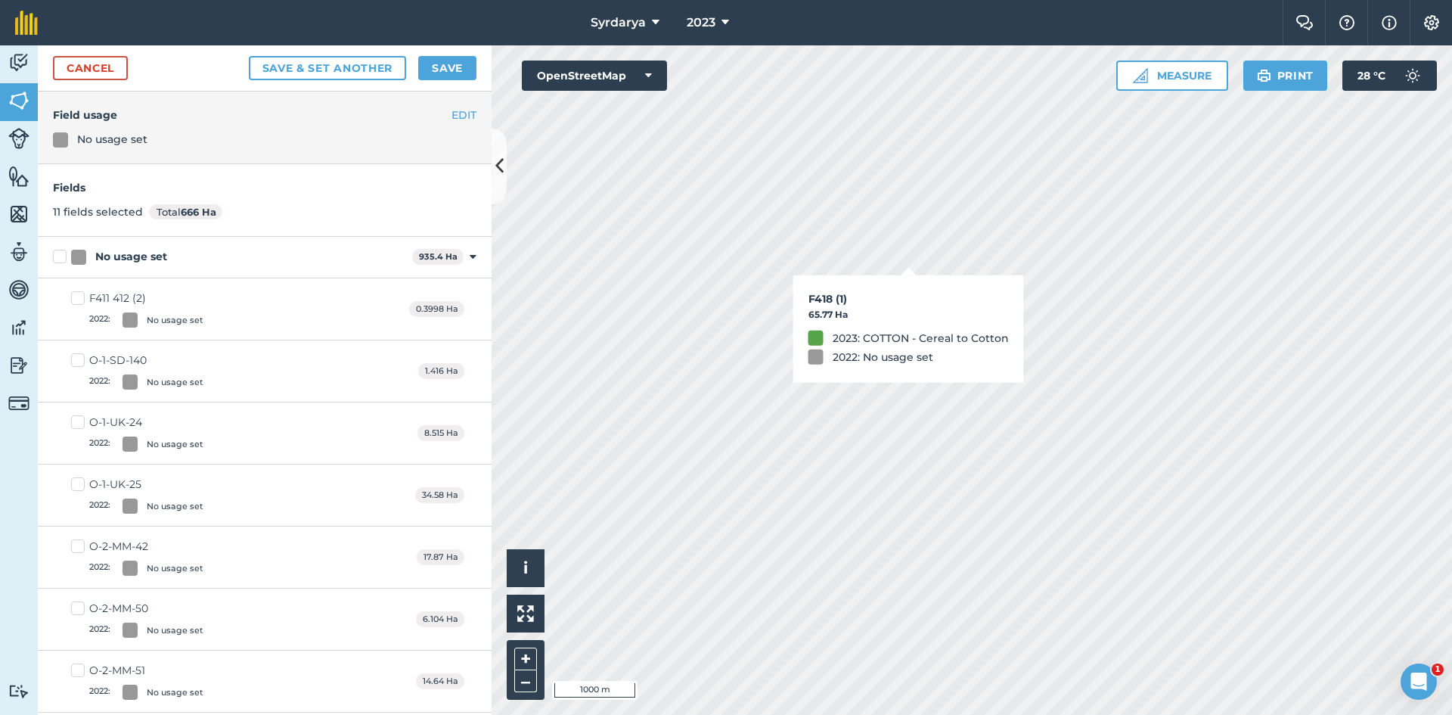
checkbox input "true"
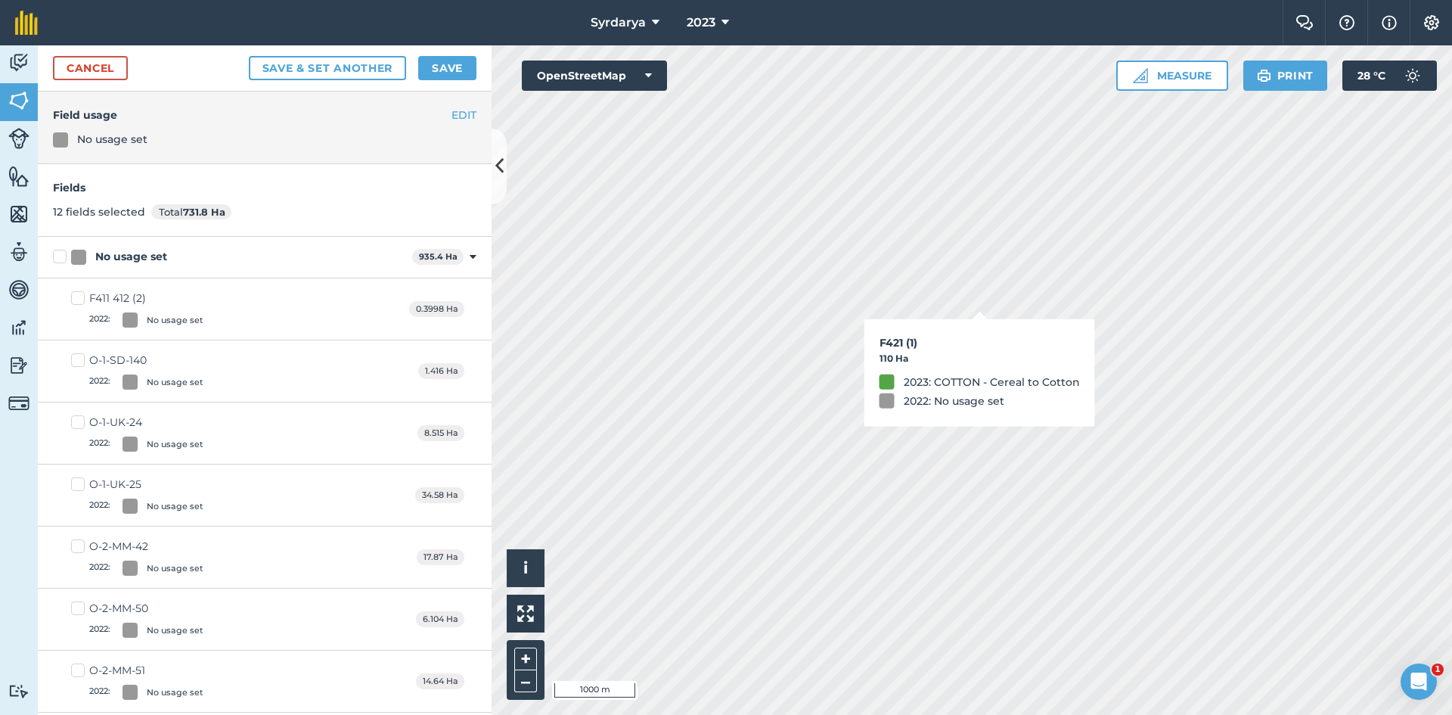
checkbox input "true"
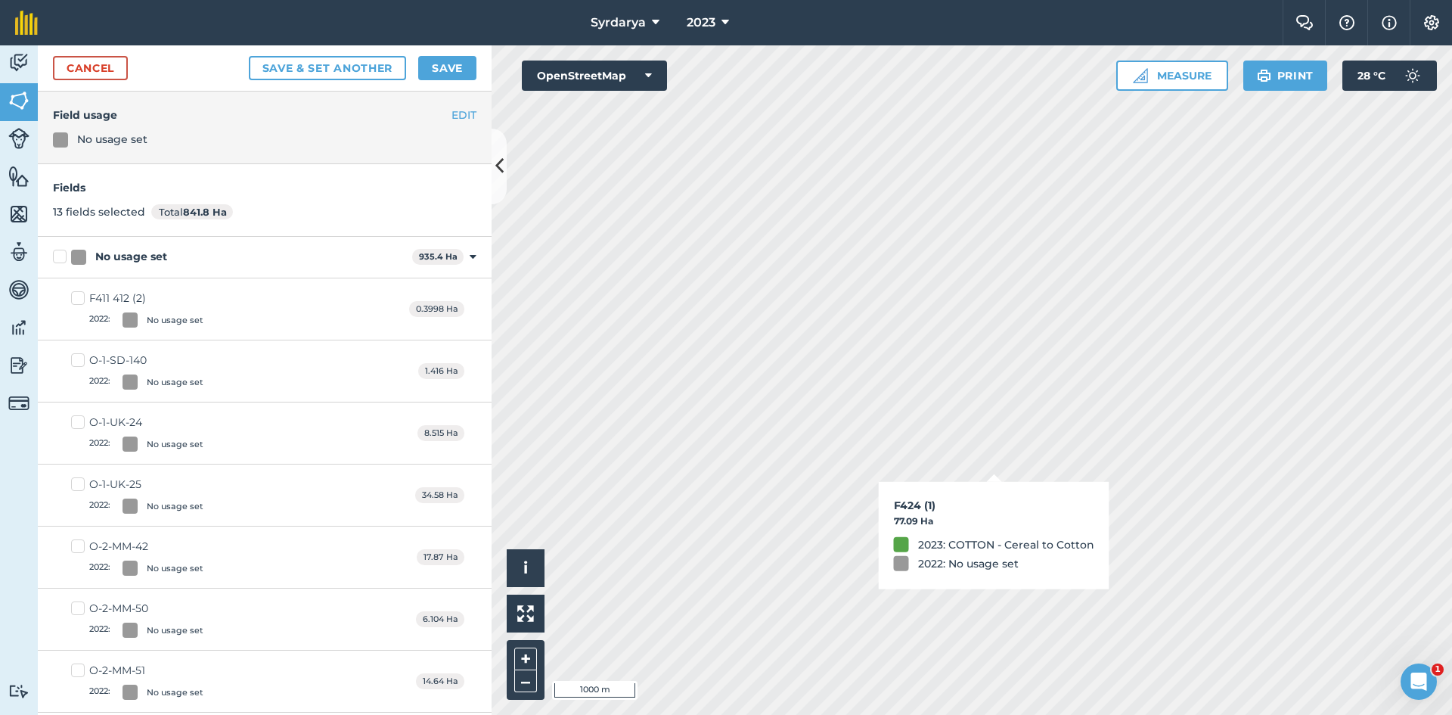
checkbox input "true"
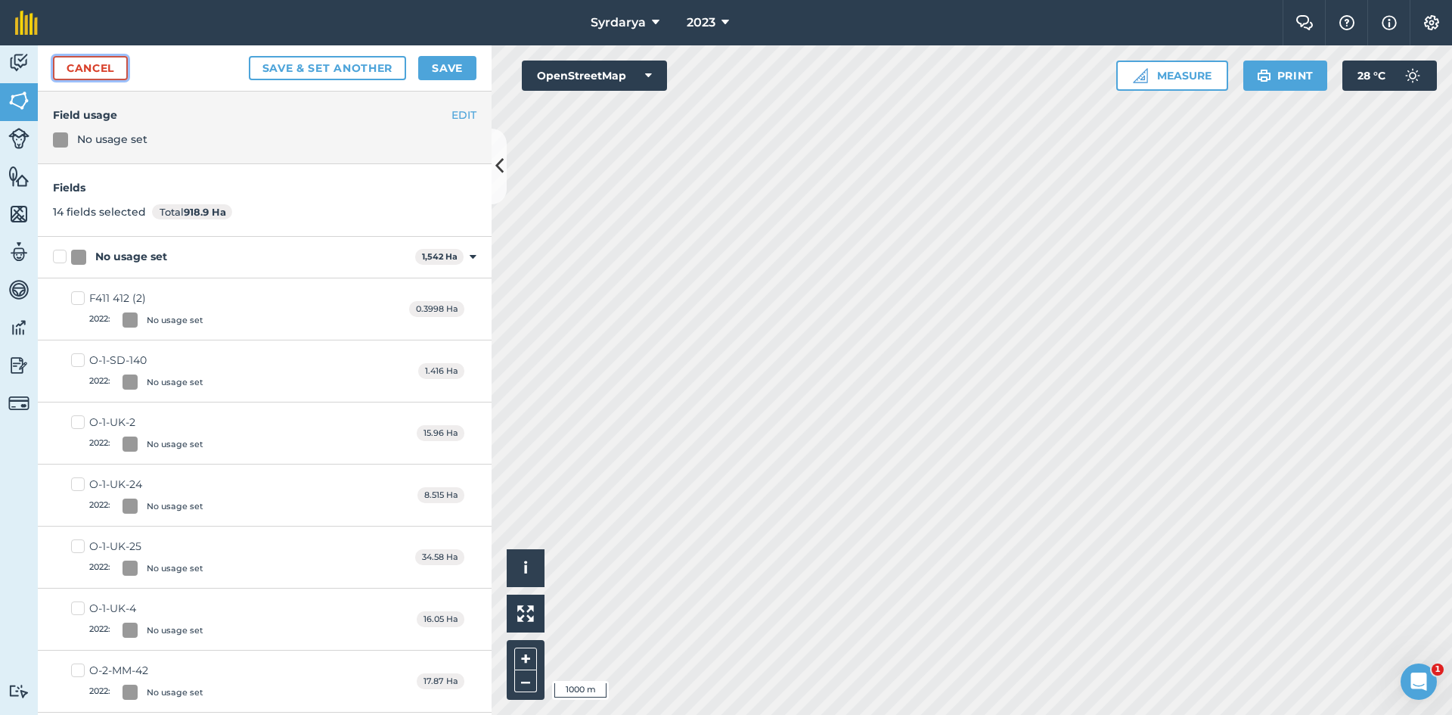
click at [82, 64] on link "Cancel" at bounding box center [90, 68] width 75 height 24
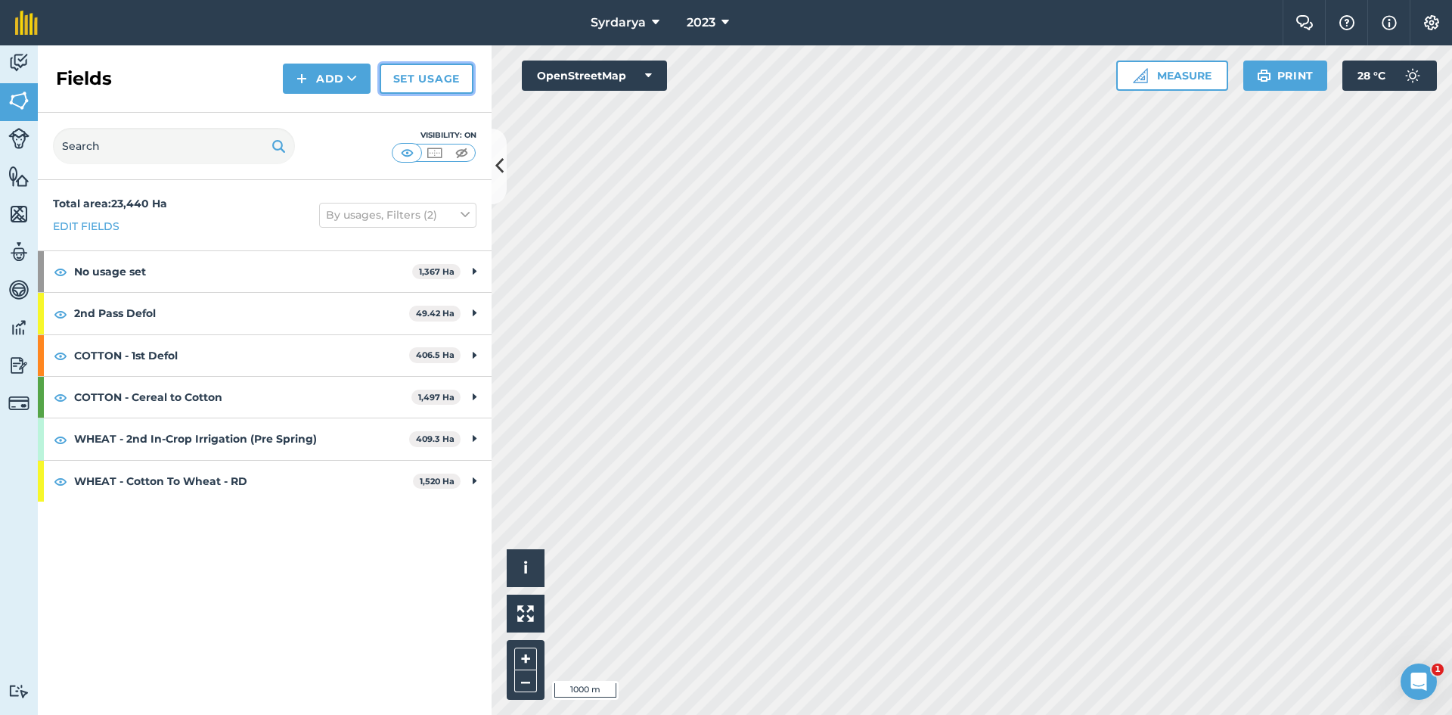
click at [408, 66] on link "Set usage" at bounding box center [427, 79] width 94 height 30
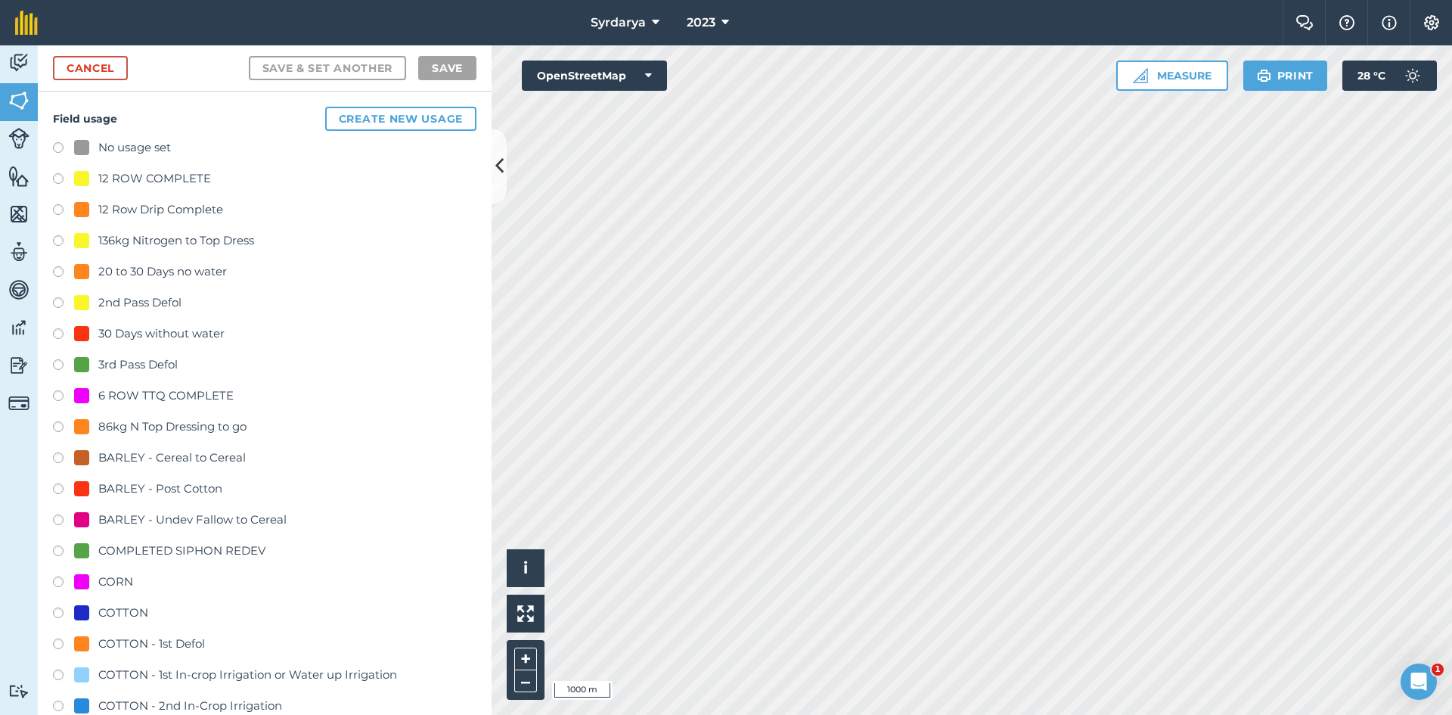
click at [57, 147] on label at bounding box center [63, 149] width 21 height 15
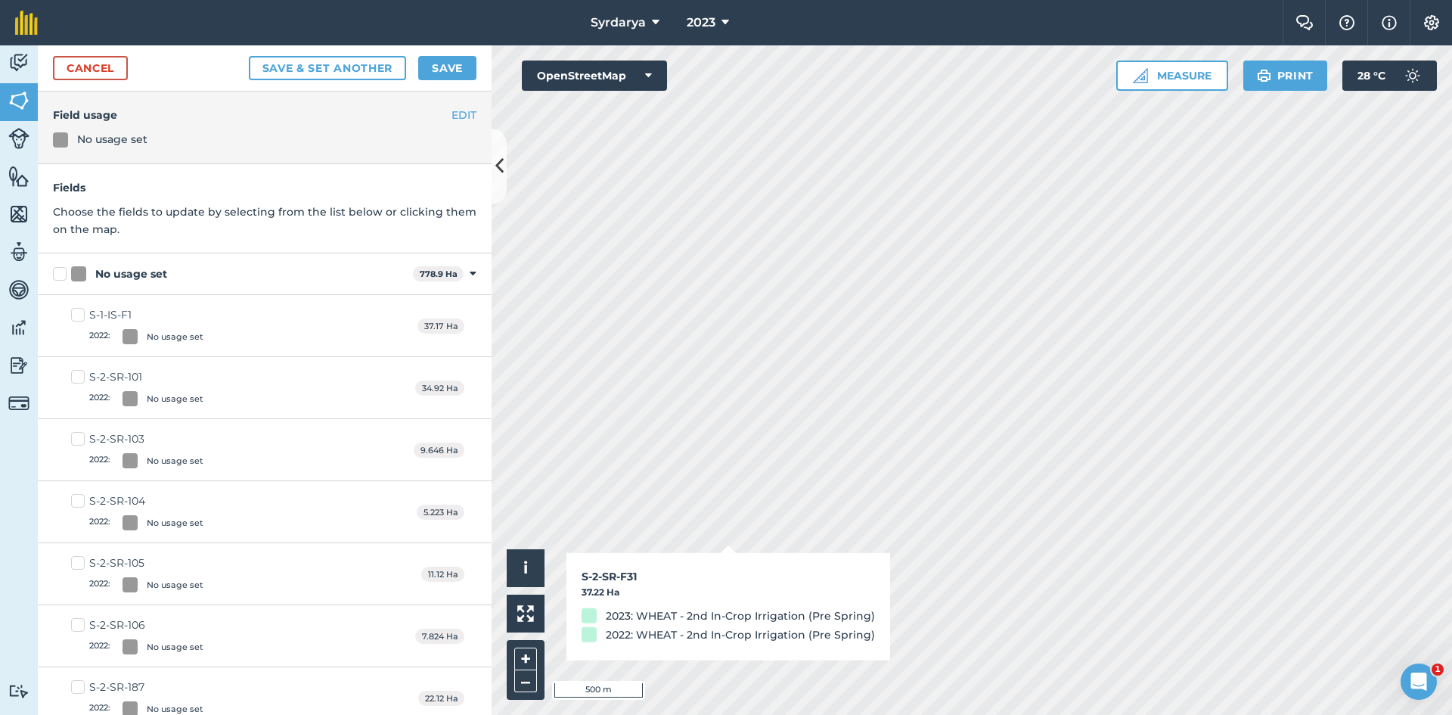
checkbox input "true"
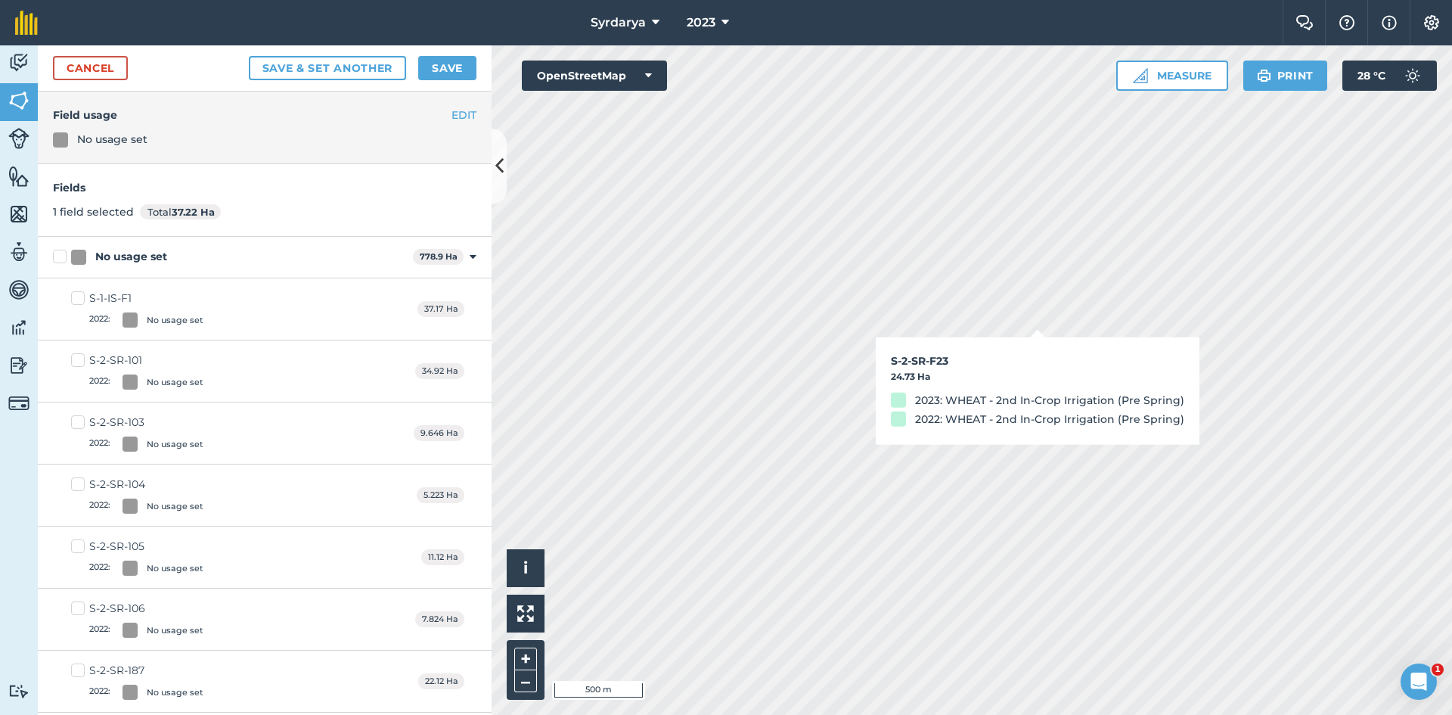
checkbox input "true"
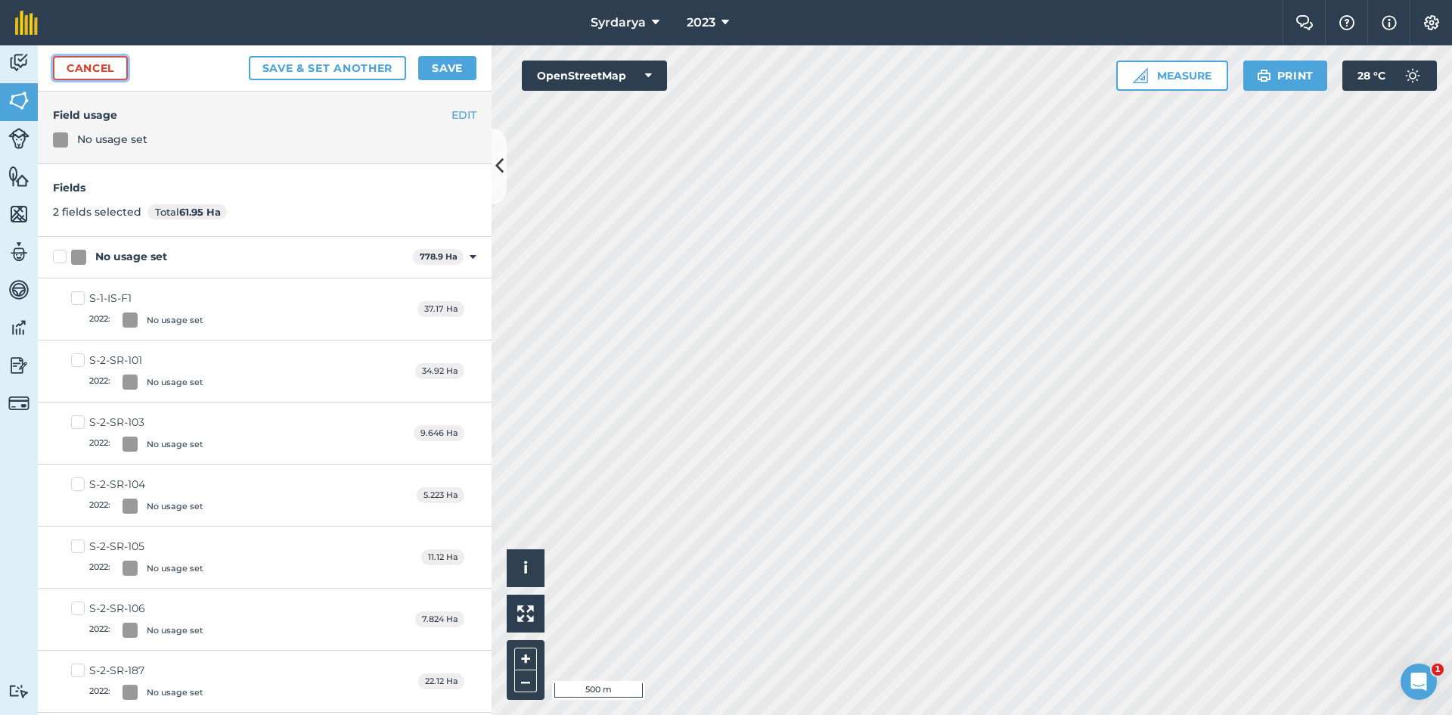
click at [114, 64] on link "Cancel" at bounding box center [90, 68] width 75 height 24
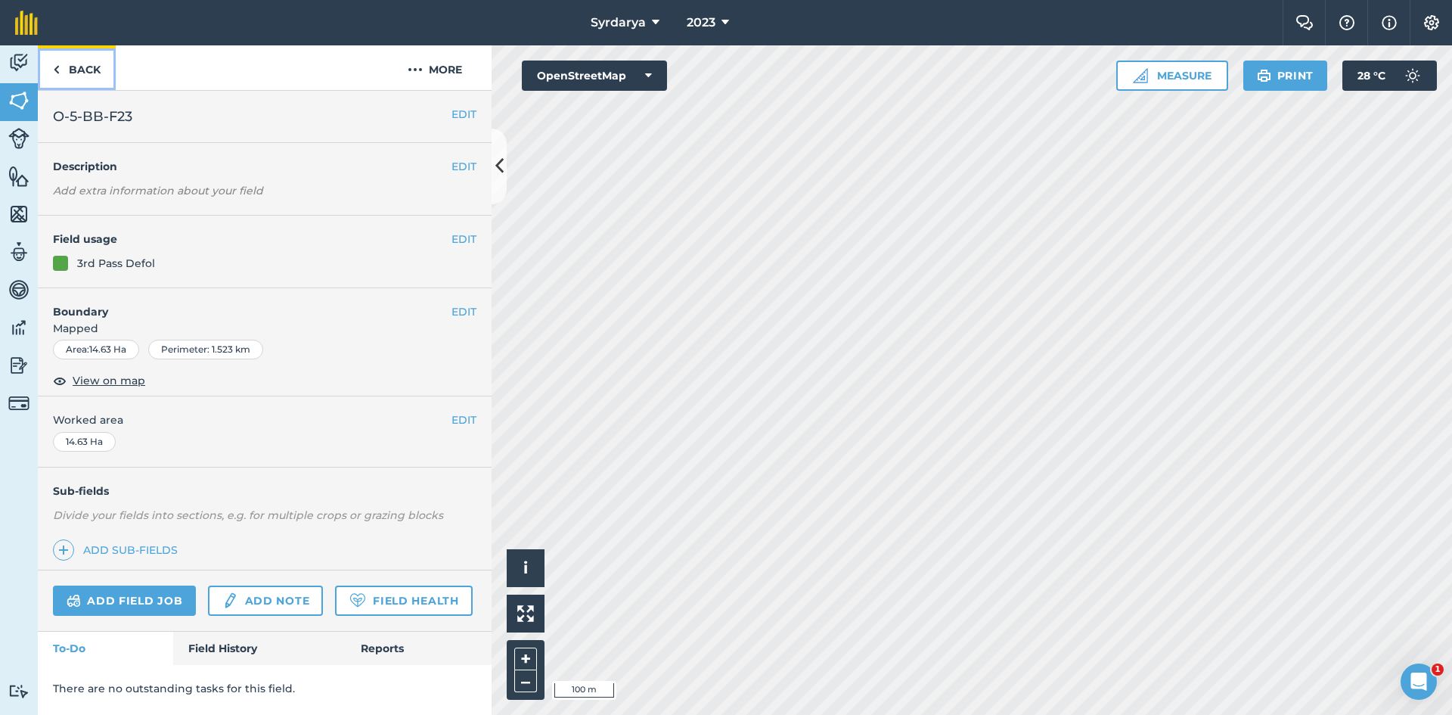
click at [57, 64] on img at bounding box center [56, 70] width 7 height 18
